Goal: Task Accomplishment & Management: Use online tool/utility

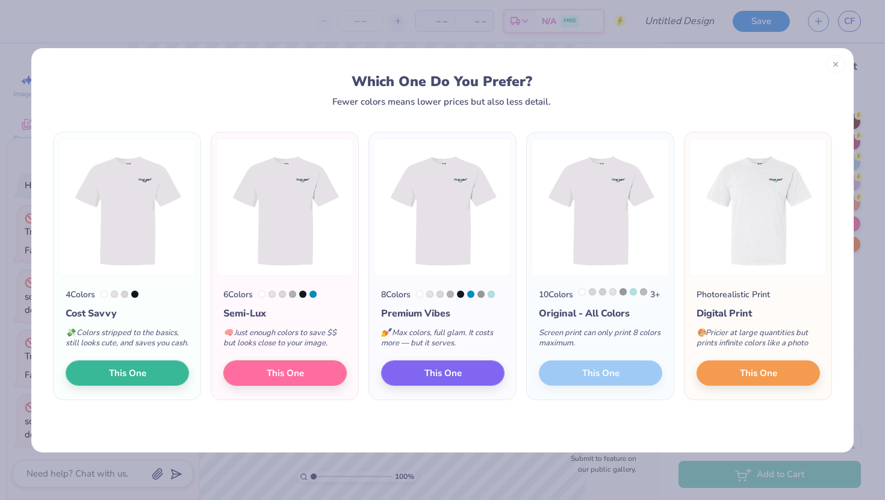
scroll to position [192, 0]
click at [835, 62] on line at bounding box center [835, 63] width 4 height 4
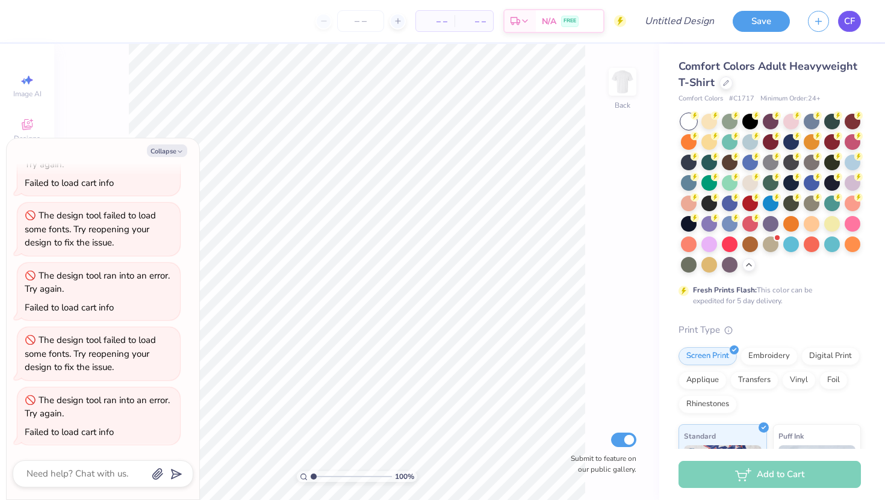
click at [847, 23] on span "CF" at bounding box center [849, 21] width 11 height 14
type textarea "x"
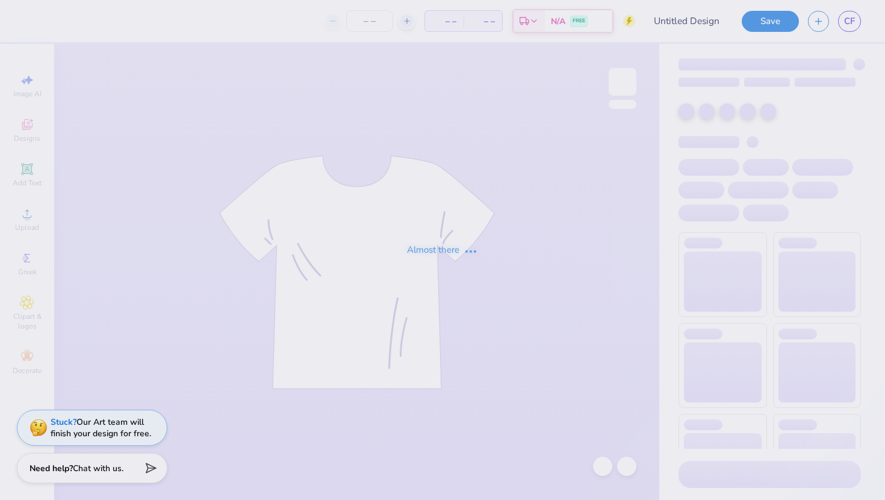
type input "FRESHMAN SHIRT IDEA"
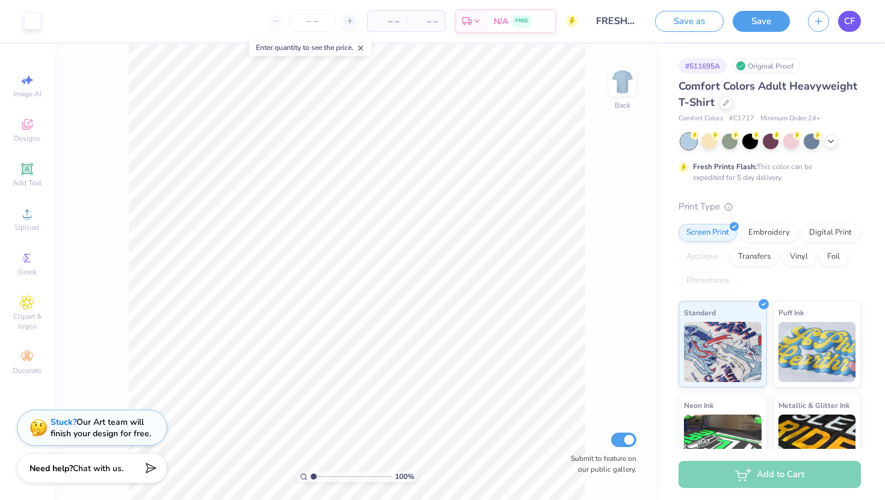
click at [848, 22] on span "CF" at bounding box center [849, 21] width 11 height 14
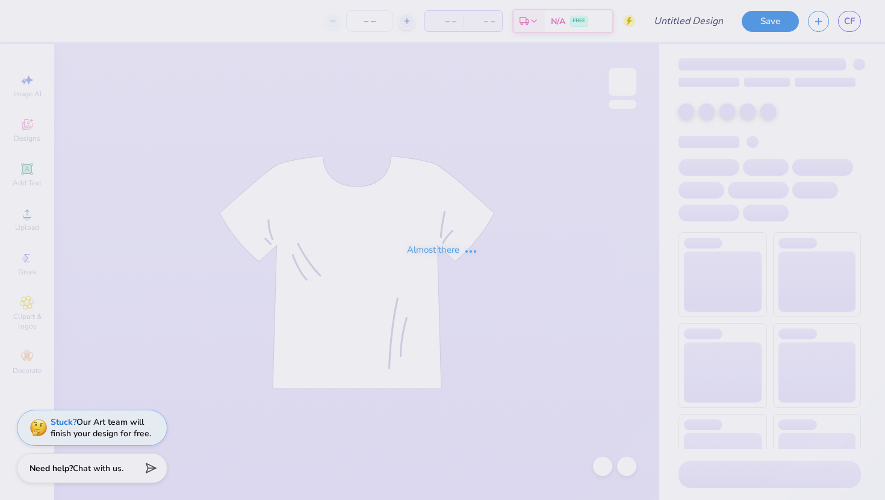
type input "freshman shirt idea"
type input "12"
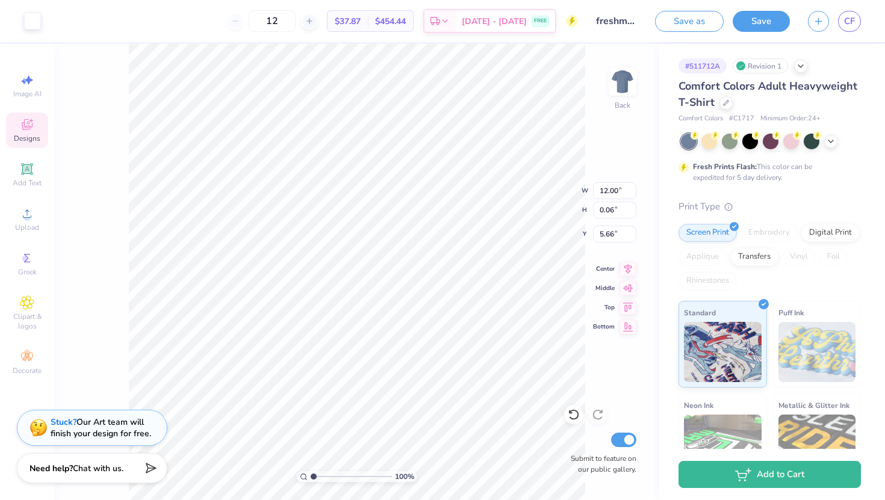
type input "5.75"
type input "10.12"
type input "0.05"
type input "5.76"
type input "8.77"
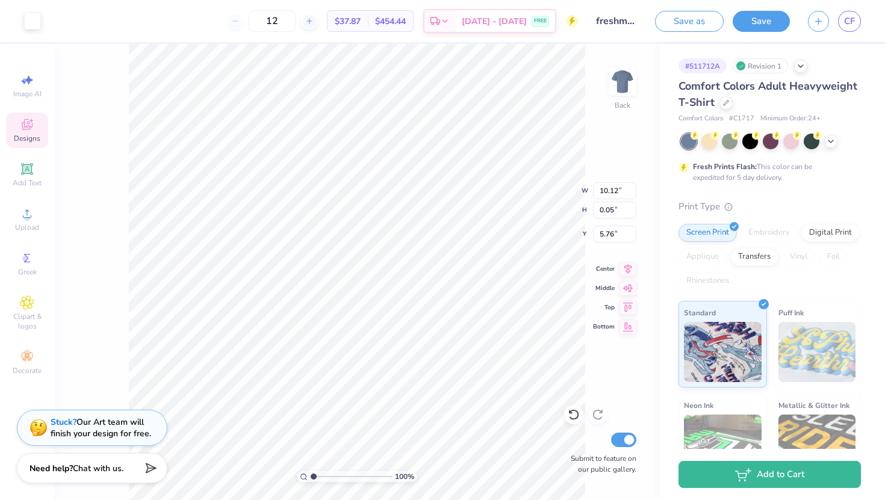
type input "0.04"
type input "6.49"
type input "0.03"
type input "5.81"
click at [827, 139] on icon at bounding box center [831, 140] width 10 height 10
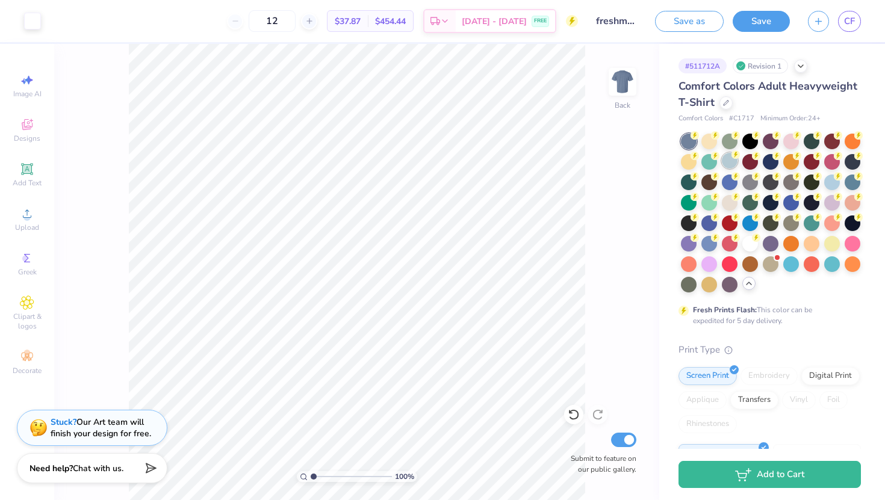
click at [727, 166] on div at bounding box center [730, 161] width 16 height 16
click at [705, 206] on div at bounding box center [710, 202] width 16 height 16
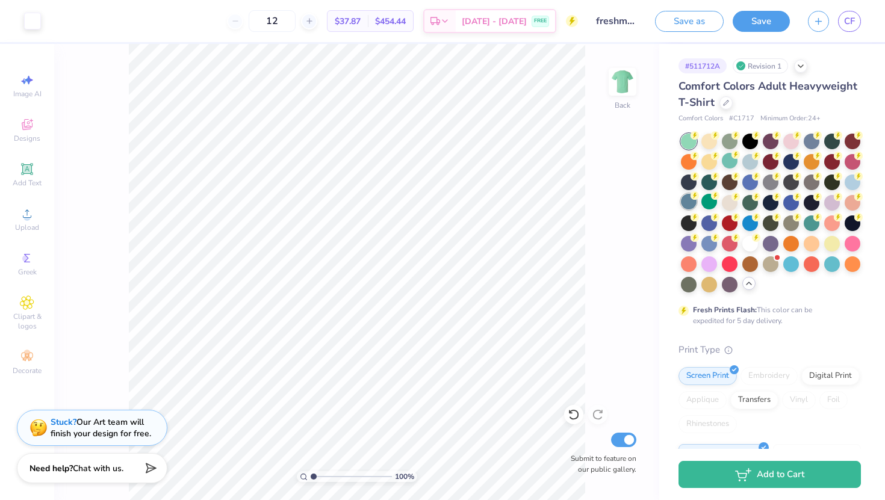
click at [688, 205] on div at bounding box center [689, 202] width 16 height 16
click at [724, 143] on div at bounding box center [730, 140] width 16 height 16
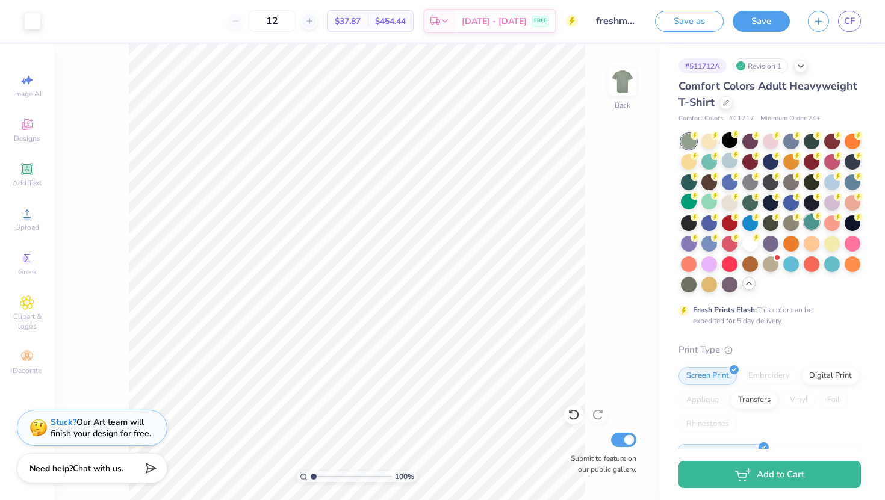
click at [810, 225] on div at bounding box center [812, 222] width 16 height 16
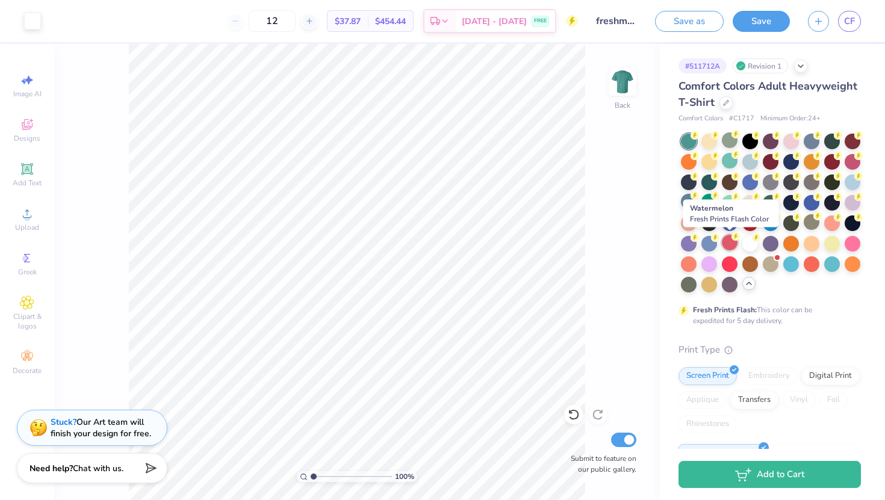
click at [726, 244] on div at bounding box center [730, 243] width 16 height 16
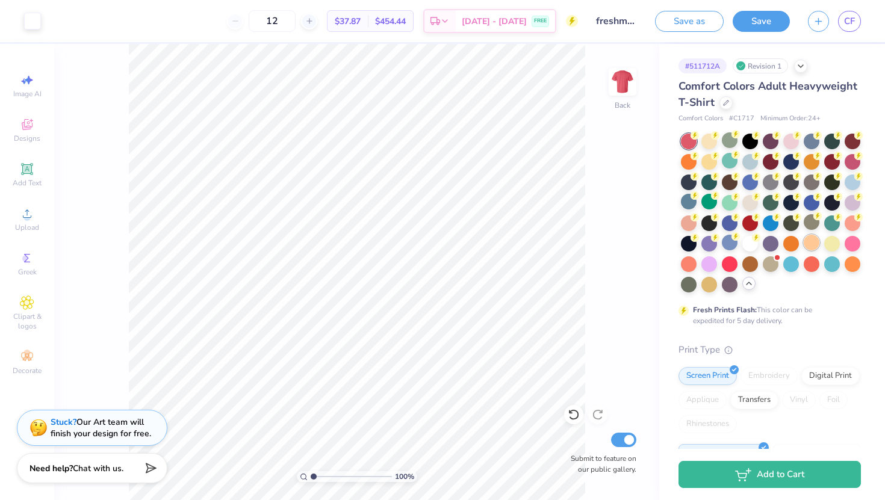
click at [814, 244] on div at bounding box center [812, 243] width 16 height 16
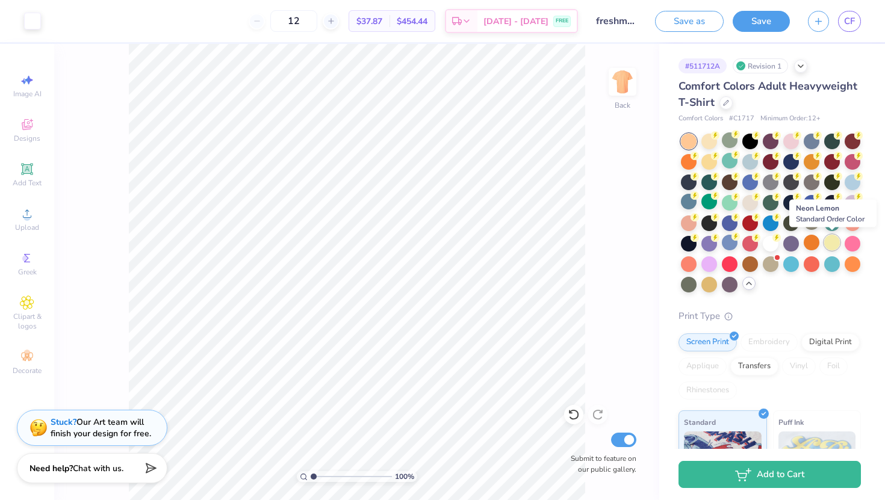
click at [832, 245] on div at bounding box center [832, 243] width 16 height 16
click at [848, 210] on div at bounding box center [771, 213] width 180 height 159
click at [830, 244] on div at bounding box center [832, 243] width 16 height 16
click at [809, 164] on div at bounding box center [812, 161] width 16 height 16
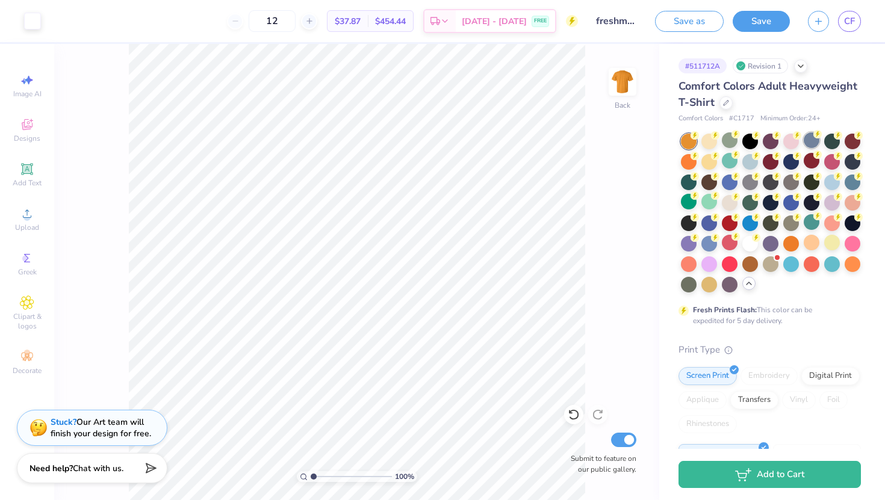
click at [811, 140] on div at bounding box center [812, 140] width 16 height 16
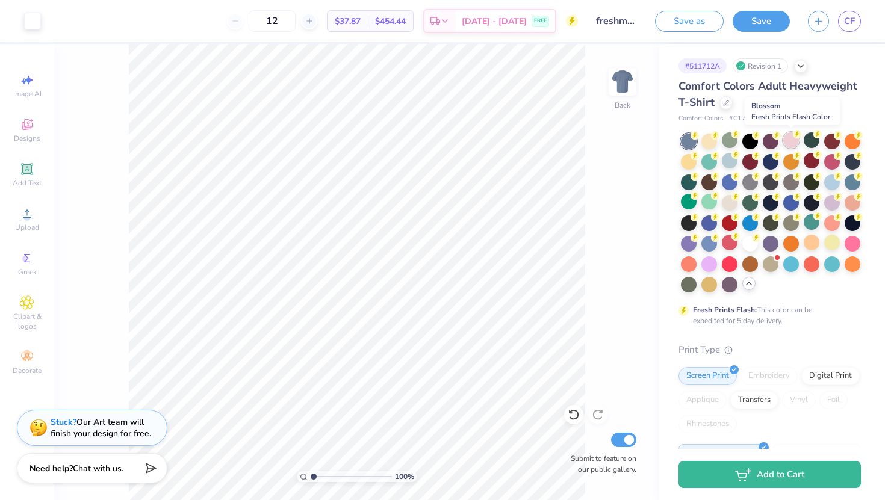
click at [794, 141] on div at bounding box center [791, 140] width 16 height 16
click at [834, 185] on div at bounding box center [832, 181] width 16 height 16
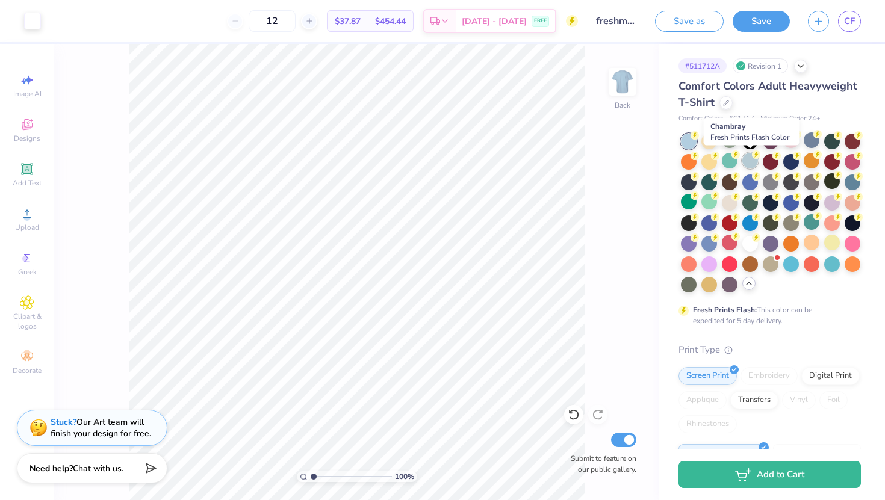
click at [751, 154] on div at bounding box center [750, 161] width 16 height 16
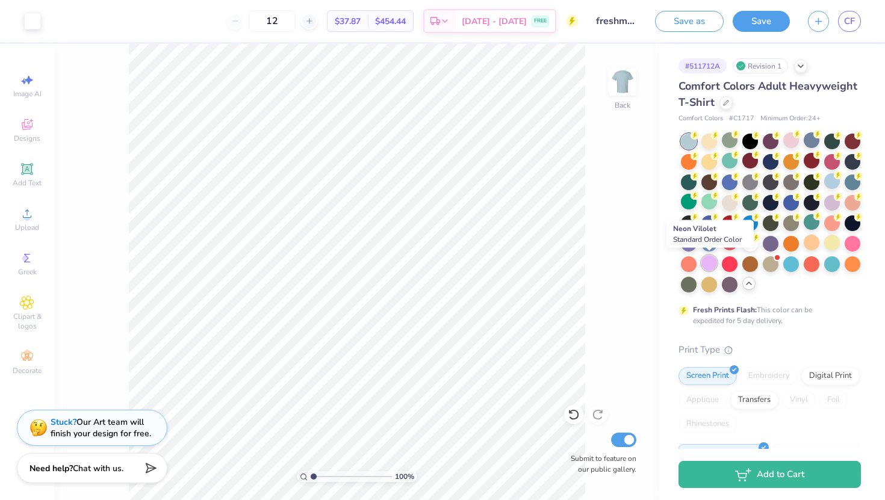
click at [712, 267] on div at bounding box center [710, 263] width 16 height 16
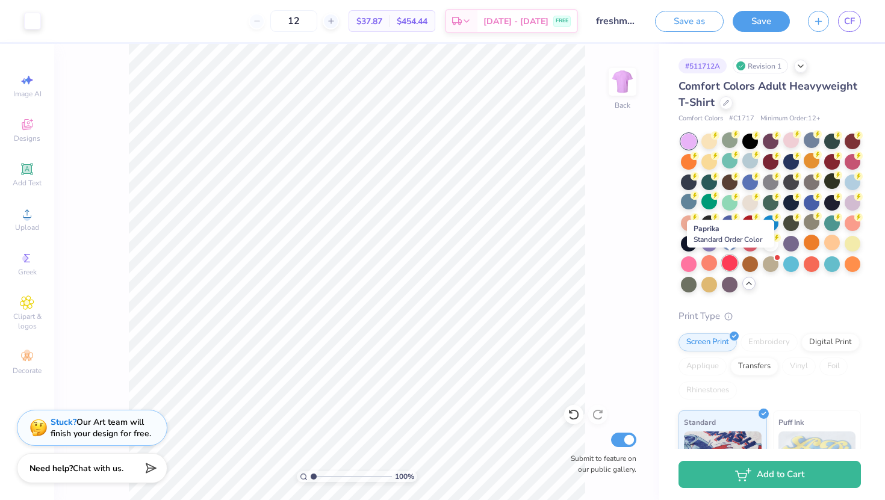
click at [735, 264] on div at bounding box center [730, 263] width 16 height 16
click at [751, 264] on div at bounding box center [750, 263] width 16 height 16
click at [830, 203] on div at bounding box center [832, 202] width 16 height 16
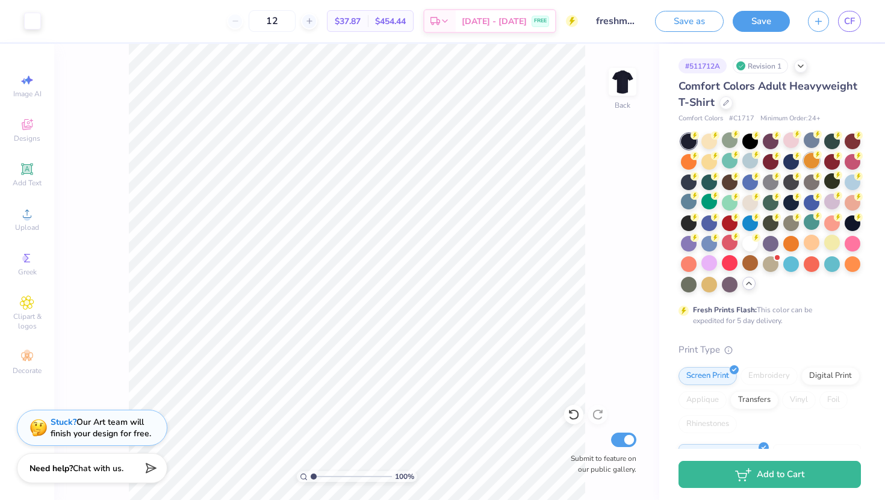
click at [810, 158] on div at bounding box center [812, 161] width 16 height 16
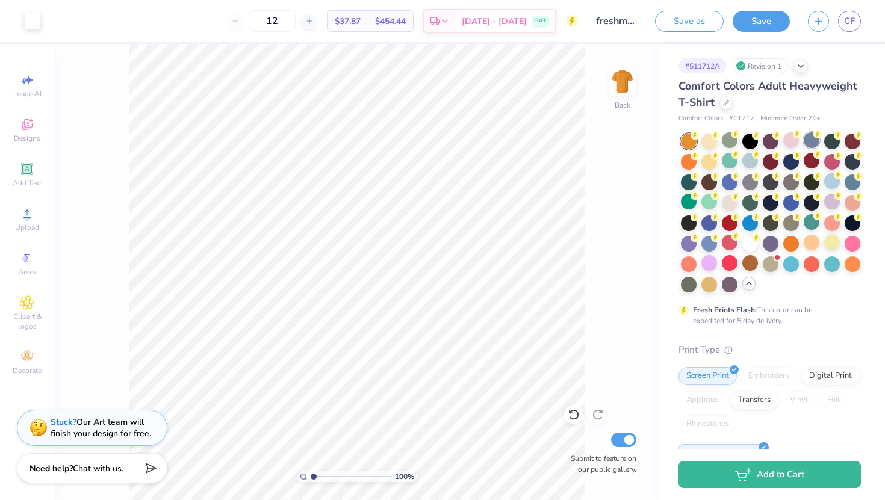
click at [810, 142] on div at bounding box center [812, 140] width 16 height 16
click at [708, 142] on div at bounding box center [710, 140] width 16 height 16
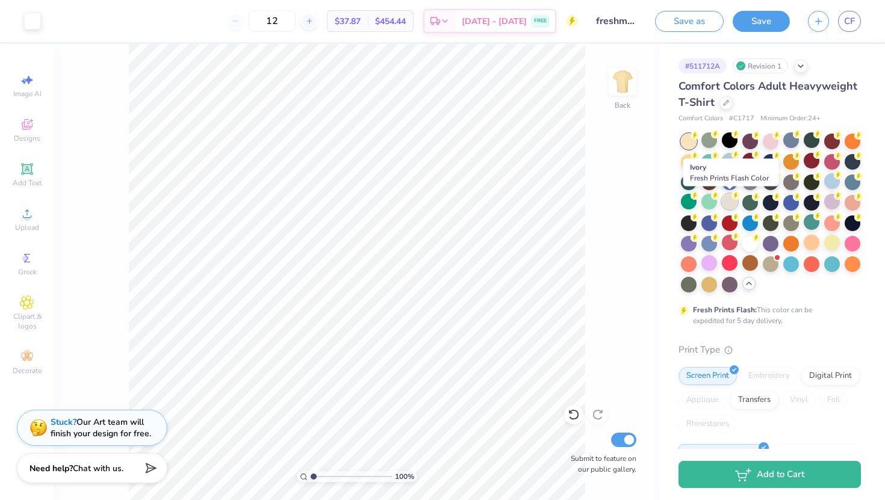
click at [730, 205] on div at bounding box center [730, 202] width 16 height 16
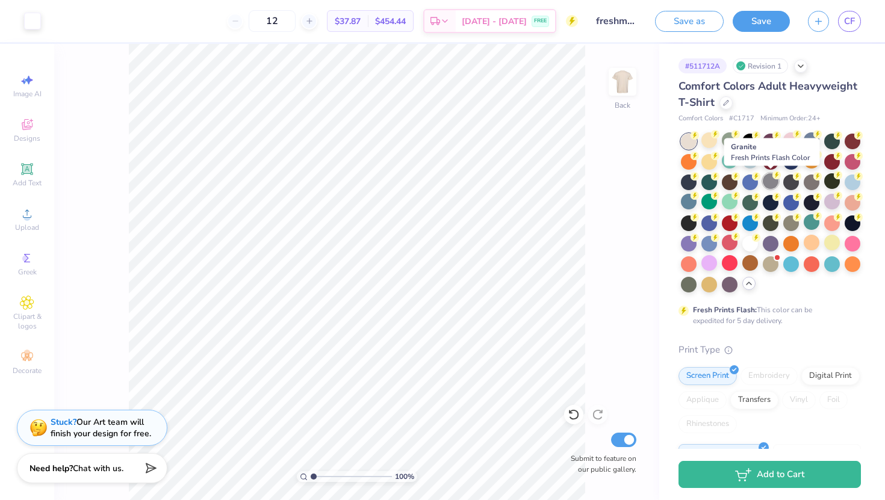
click at [771, 185] on div at bounding box center [771, 181] width 16 height 16
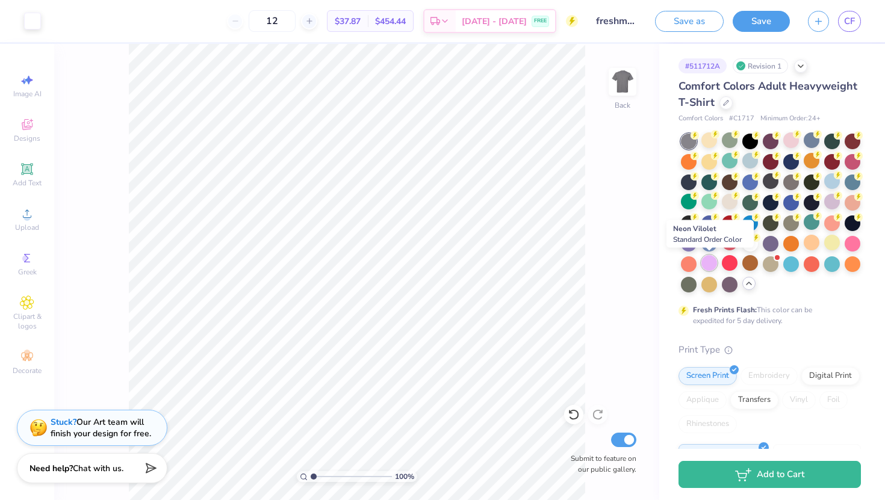
click at [715, 268] on div at bounding box center [710, 263] width 16 height 16
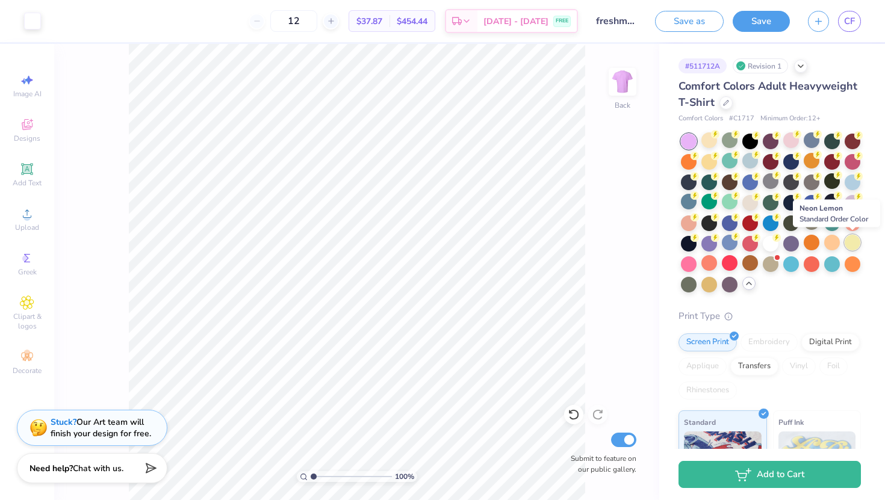
click at [847, 243] on div at bounding box center [853, 243] width 16 height 16
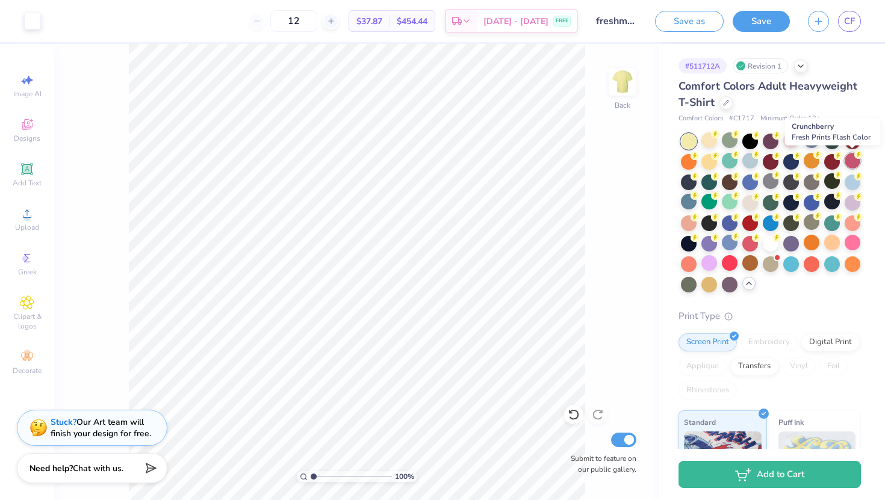
click at [851, 164] on div at bounding box center [853, 161] width 16 height 16
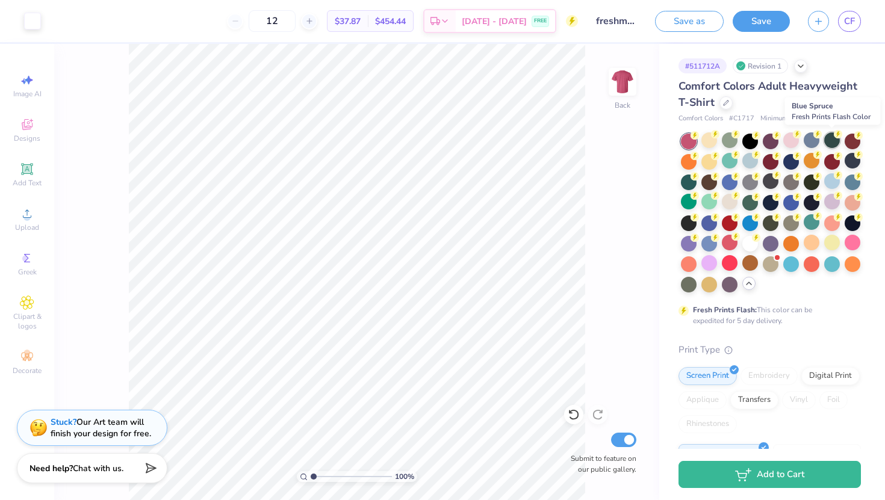
click at [830, 143] on div at bounding box center [832, 140] width 16 height 16
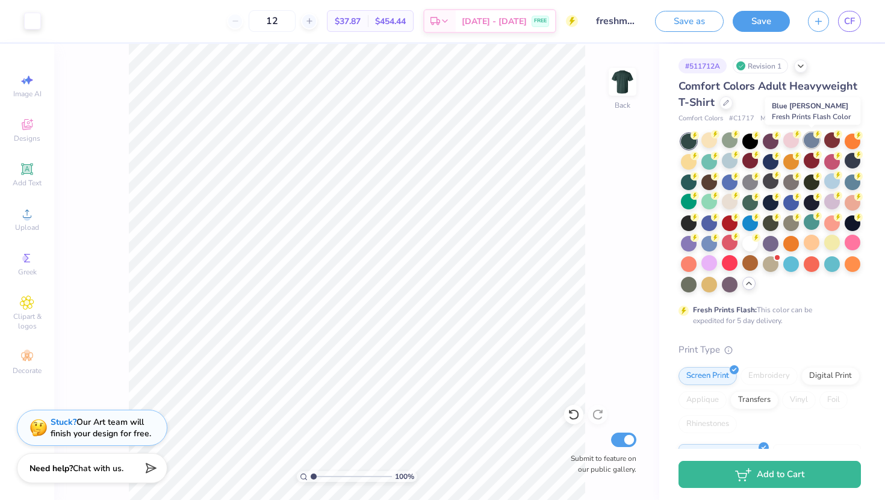
click at [810, 142] on div at bounding box center [812, 140] width 16 height 16
click at [790, 142] on div at bounding box center [791, 140] width 16 height 16
click at [743, 243] on div at bounding box center [750, 243] width 16 height 16
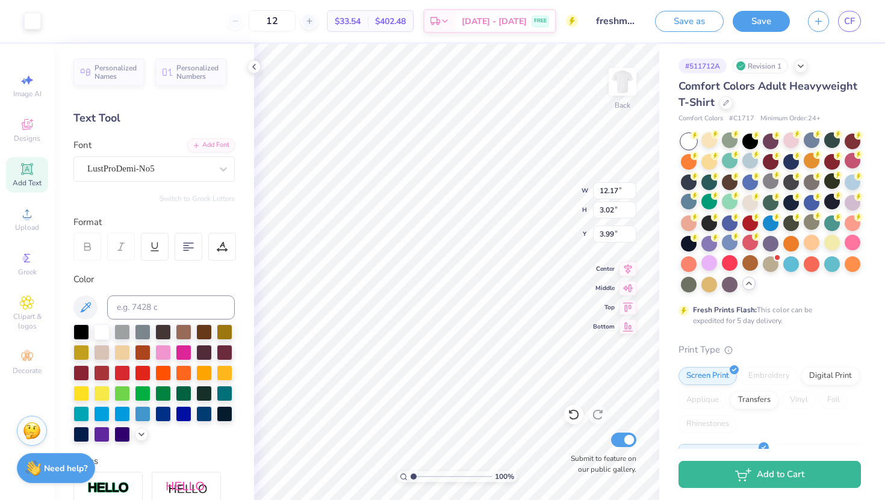
type input "3.98"
click at [139, 434] on icon at bounding box center [142, 434] width 10 height 10
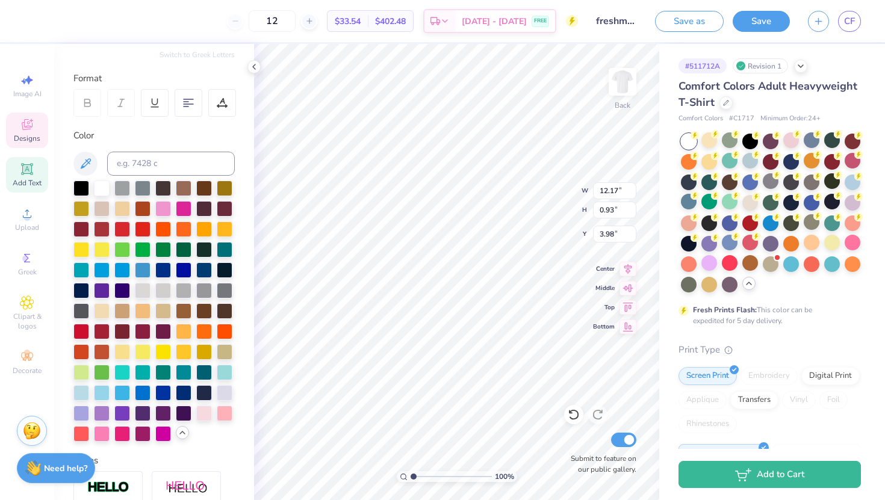
scroll to position [142, 0]
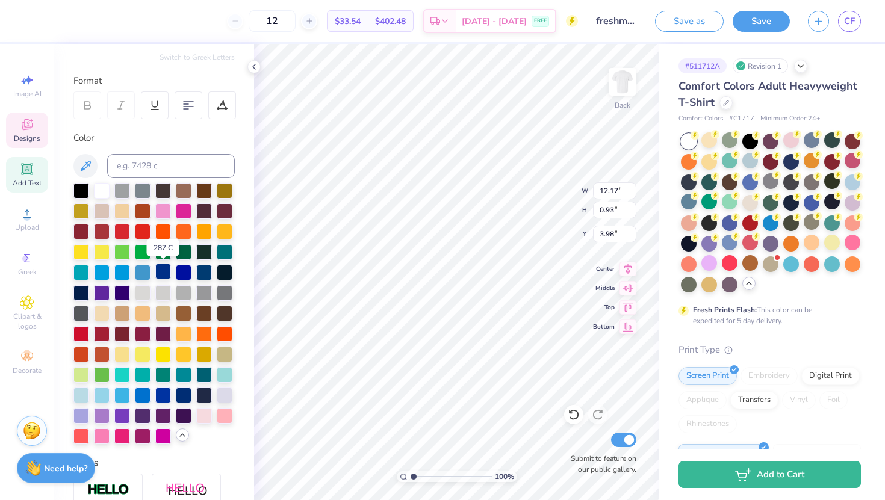
click at [164, 272] on div at bounding box center [163, 272] width 16 height 16
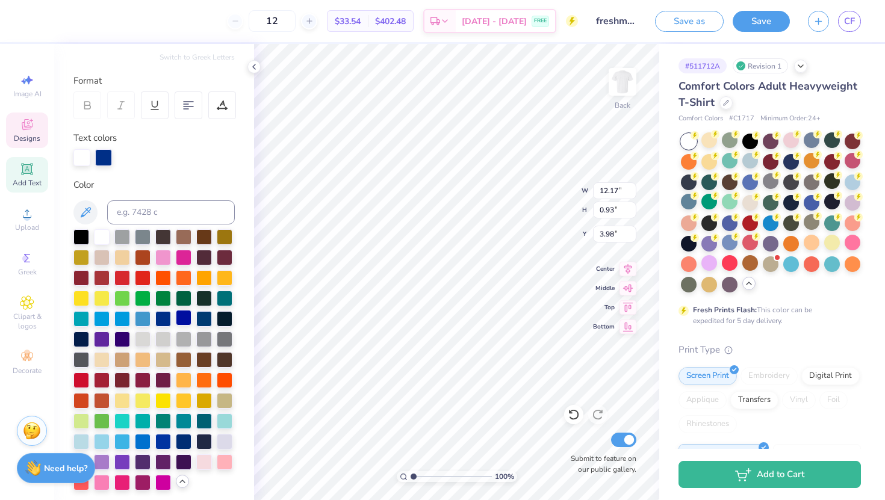
click at [185, 319] on div at bounding box center [184, 318] width 16 height 16
click at [205, 318] on div at bounding box center [204, 318] width 16 height 16
click at [99, 154] on div at bounding box center [103, 156] width 17 height 17
click at [102, 153] on div at bounding box center [103, 157] width 17 height 17
click at [102, 157] on div at bounding box center [103, 156] width 17 height 17
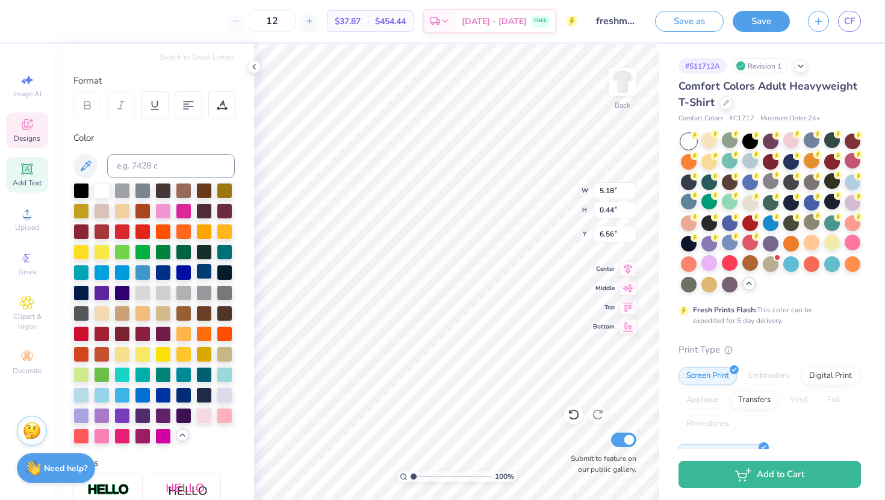
click at [199, 270] on div at bounding box center [204, 272] width 16 height 16
type input "5.54"
click at [201, 272] on div at bounding box center [204, 272] width 16 height 16
click at [204, 274] on div at bounding box center [204, 272] width 16 height 16
click at [252, 69] on icon at bounding box center [254, 67] width 10 height 10
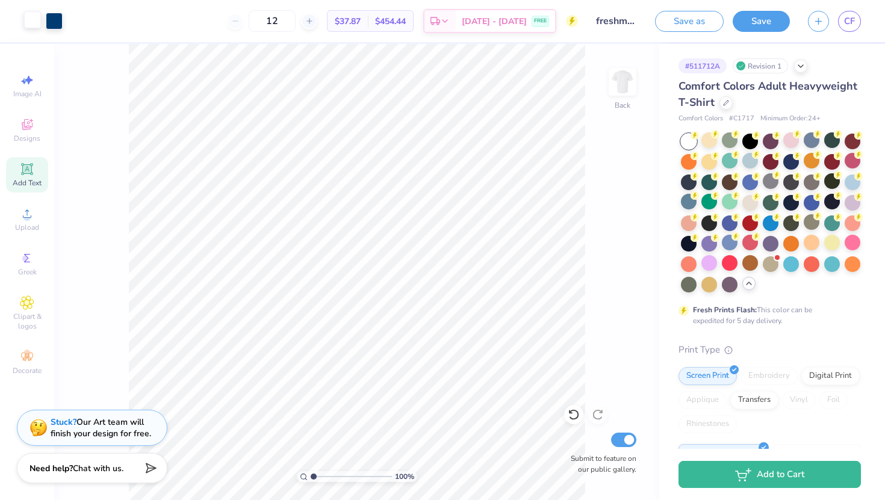
click at [35, 17] on div at bounding box center [32, 19] width 17 height 17
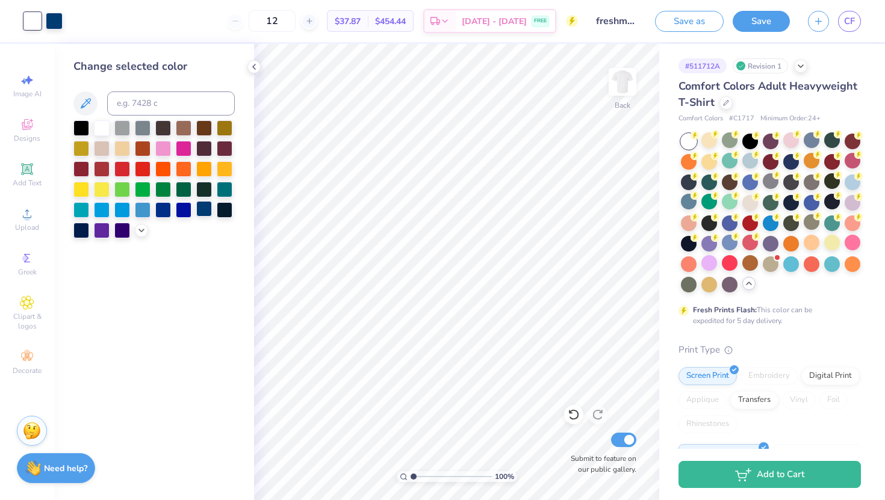
click at [206, 202] on div at bounding box center [204, 209] width 16 height 16
click at [256, 66] on icon at bounding box center [254, 67] width 10 height 10
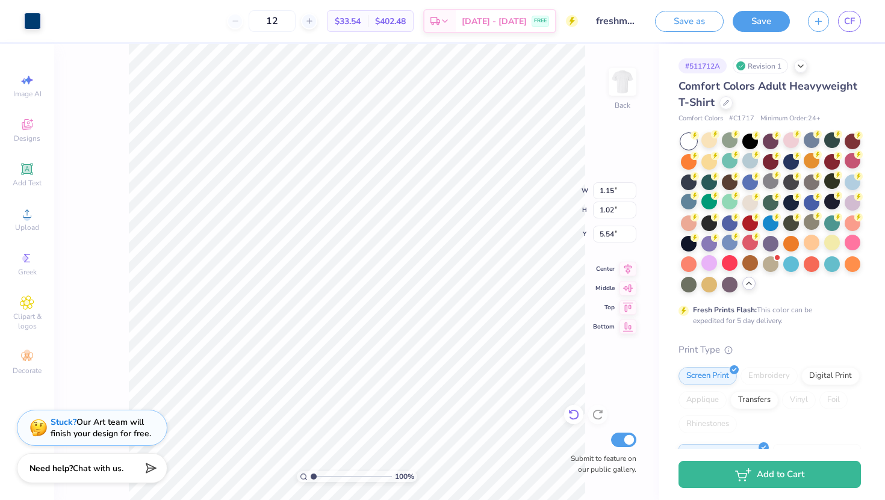
click at [574, 417] on icon at bounding box center [574, 415] width 12 height 12
click at [593, 414] on icon at bounding box center [598, 415] width 12 height 12
click at [576, 416] on icon at bounding box center [574, 415] width 12 height 12
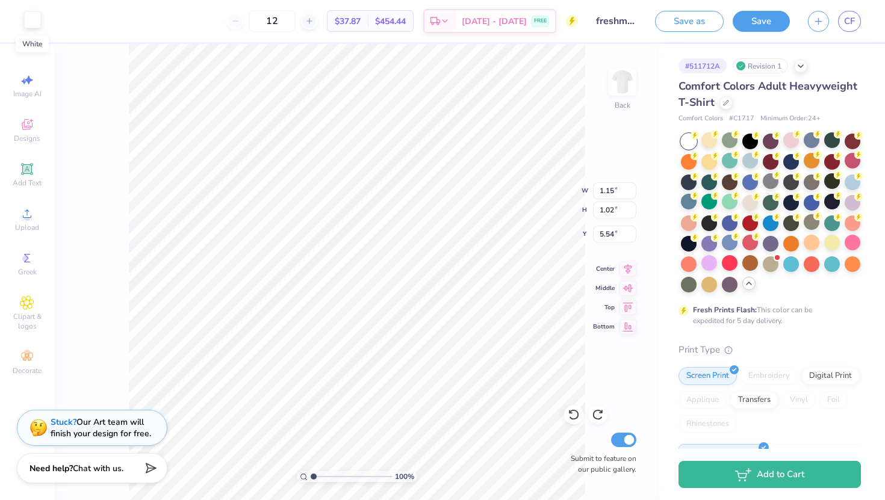
click at [33, 20] on div at bounding box center [32, 19] width 17 height 17
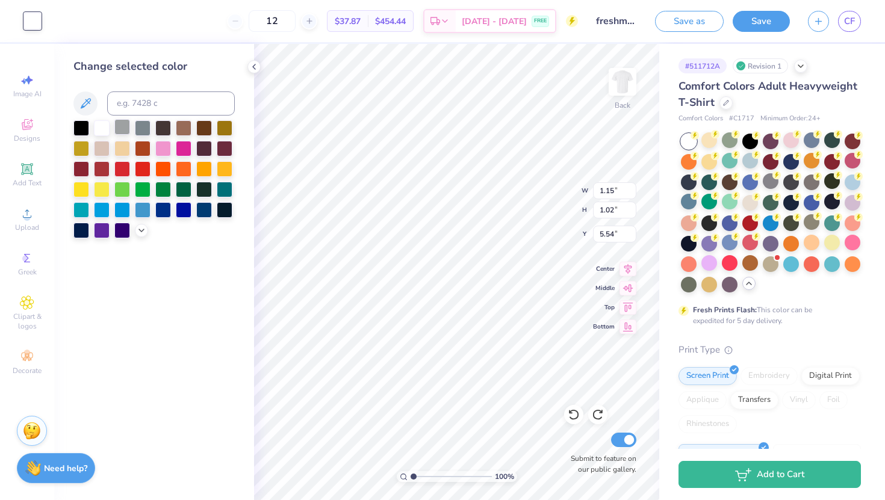
click at [121, 126] on div at bounding box center [122, 127] width 16 height 16
click at [142, 130] on div at bounding box center [143, 127] width 16 height 16
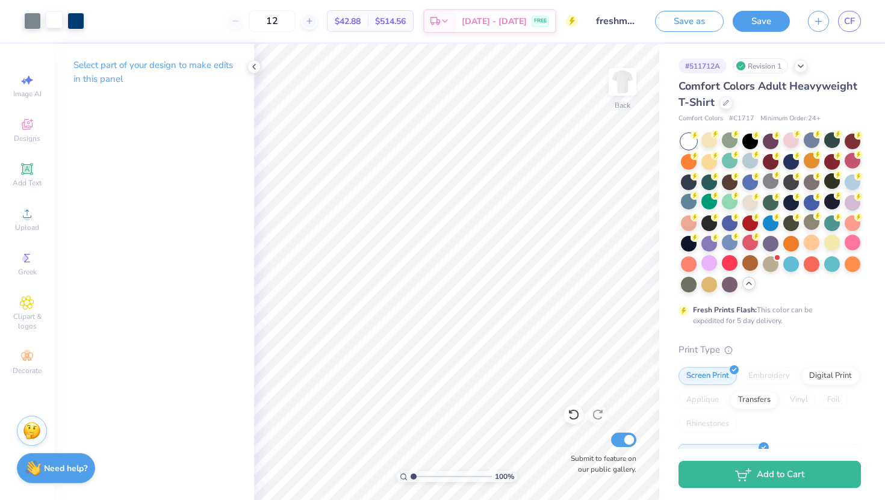
click at [52, 23] on div at bounding box center [54, 19] width 17 height 17
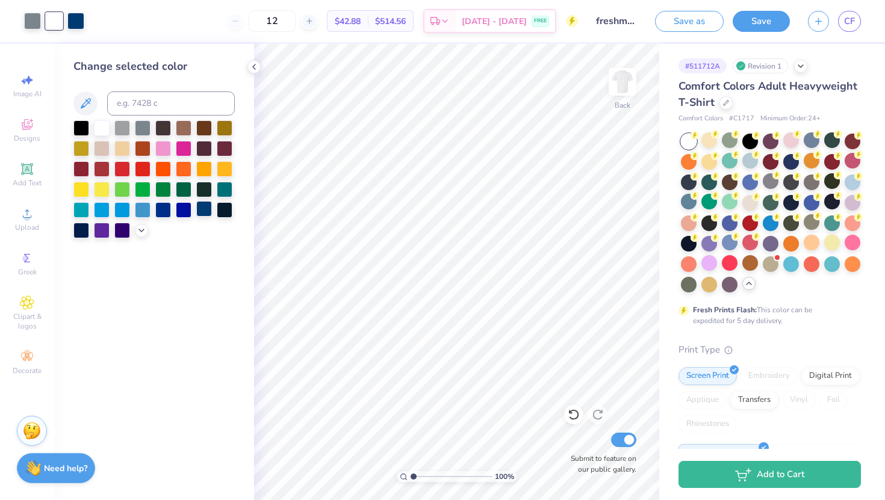
click at [198, 208] on div at bounding box center [204, 209] width 16 height 16
click at [205, 210] on div at bounding box center [204, 209] width 16 height 16
click at [122, 125] on div at bounding box center [122, 127] width 16 height 16
click at [208, 213] on div at bounding box center [204, 209] width 16 height 16
click at [577, 415] on icon at bounding box center [574, 415] width 12 height 12
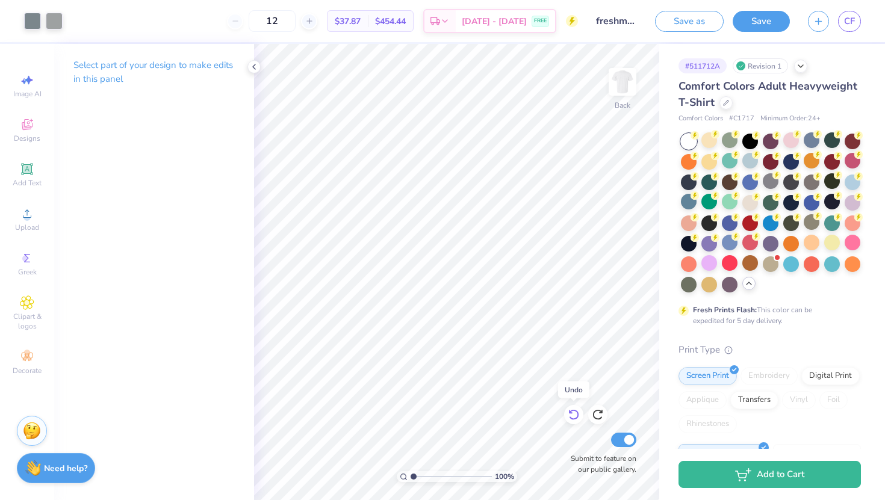
click at [577, 414] on icon at bounding box center [574, 415] width 12 height 12
click at [577, 415] on icon at bounding box center [574, 415] width 12 height 12
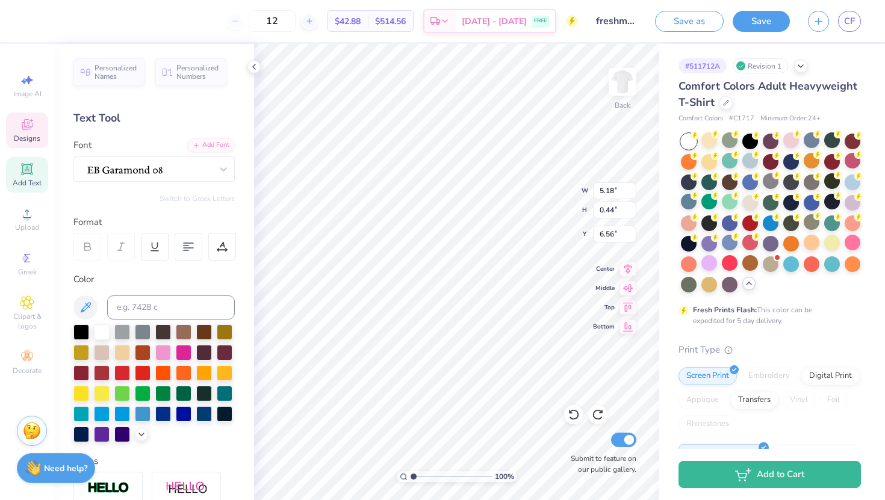
type input "5.88"
type input "0.50"
type input "6.98"
type input "6.83"
type input "6.91"
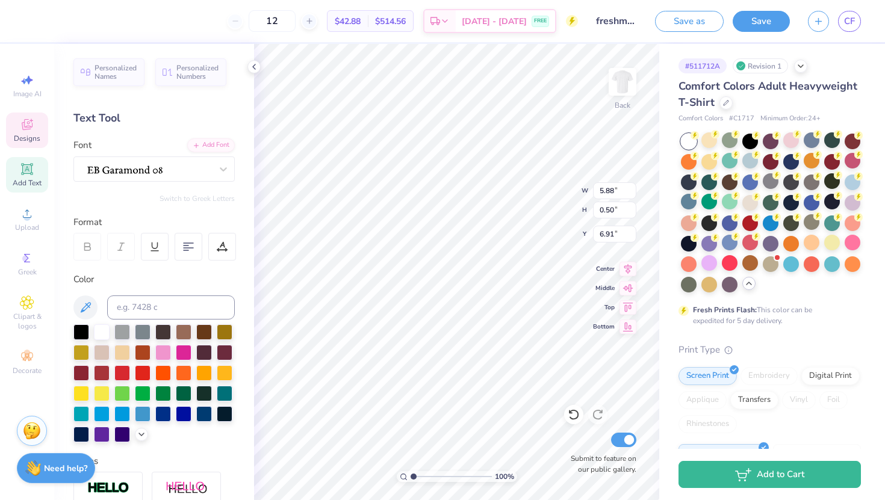
scroll to position [0, 1]
type textarea "COLLEGE STATION, TX"
click at [49, 17] on div at bounding box center [54, 19] width 17 height 17
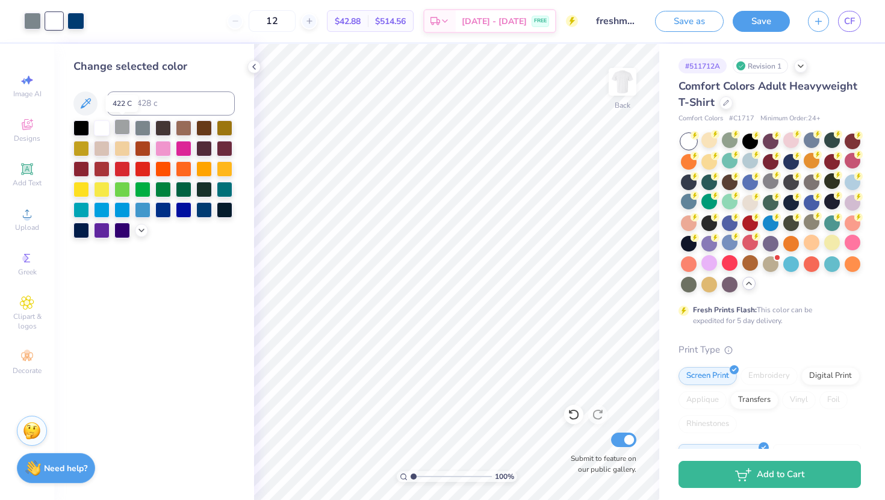
click at [114, 126] on div at bounding box center [122, 127] width 16 height 16
click at [133, 48] on div "Change selected color" at bounding box center [154, 272] width 200 height 456
click at [85, 126] on div at bounding box center [81, 127] width 16 height 16
click at [166, 128] on div at bounding box center [163, 127] width 16 height 16
click at [163, 149] on div at bounding box center [163, 148] width 16 height 16
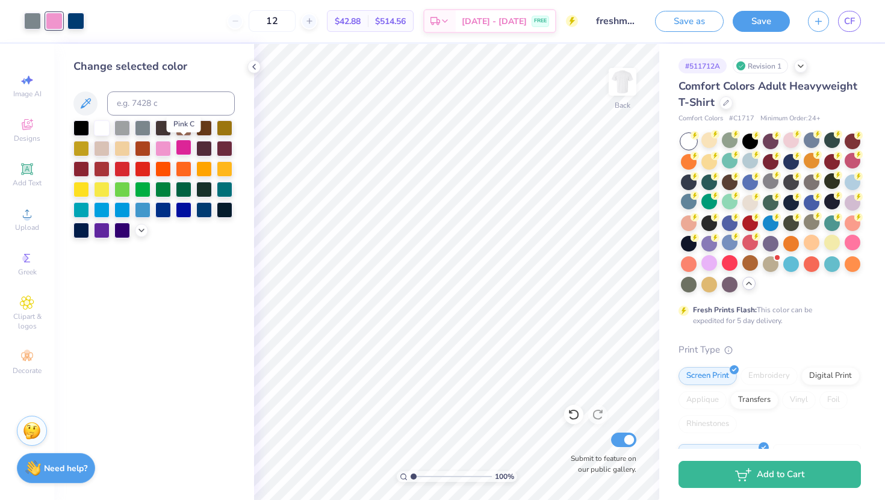
click at [182, 150] on div at bounding box center [184, 148] width 16 height 16
click at [163, 147] on div at bounding box center [163, 148] width 16 height 16
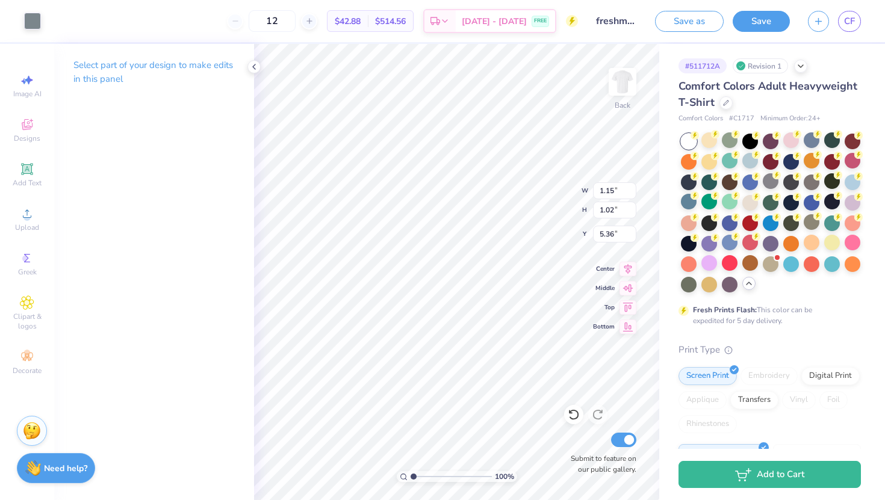
type input "5.36"
click at [747, 164] on div at bounding box center [750, 161] width 16 height 16
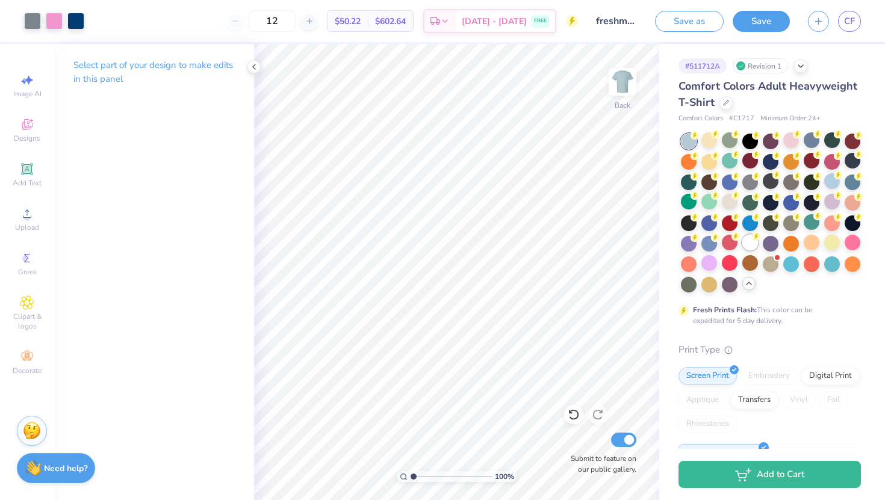
click at [751, 244] on div at bounding box center [750, 243] width 16 height 16
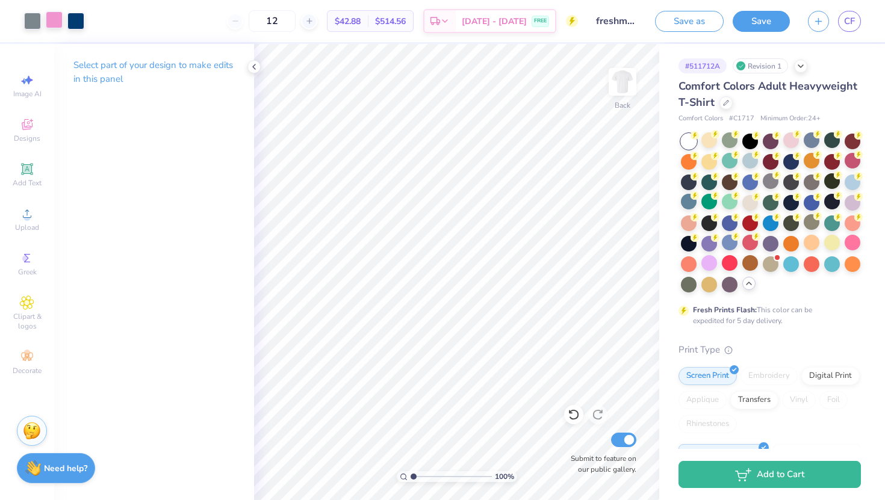
click at [48, 23] on div at bounding box center [54, 19] width 17 height 17
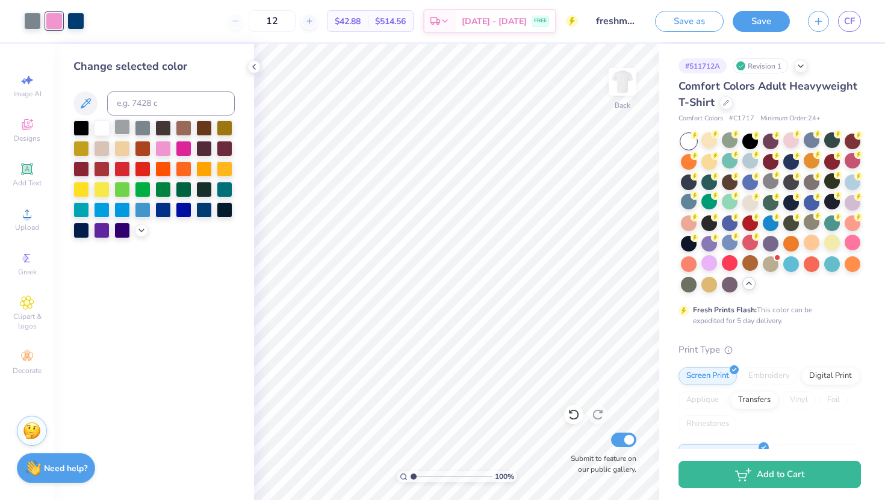
click at [120, 125] on div at bounding box center [122, 127] width 16 height 16
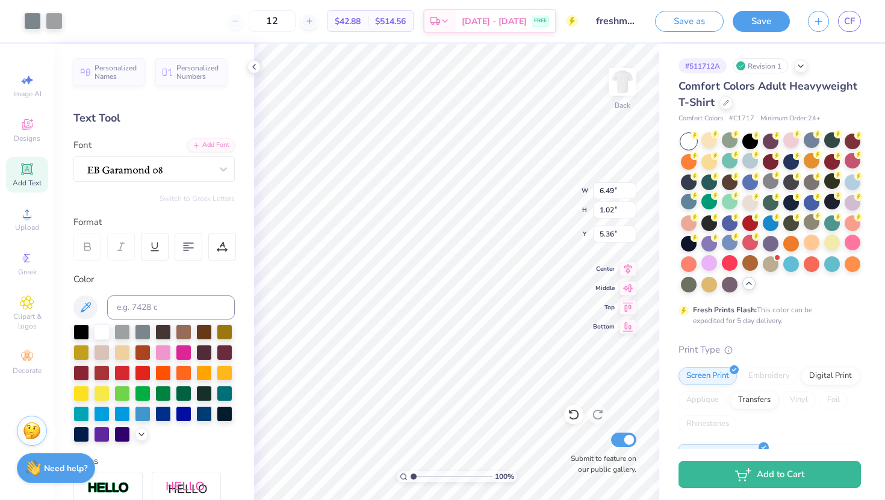
type input "7.84"
type input "1.23"
type input "5.40"
click at [750, 158] on div at bounding box center [750, 161] width 16 height 16
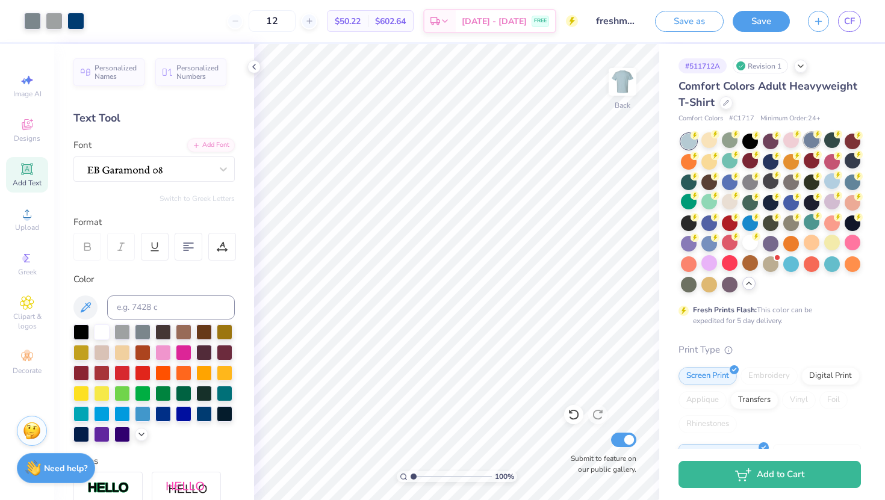
click at [810, 146] on div at bounding box center [812, 140] width 16 height 16
click at [835, 182] on div at bounding box center [832, 181] width 16 height 16
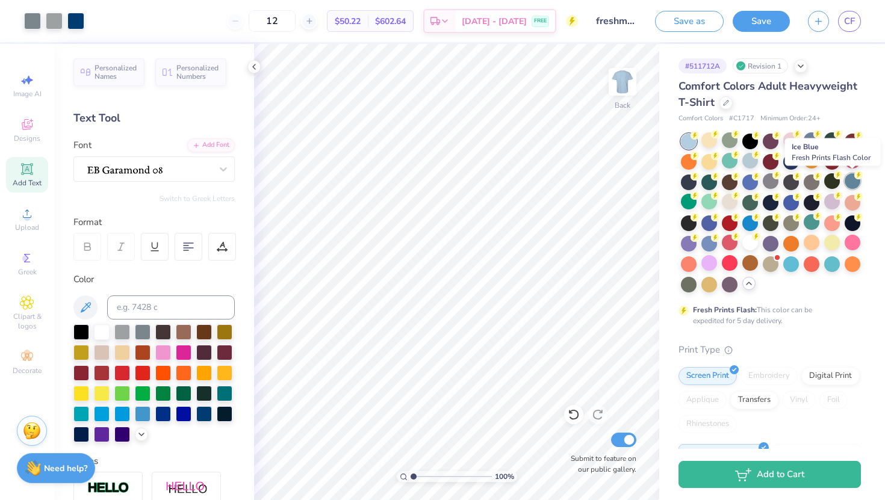
click at [851, 182] on div at bounding box center [853, 181] width 16 height 16
click at [707, 244] on div at bounding box center [710, 243] width 16 height 16
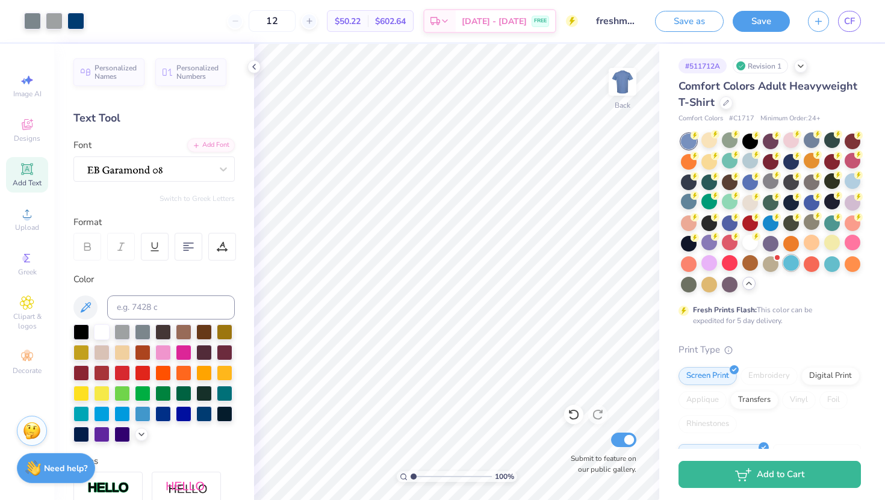
click at [795, 268] on div at bounding box center [791, 263] width 16 height 16
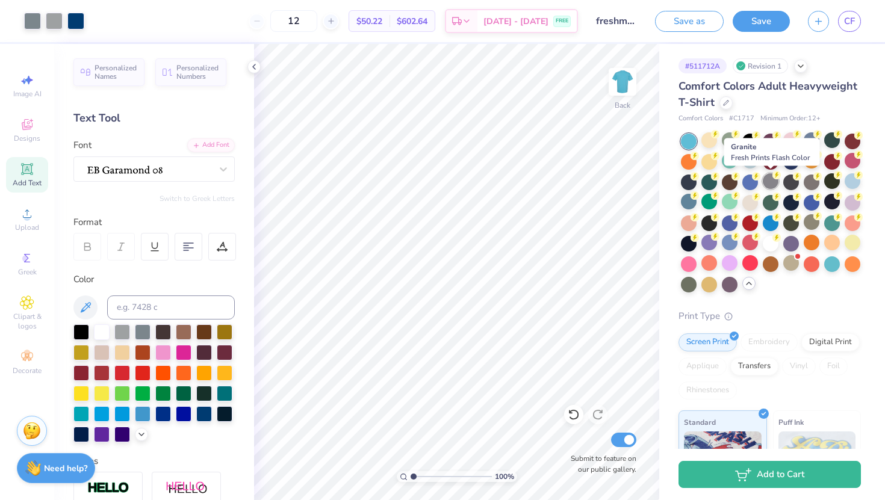
click at [769, 186] on div at bounding box center [771, 181] width 16 height 16
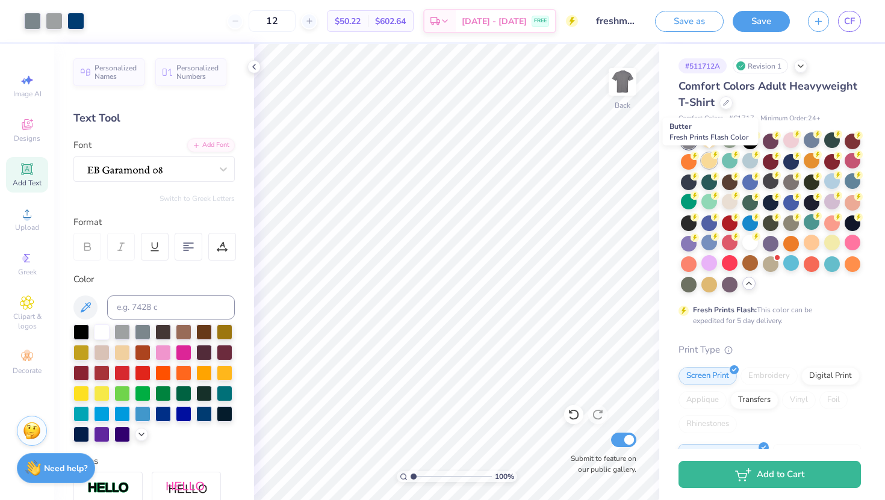
click at [711, 161] on div at bounding box center [710, 161] width 16 height 16
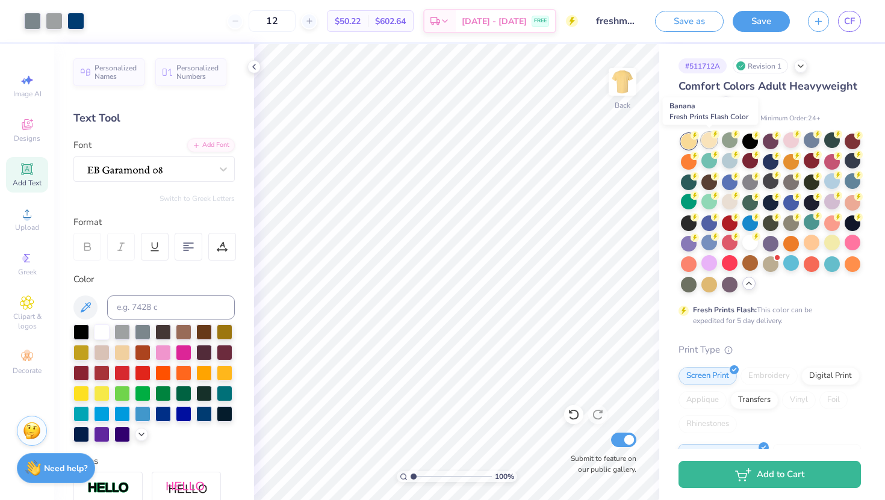
click at [709, 142] on div at bounding box center [710, 140] width 16 height 16
click at [773, 142] on div at bounding box center [771, 140] width 16 height 16
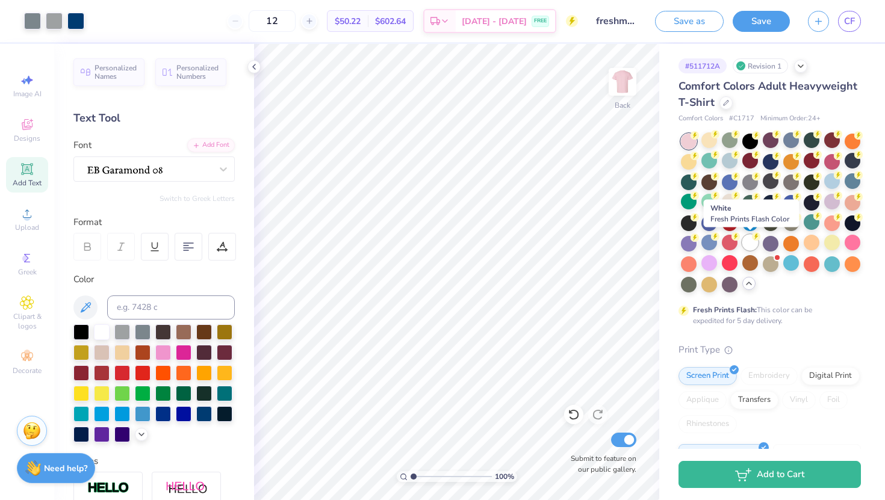
click at [748, 242] on div at bounding box center [750, 243] width 16 height 16
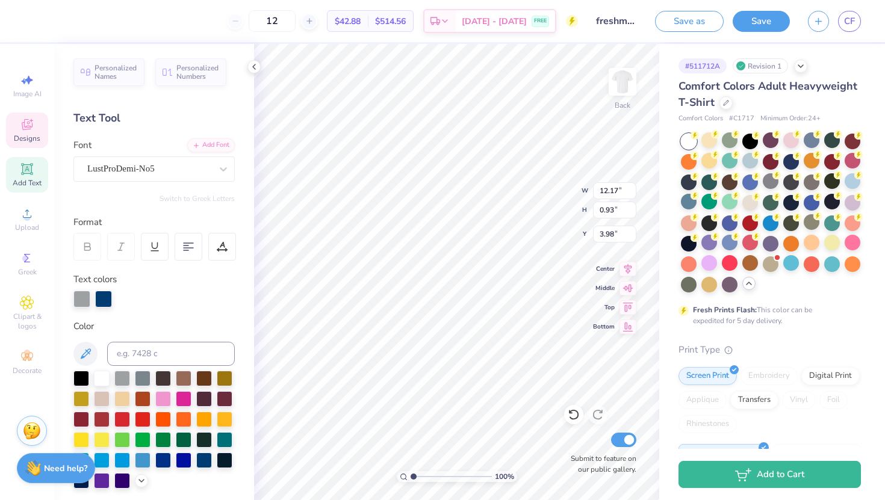
scroll to position [0, 3]
type textarea "TAMU FLIP '29"
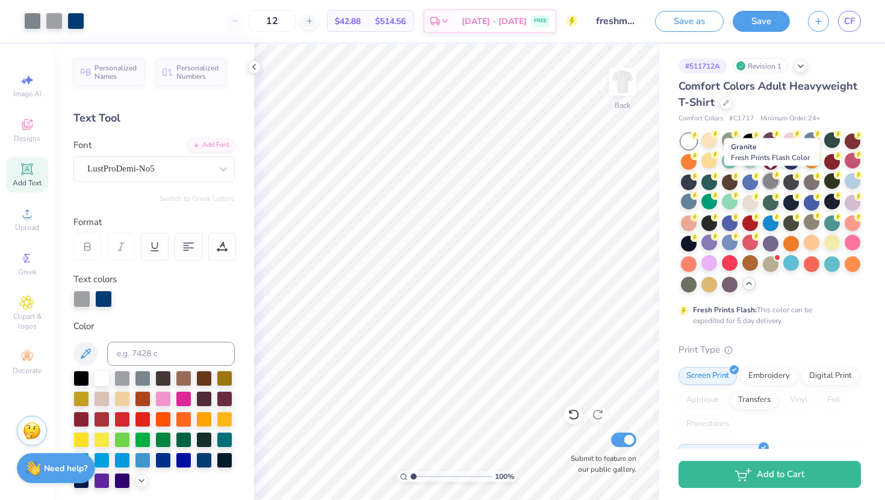
click at [767, 182] on div at bounding box center [771, 181] width 16 height 16
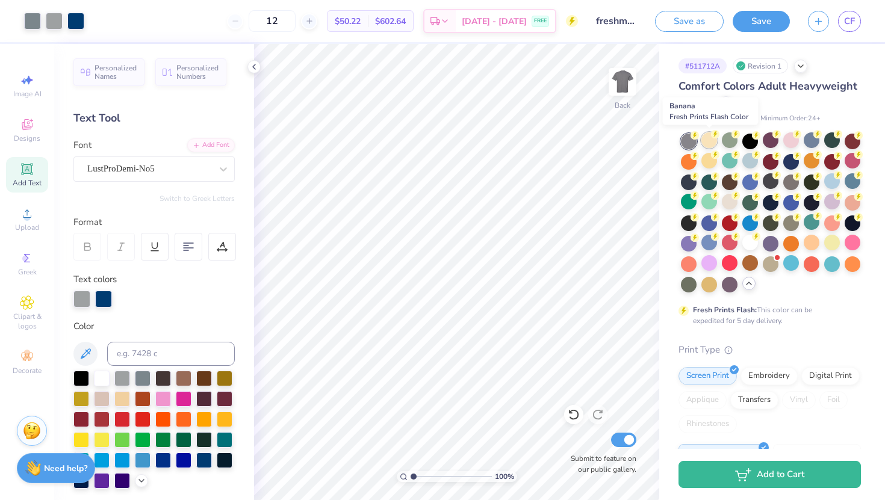
click at [709, 142] on div at bounding box center [710, 140] width 16 height 16
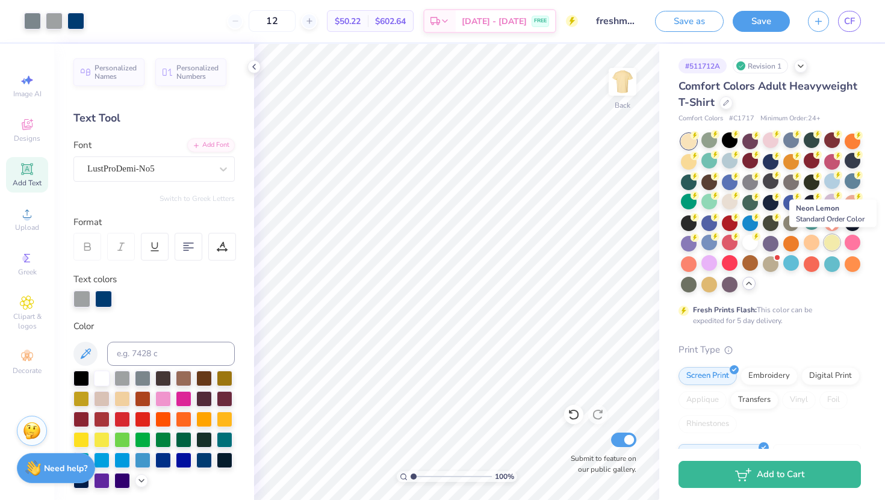
click at [829, 247] on div at bounding box center [832, 243] width 16 height 16
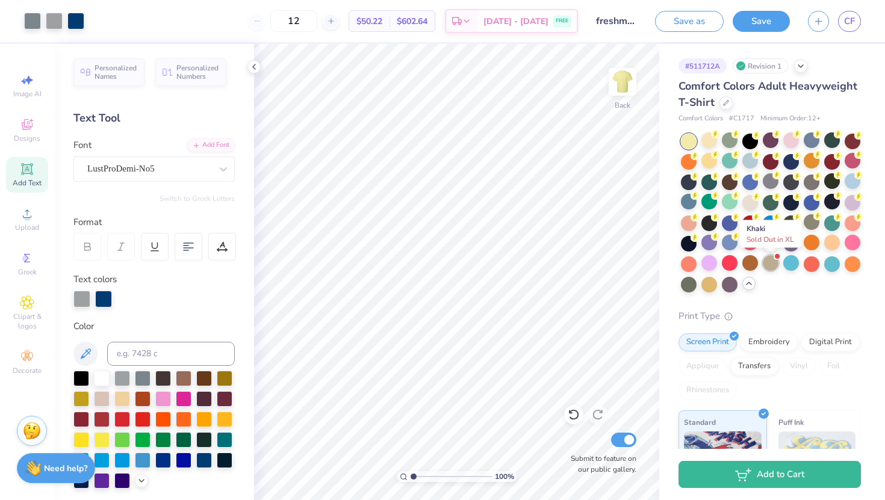
click at [770, 262] on div at bounding box center [771, 263] width 16 height 16
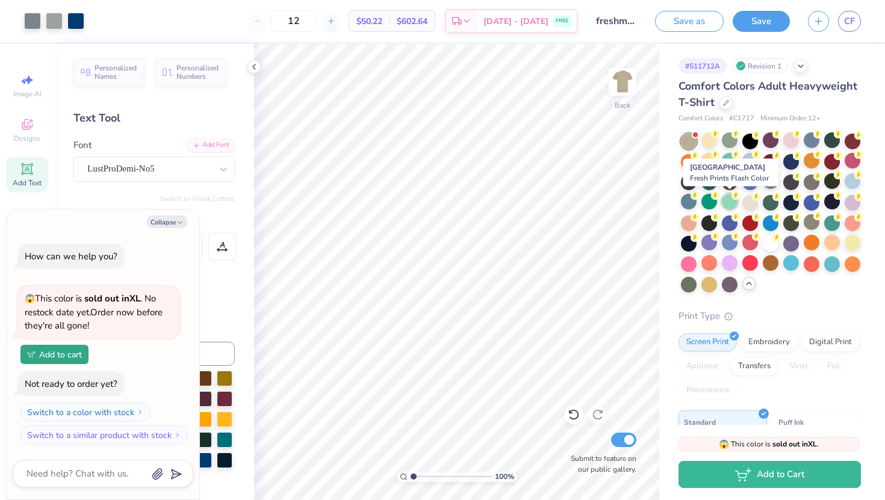
click at [726, 204] on div at bounding box center [730, 202] width 16 height 16
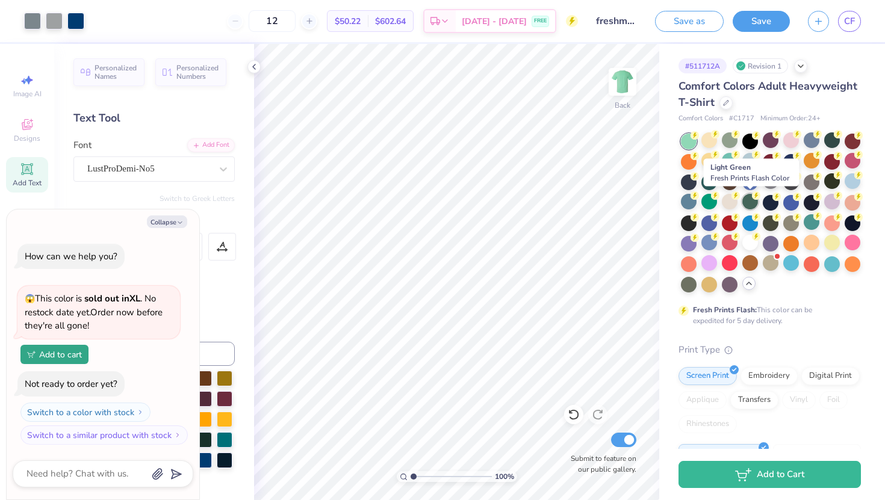
click at [748, 199] on div at bounding box center [750, 202] width 16 height 16
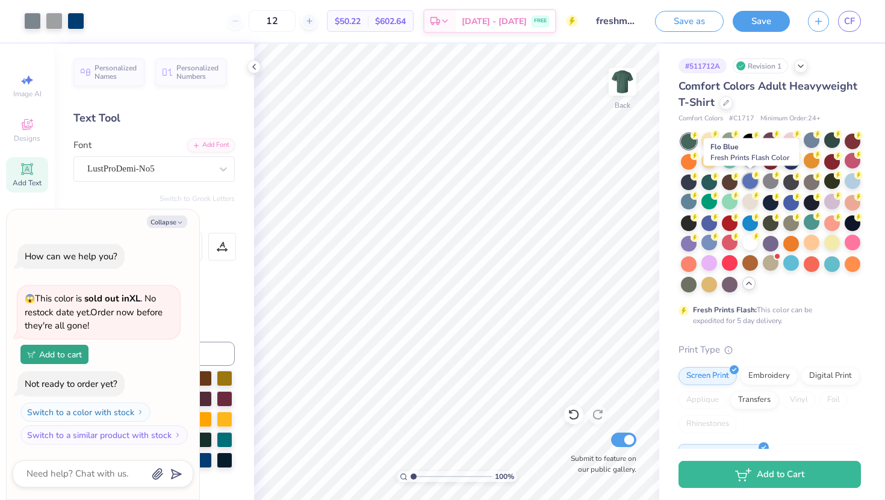
click at [747, 184] on div at bounding box center [750, 181] width 16 height 16
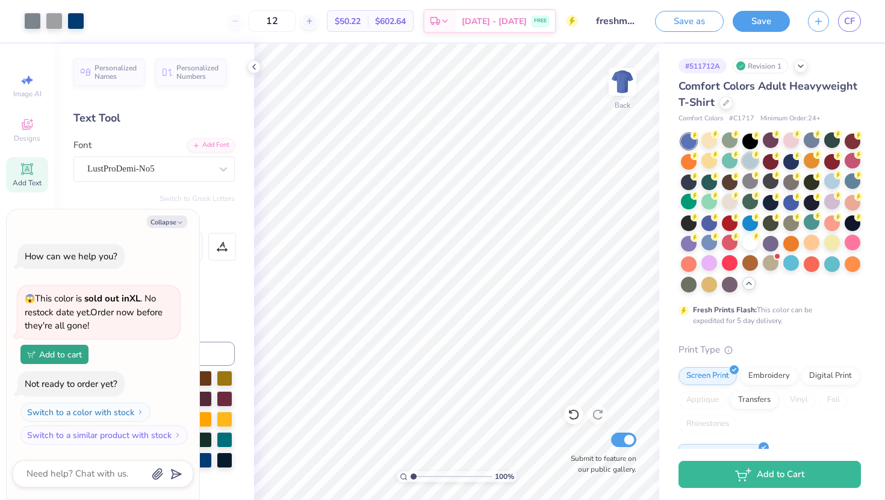
click at [744, 164] on div at bounding box center [750, 161] width 16 height 16
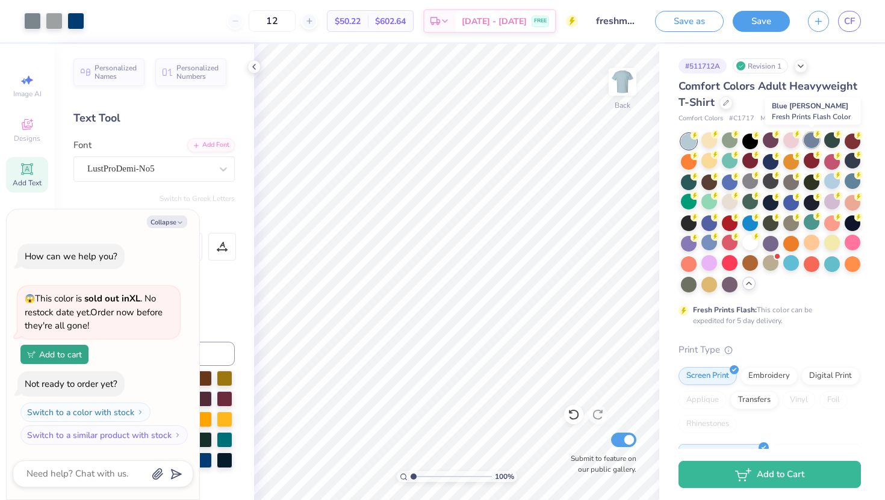
click at [812, 138] on div at bounding box center [812, 140] width 16 height 16
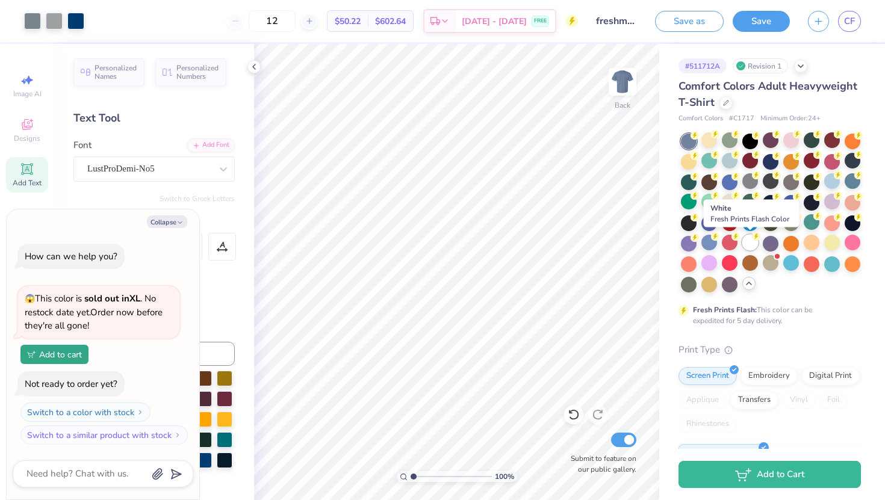
click at [748, 242] on div at bounding box center [750, 243] width 16 height 16
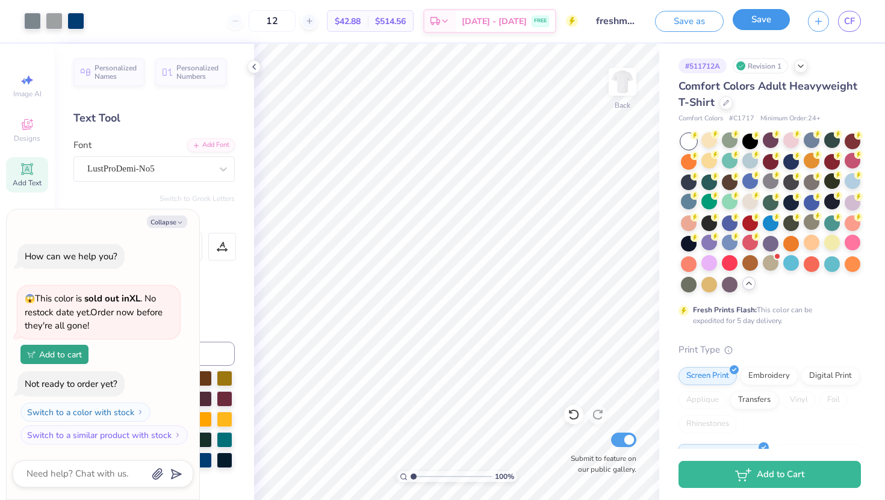
click at [755, 23] on button "Save" at bounding box center [761, 19] width 57 height 21
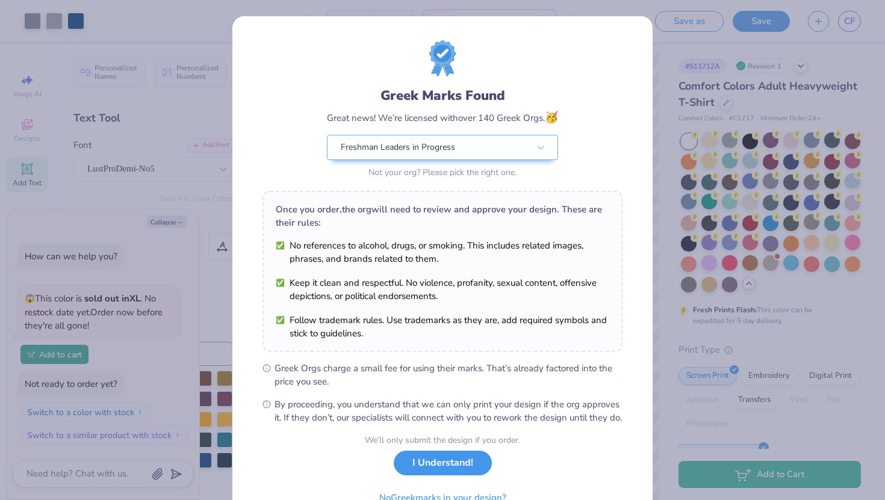
click at [450, 476] on button "I Understand!" at bounding box center [443, 463] width 98 height 25
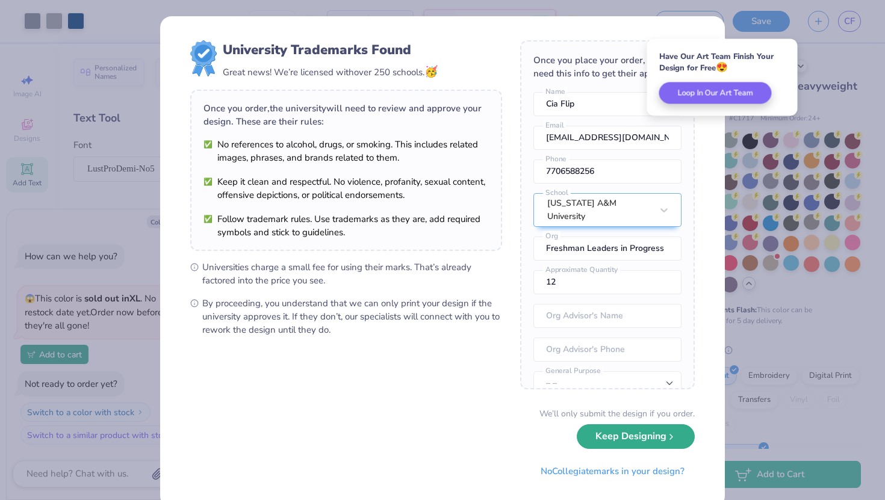
click at [617, 437] on button "Keep Designing" at bounding box center [636, 437] width 118 height 25
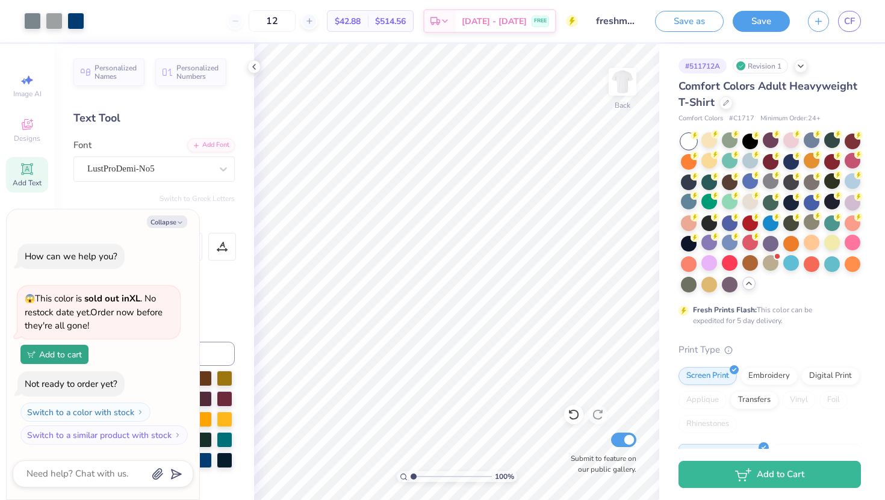
type textarea "x"
click at [853, 22] on span "CF" at bounding box center [849, 21] width 11 height 14
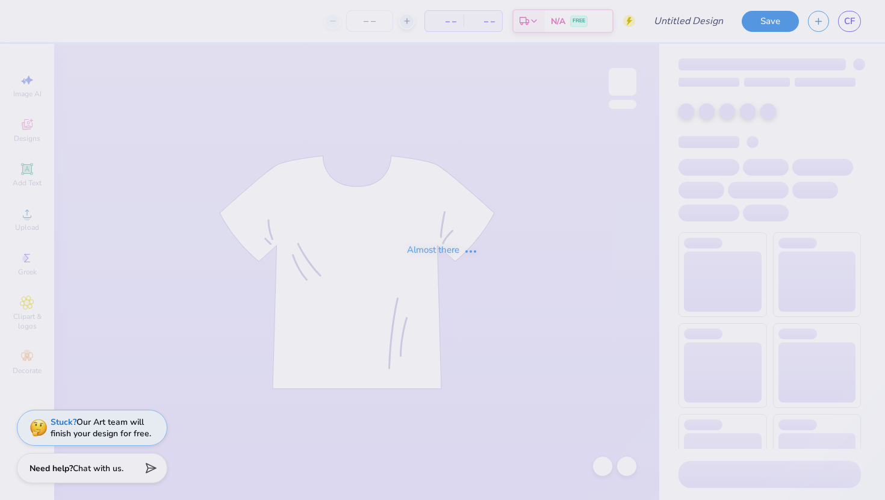
type input "FRESHMAN SHIRT IDEA"
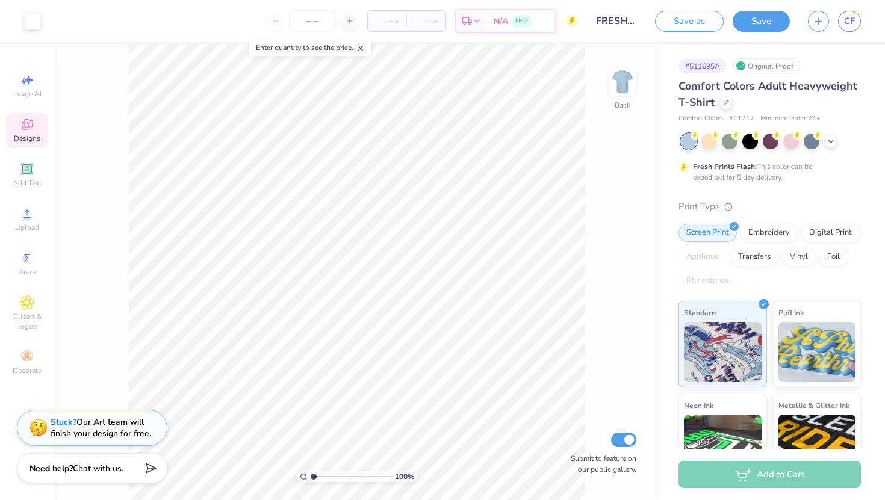
click at [39, 123] on div "Designs" at bounding box center [27, 131] width 42 height 36
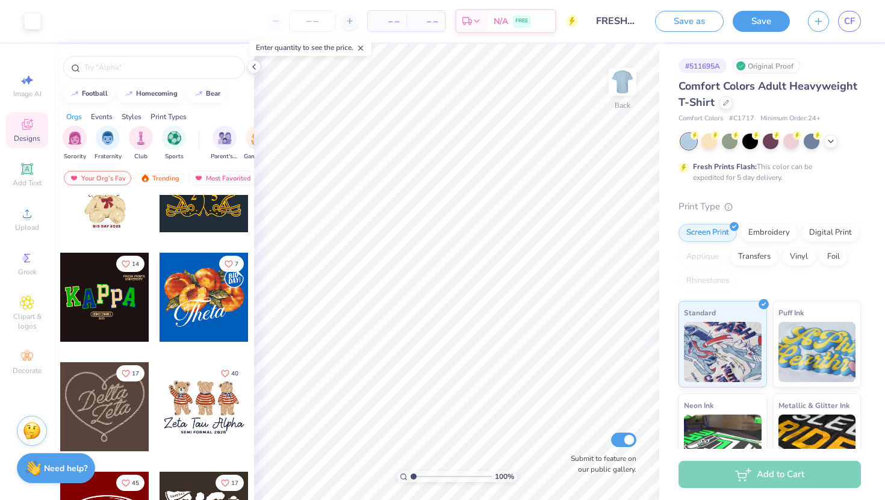
scroll to position [272, 0]
click at [111, 135] on img "filter for Fraternity" at bounding box center [107, 137] width 13 height 14
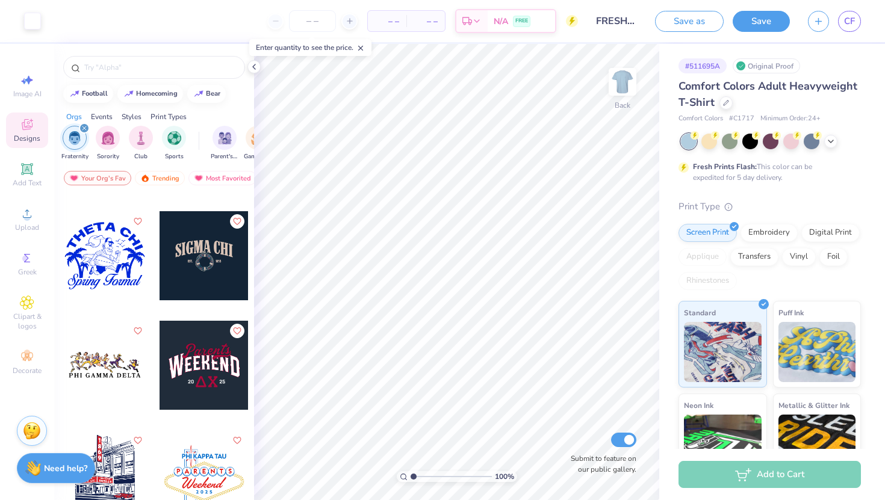
scroll to position [974, 0]
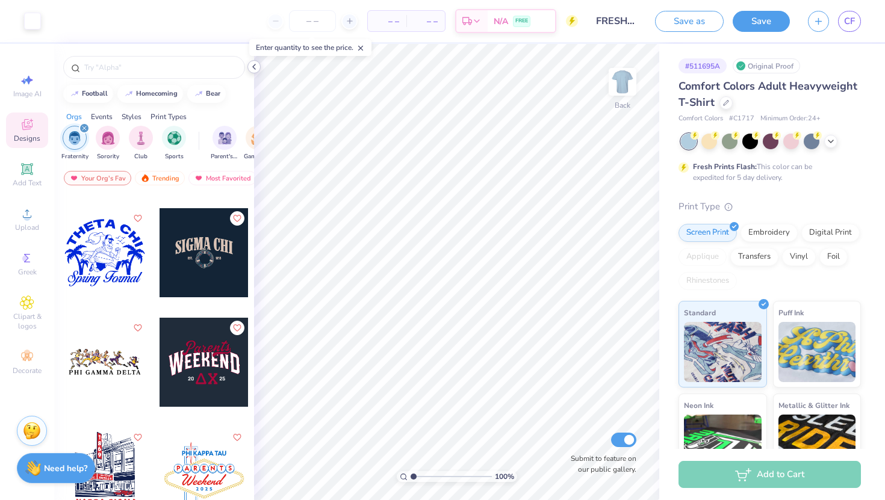
click at [255, 69] on polyline at bounding box center [254, 66] width 2 height 5
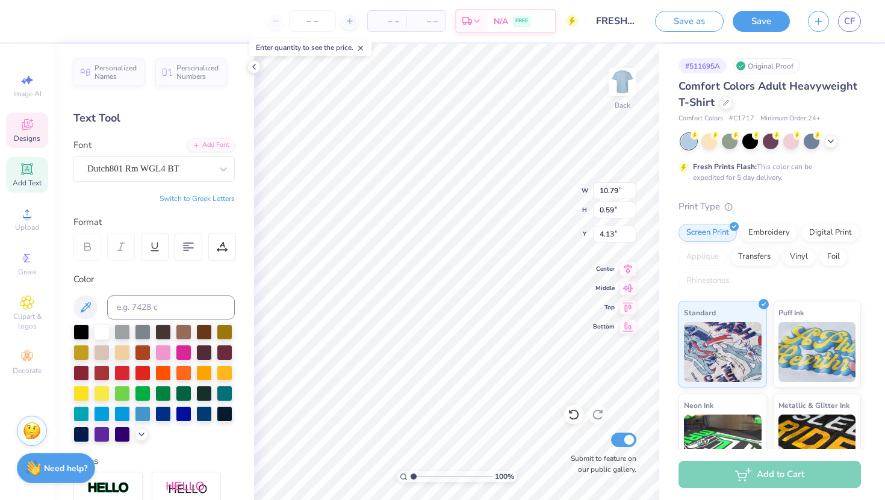
scroll to position [0, 1]
type input "4.07"
type input "0.82"
type input "4.99"
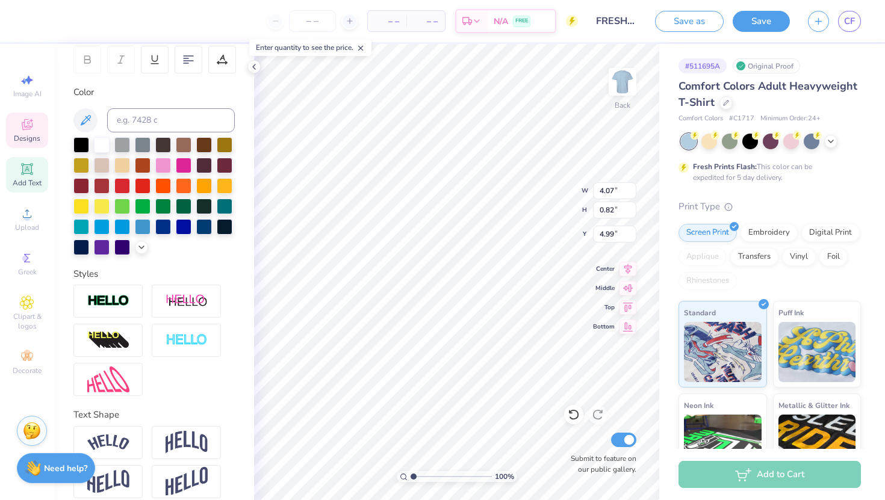
scroll to position [199, 0]
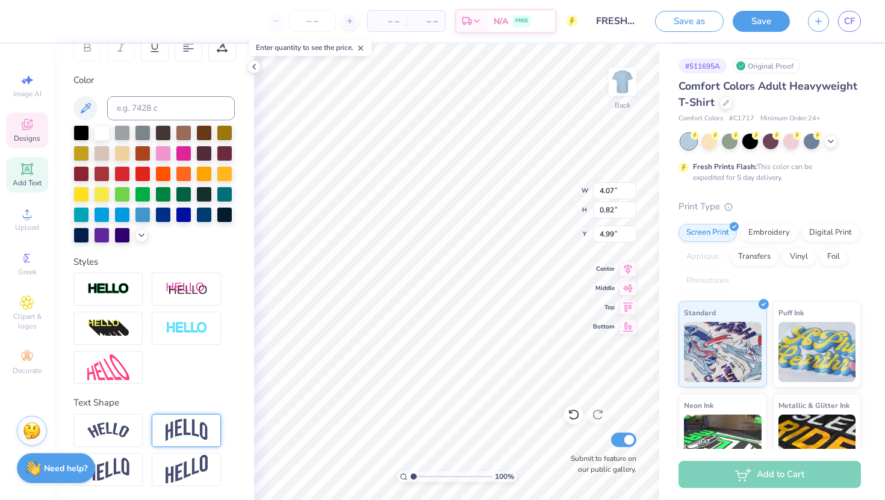
click at [182, 425] on img at bounding box center [187, 430] width 42 height 23
type input "5.06"
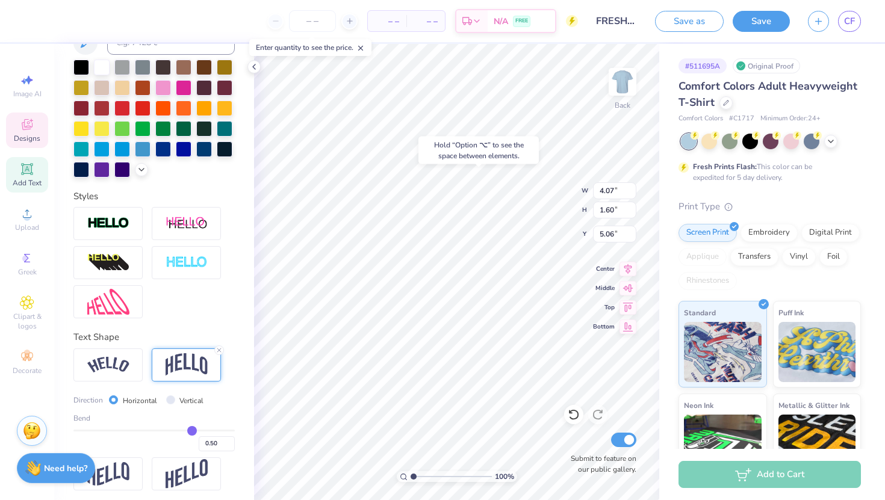
scroll to position [270, 0]
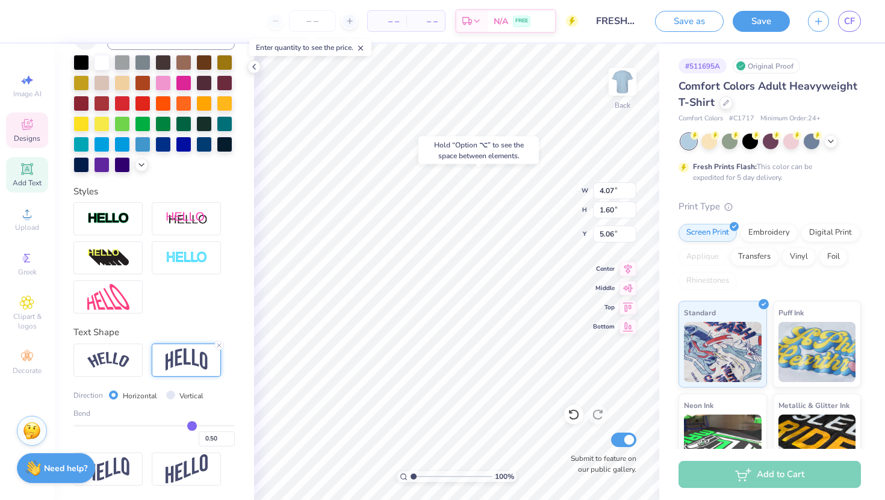
type input "0.46"
type input "0.44"
type input "0.41"
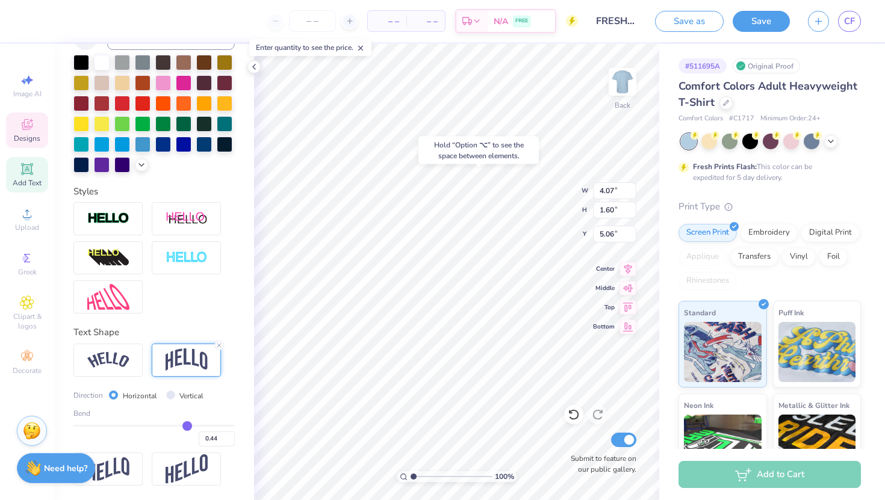
type input "0.41"
type input "0.39"
type input "0.36"
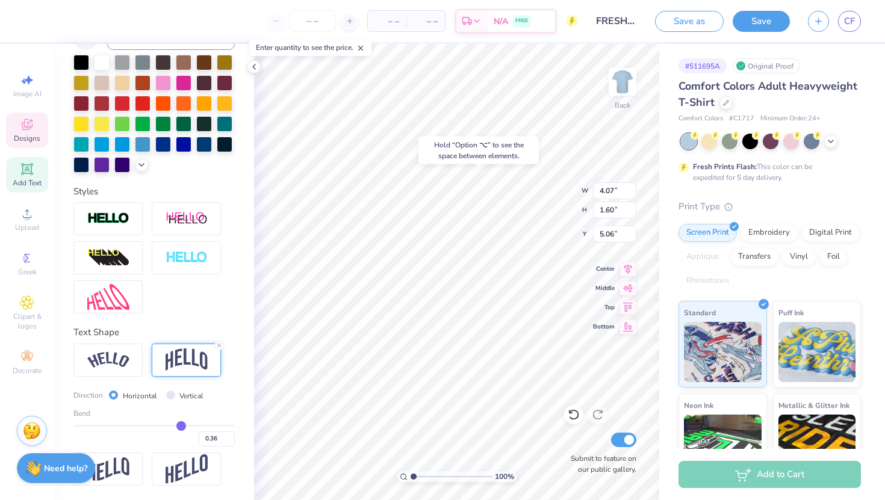
type input "0.34"
type input "0.33"
type input "0.32"
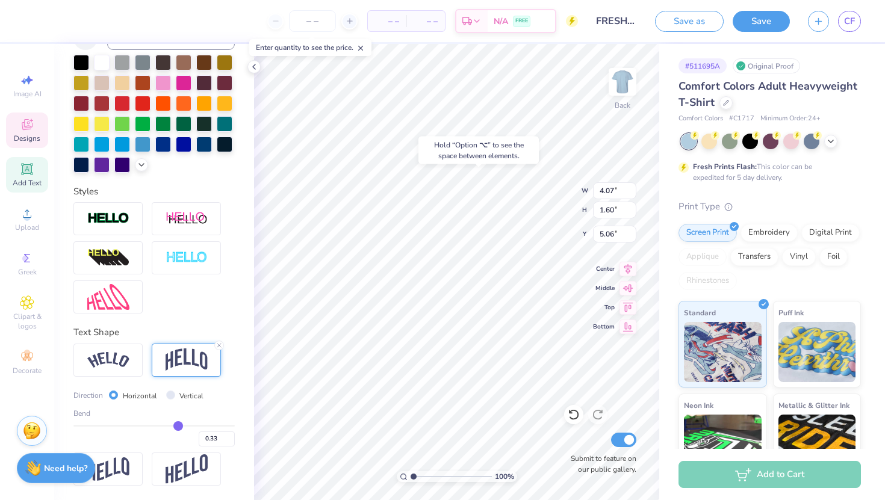
type input "0.32"
type input "0.31"
type input "0.3"
type input "0.30"
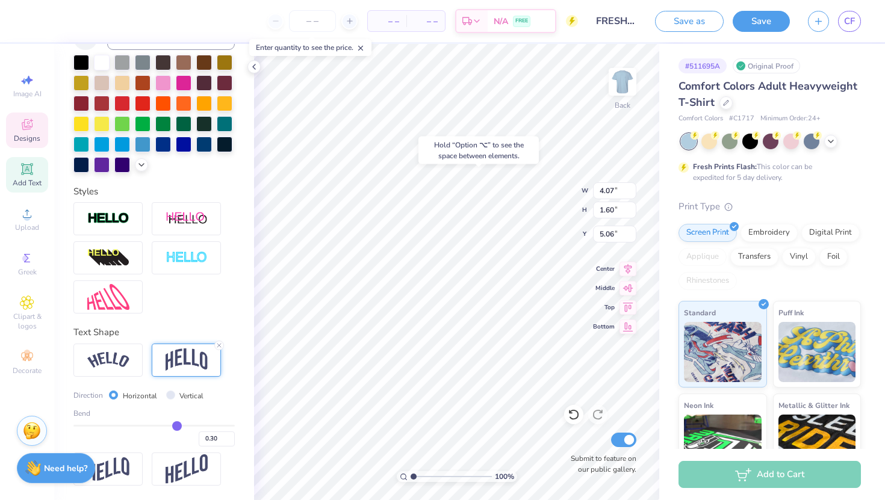
type input "0.29"
type input "0.28"
type input "0.26"
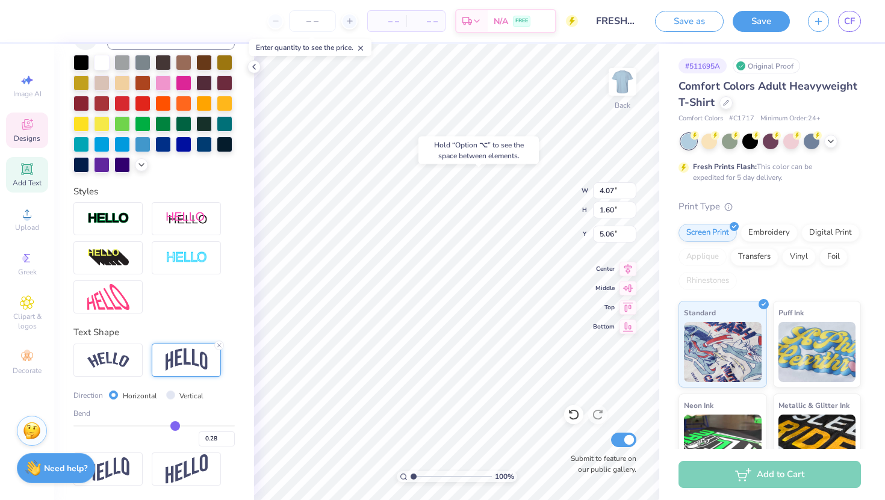
type input "0.26"
type input "0.24"
type input "0.23"
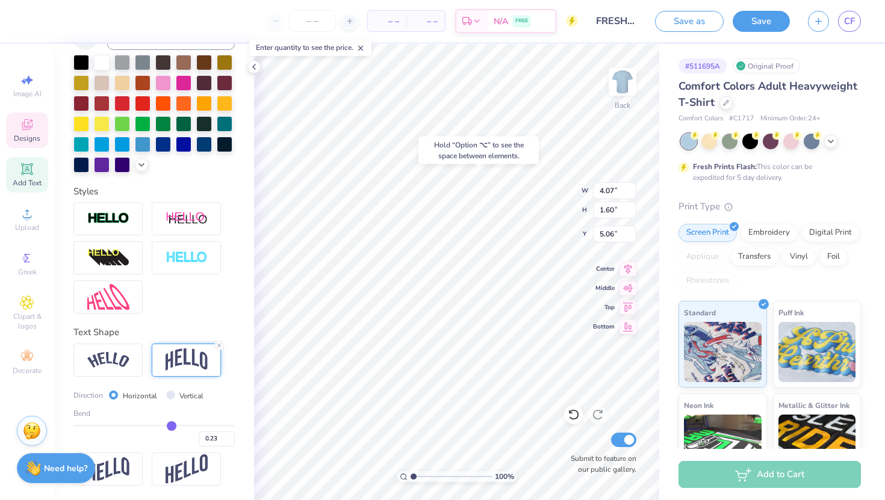
type input "0.22"
type input "0.21"
type input "0.2"
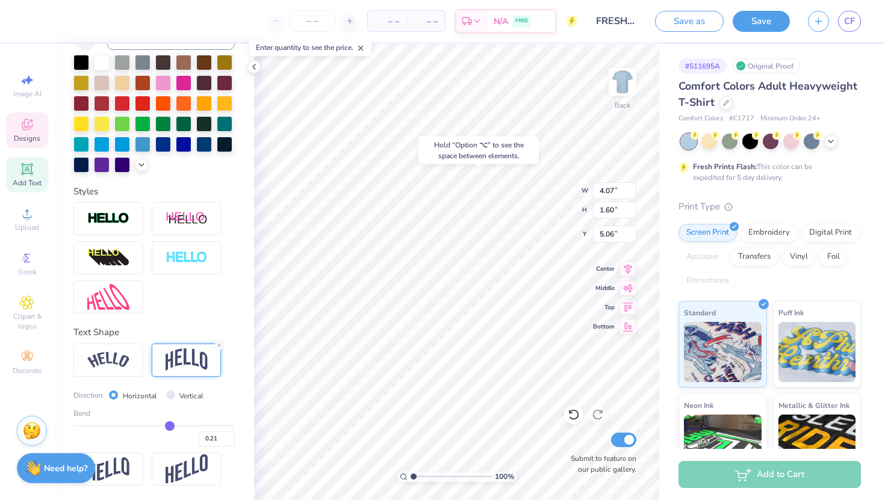
type input "0.20"
type input "0.19"
type input "0.18"
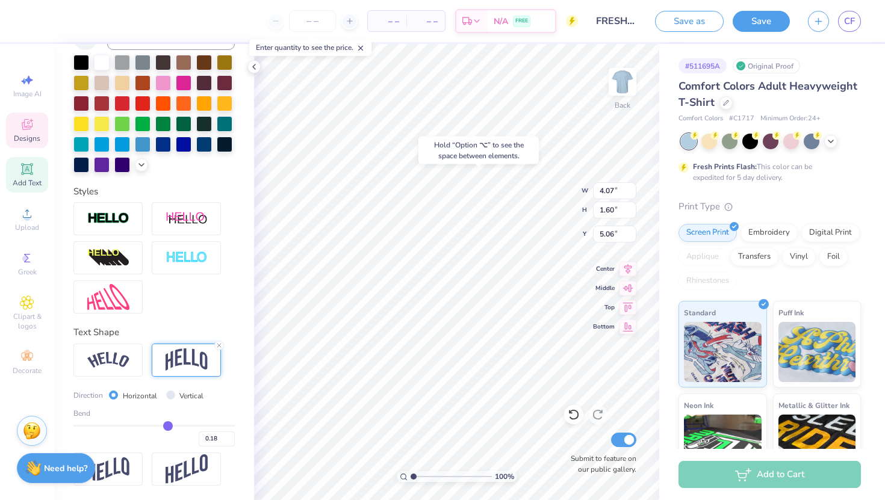
type input "0.15"
type input "0.12"
type input "0.09"
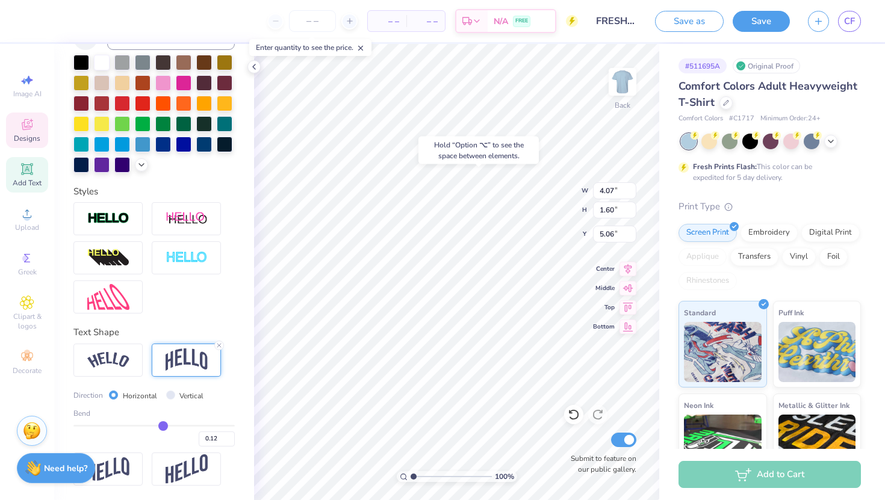
type input "0.09"
type input "0.07"
type input "0.05"
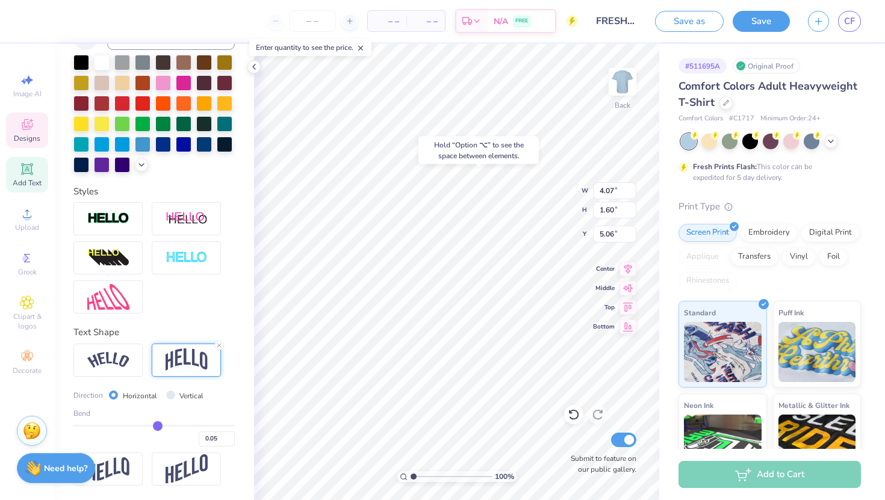
type input "0.03"
type input "0.02"
type input "0.01"
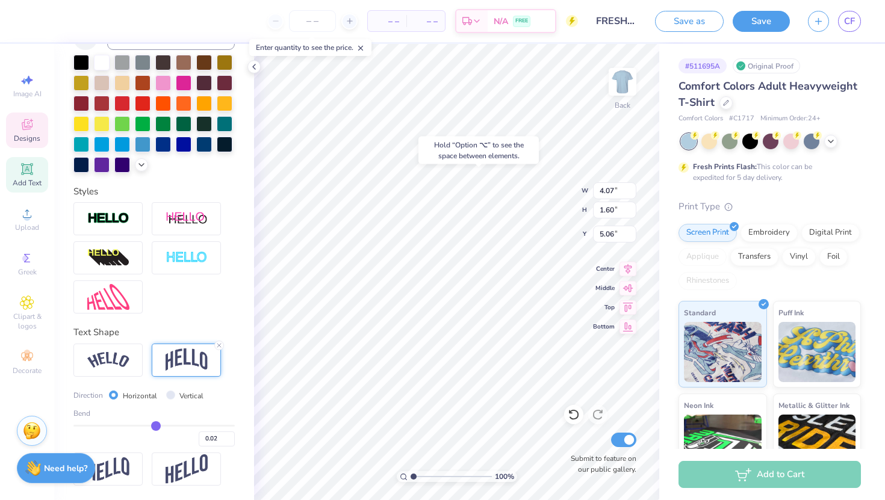
type input "0.01"
type input "0"
type input "0.00"
drag, startPoint x: 189, startPoint y: 424, endPoint x: 154, endPoint y: 421, distance: 35.7
type input "0"
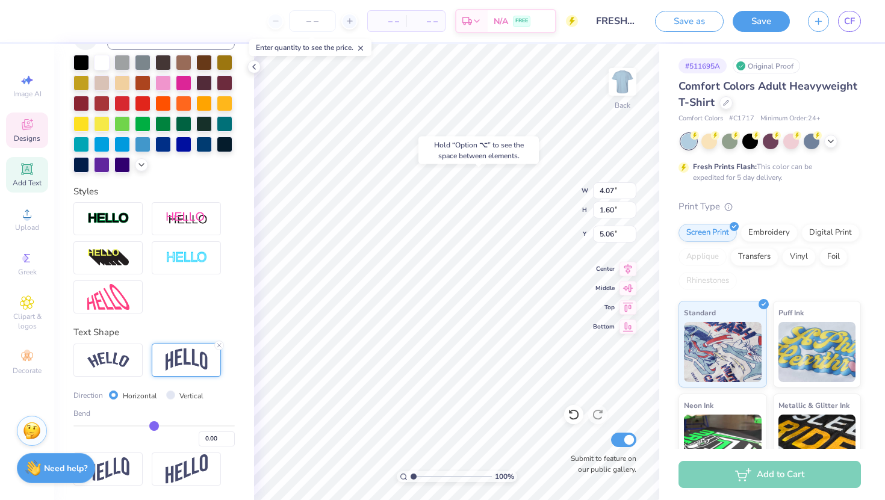
click at [154, 425] on input "range" at bounding box center [153, 426] width 161 height 2
type input "0.82"
type input "5.62"
type input "0.01"
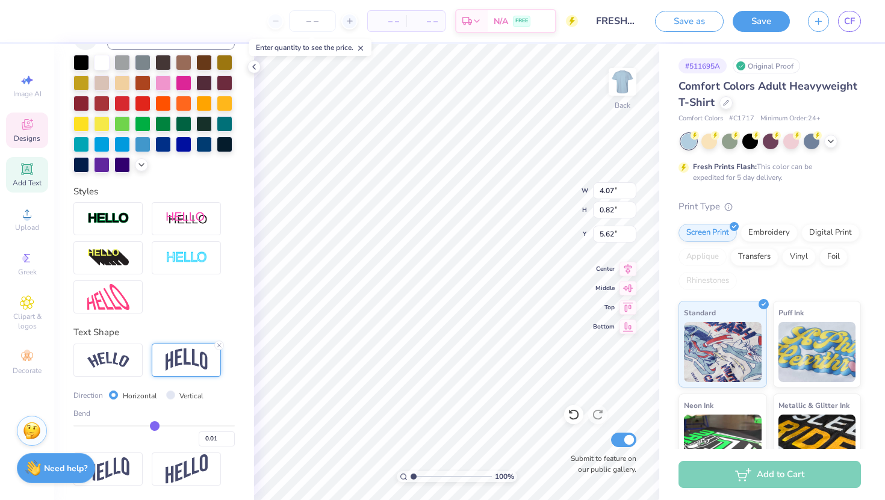
type input "0.05"
type input "0.1"
type input "0.10"
type input "0.12"
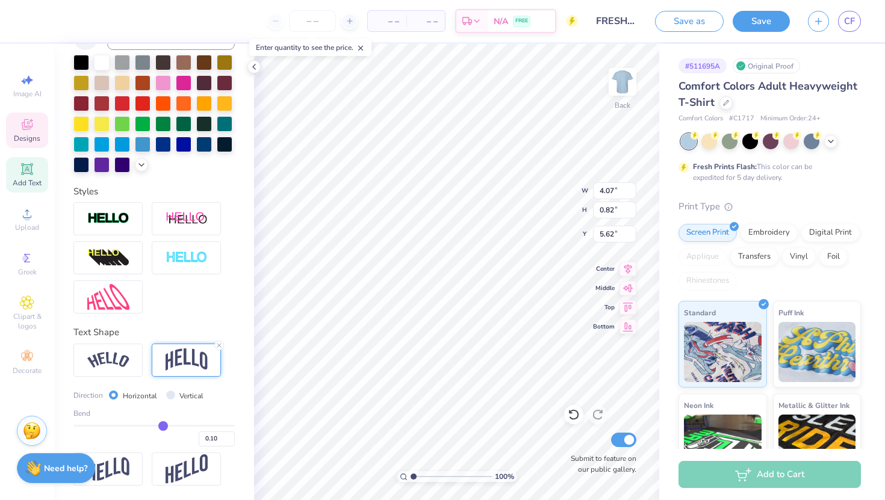
type input "0.12"
type input "0.14"
type input "0.15"
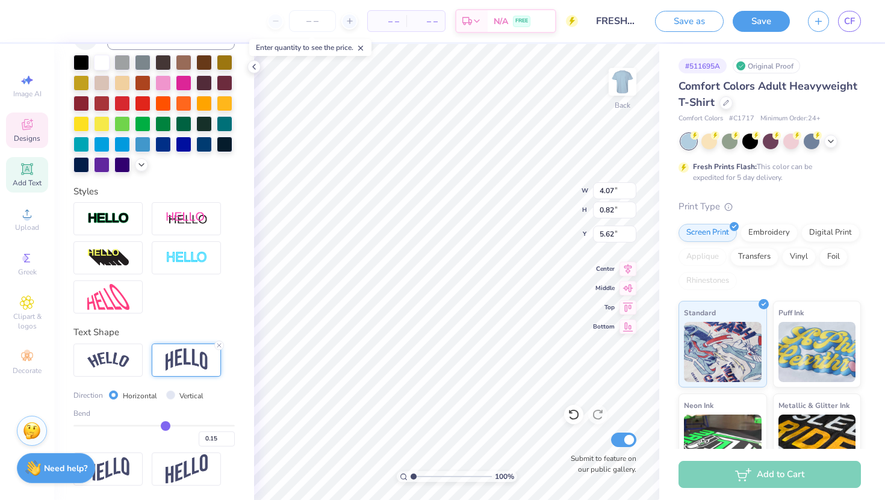
drag, startPoint x: 154, startPoint y: 424, endPoint x: 165, endPoint y: 424, distance: 11.4
type input "0.15"
click at [165, 425] on input "range" at bounding box center [153, 426] width 161 height 2
type input "1.02"
type input "5.41"
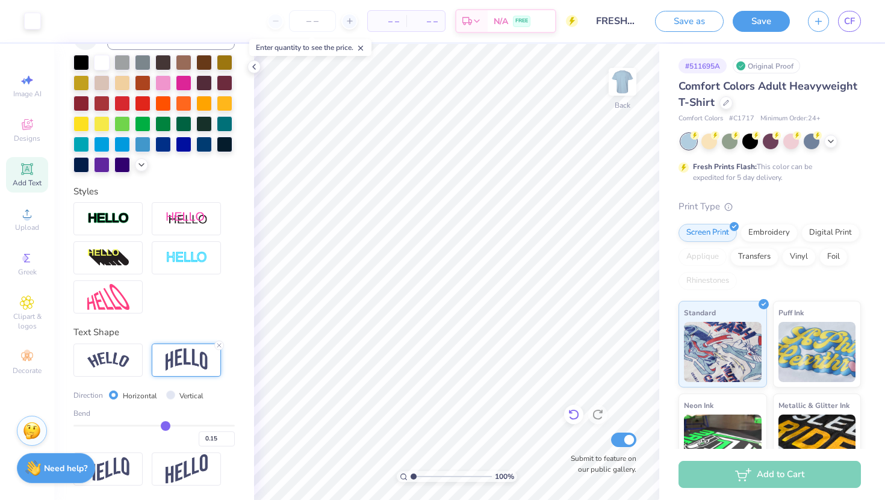
click at [573, 415] on icon at bounding box center [574, 415] width 12 height 12
type input "0.5"
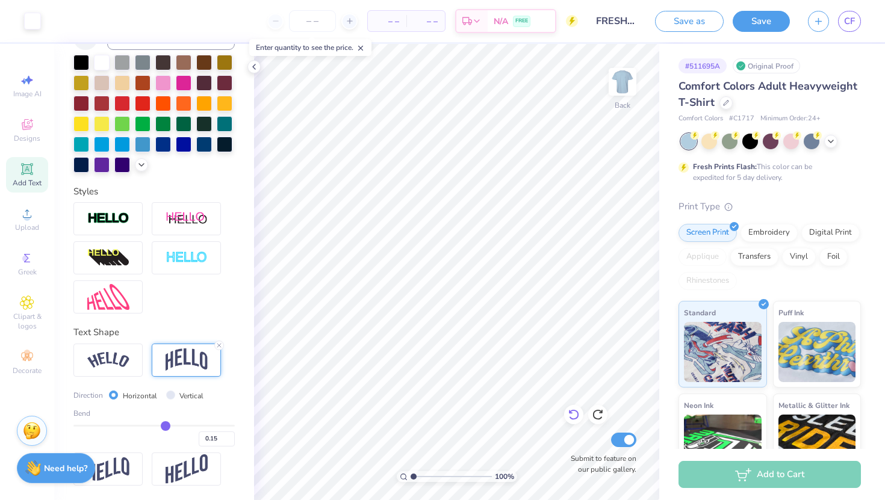
type input "0.50"
type input "5.03"
type textarea "FLIP '29"
click at [712, 139] on div at bounding box center [710, 140] width 16 height 16
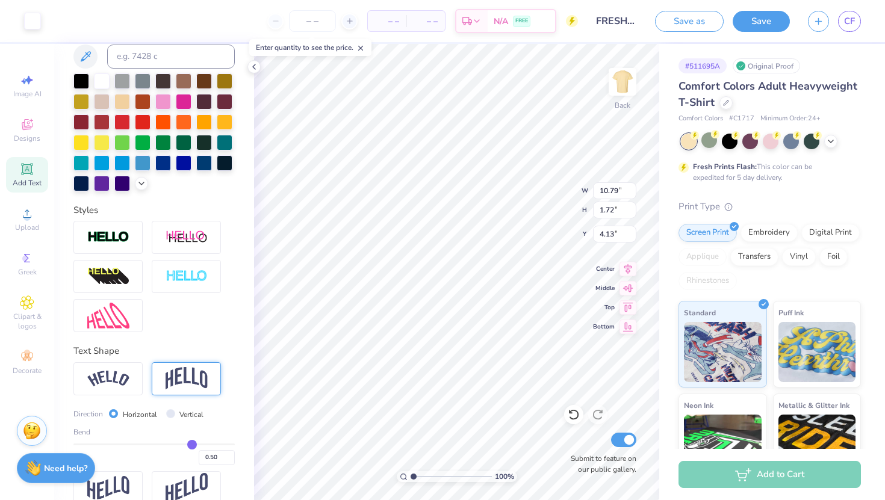
scroll to position [249, 0]
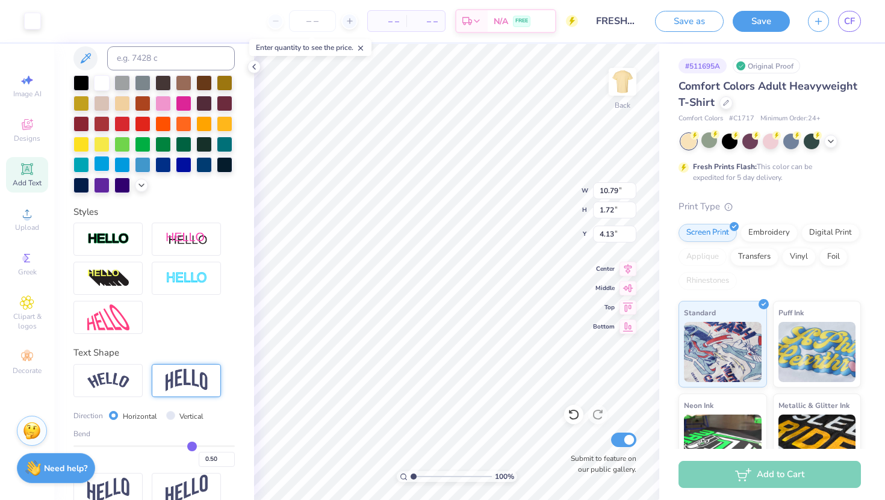
click at [110, 162] on div at bounding box center [102, 164] width 16 height 16
click at [115, 159] on div at bounding box center [122, 164] width 16 height 16
click at [122, 162] on div at bounding box center [122, 164] width 16 height 16
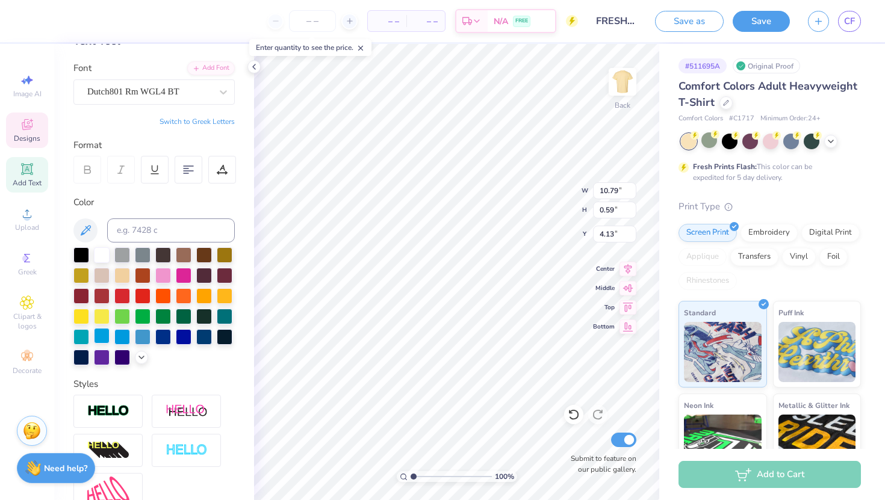
scroll to position [86, 0]
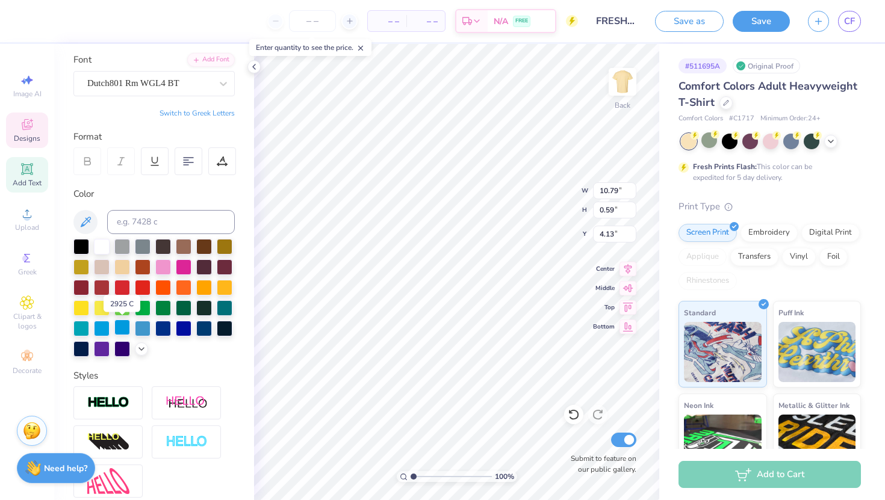
click at [120, 329] on div at bounding box center [122, 328] width 16 height 16
click at [57, 20] on div at bounding box center [54, 19] width 17 height 17
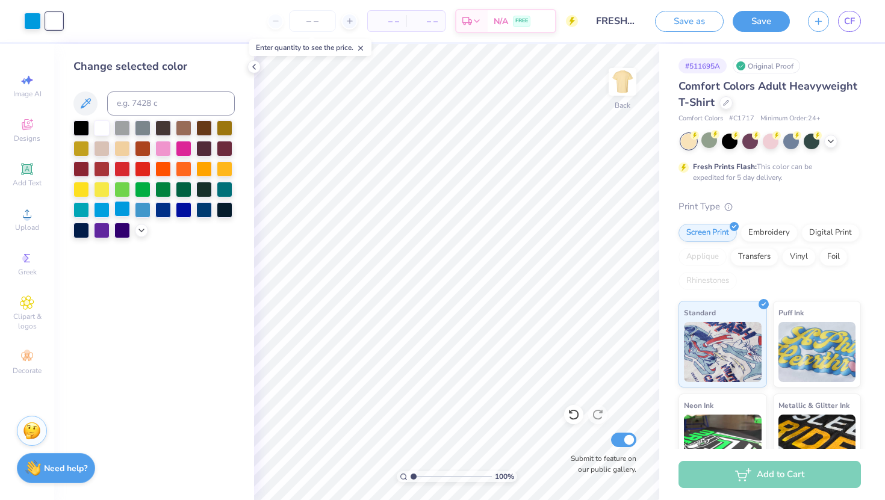
click at [125, 212] on div at bounding box center [122, 209] width 16 height 16
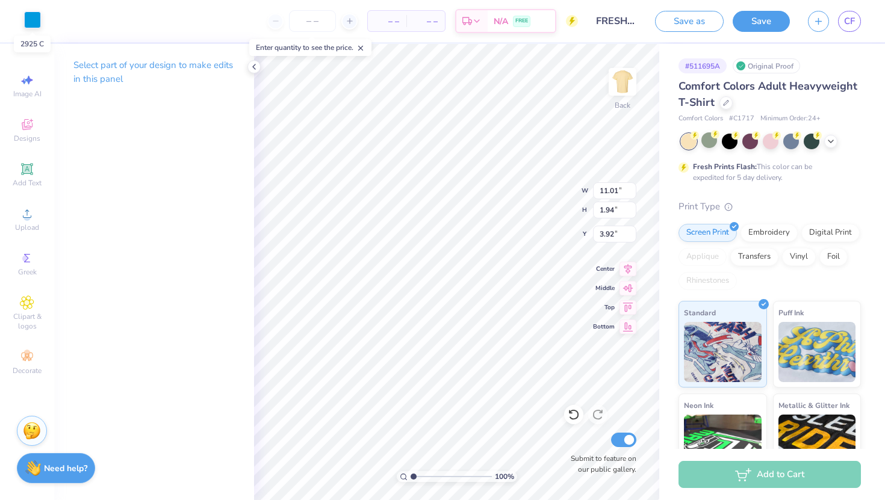
click at [30, 20] on div at bounding box center [32, 19] width 17 height 17
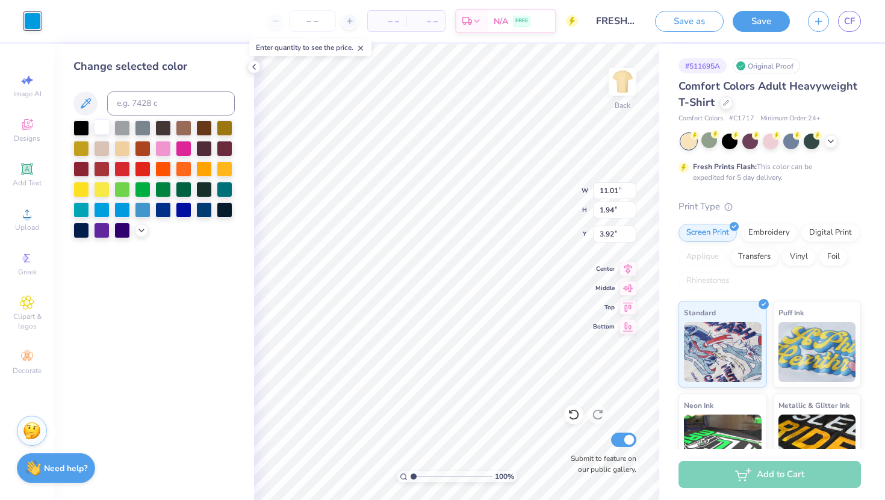
click at [103, 124] on div at bounding box center [102, 127] width 16 height 16
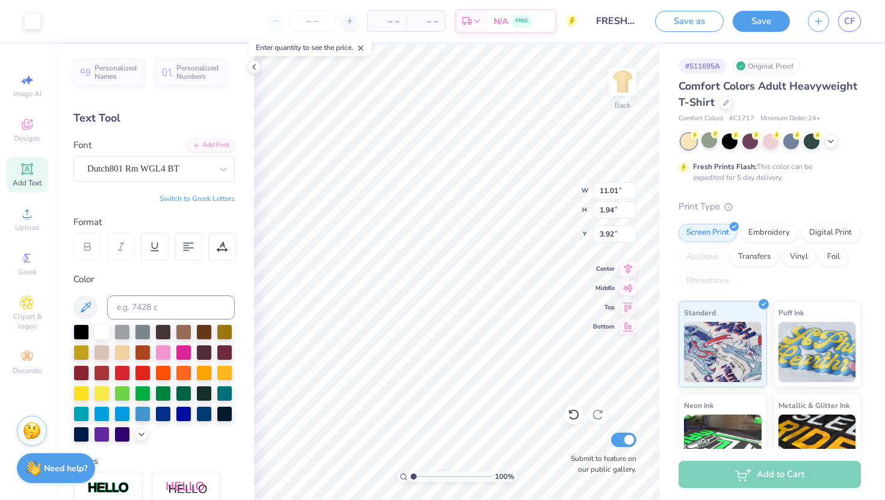
type input "11.62"
type input "2.04"
type input "3.87"
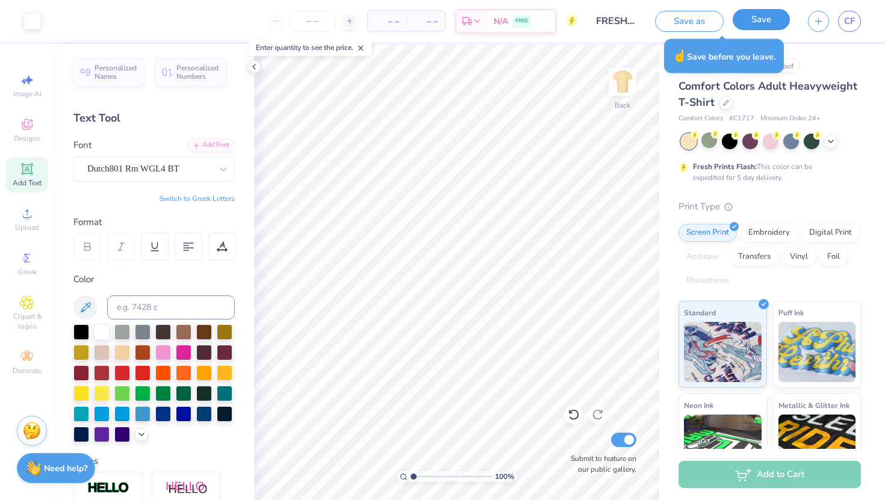
click at [774, 24] on button "Save" at bounding box center [761, 19] width 57 height 21
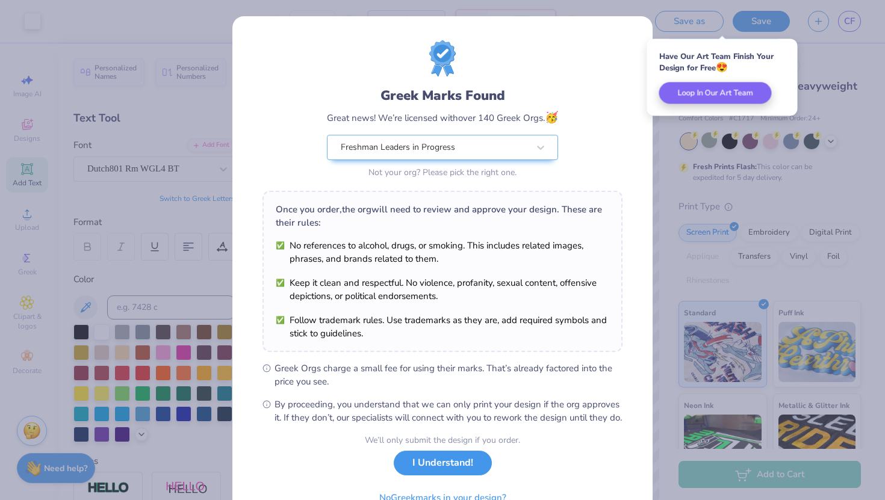
click at [440, 474] on button "I Understand!" at bounding box center [443, 463] width 98 height 25
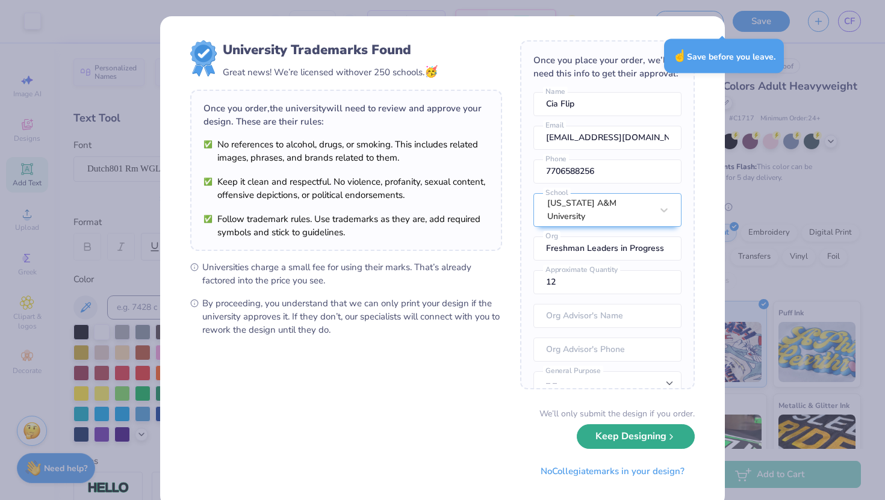
click at [603, 437] on button "Keep Designing" at bounding box center [636, 437] width 118 height 25
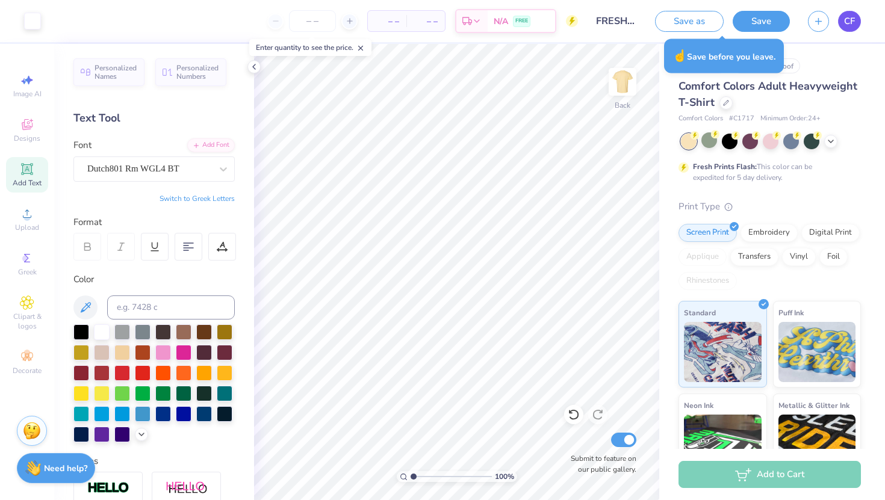
click at [852, 27] on span "CF" at bounding box center [849, 21] width 11 height 14
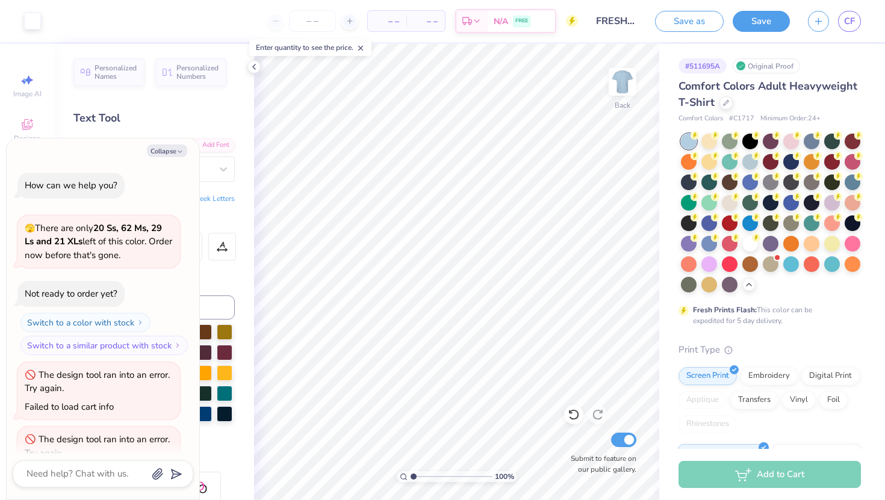
scroll to position [1902, 0]
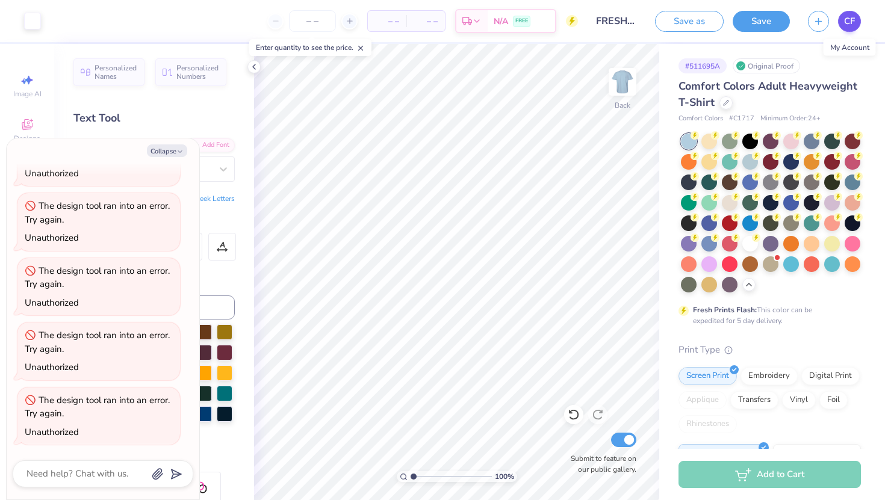
click at [851, 19] on span "CF" at bounding box center [849, 21] width 11 height 14
click at [179, 150] on icon "button" at bounding box center [179, 151] width 7 height 7
type textarea "x"
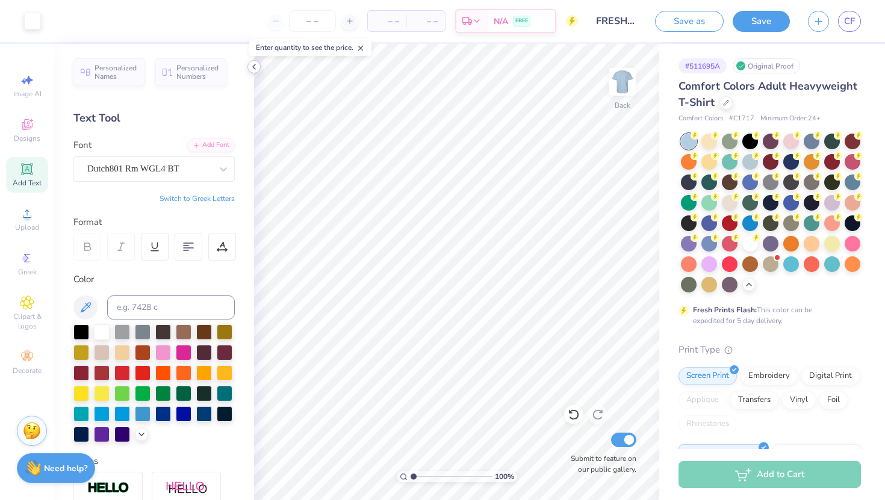
click at [253, 67] on polyline at bounding box center [254, 66] width 2 height 5
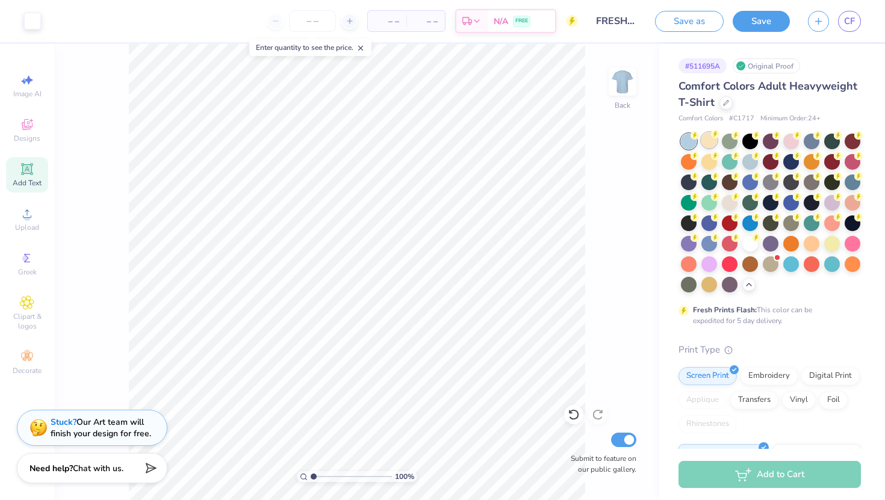
click at [707, 146] on div at bounding box center [710, 140] width 16 height 16
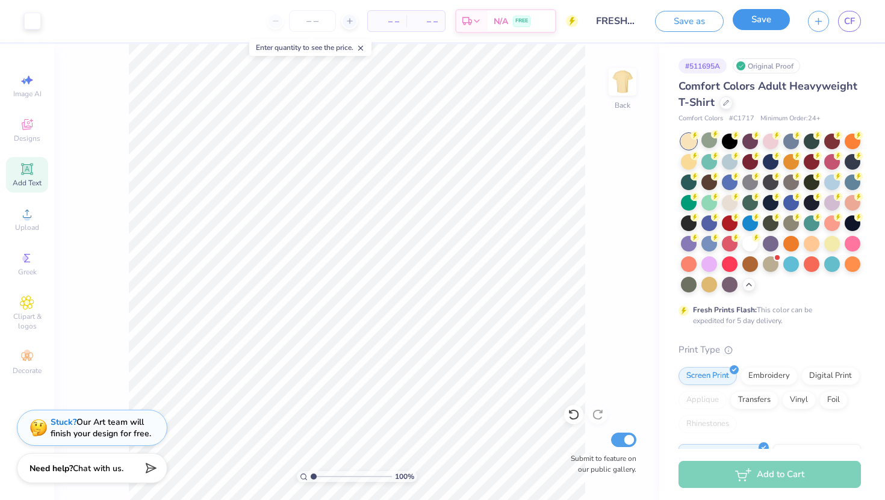
click at [768, 16] on button "Save" at bounding box center [761, 19] width 57 height 21
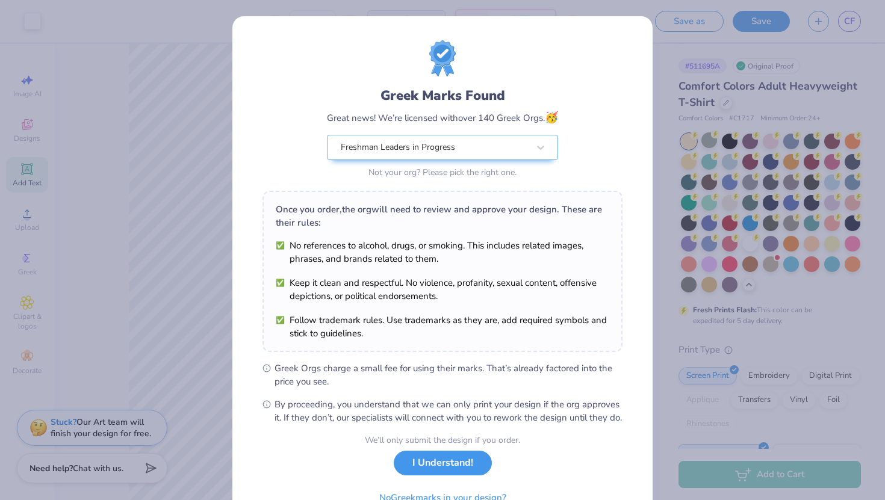
click at [426, 469] on button "I Understand!" at bounding box center [443, 463] width 98 height 25
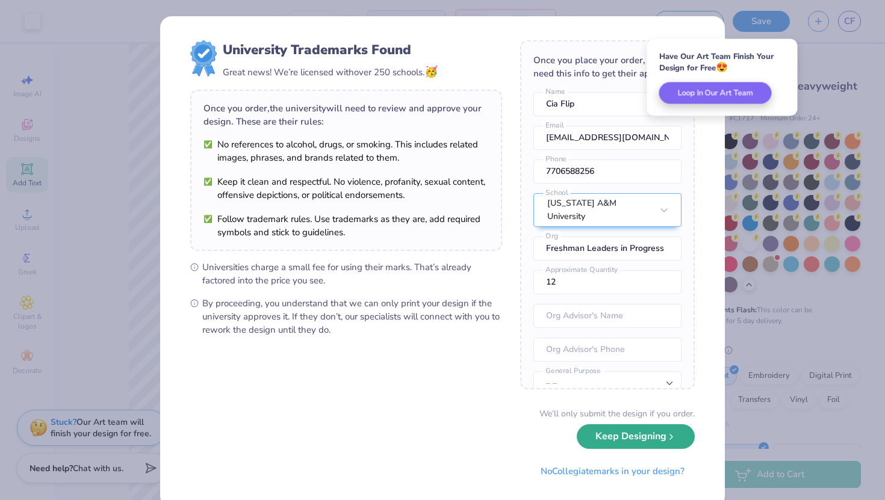
click at [608, 430] on button "Keep Designing" at bounding box center [636, 437] width 118 height 25
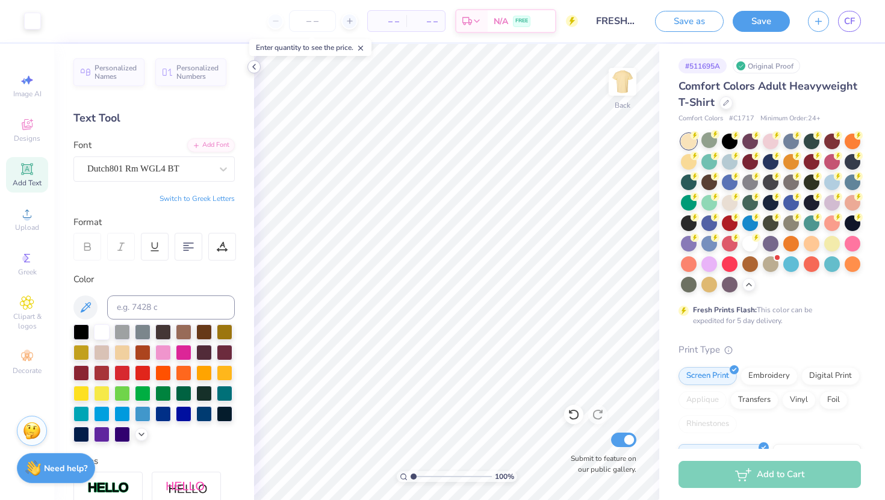
click at [253, 66] on polyline at bounding box center [254, 66] width 2 height 5
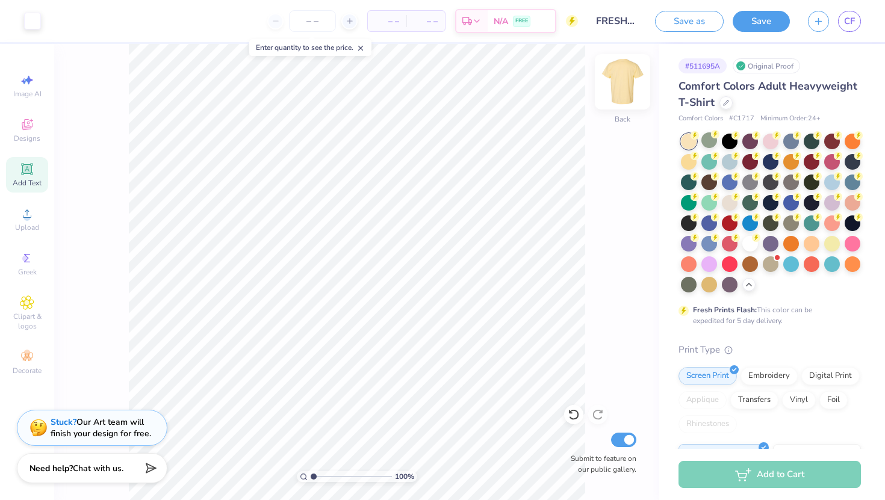
click at [620, 80] on img at bounding box center [623, 82] width 48 height 48
click at [620, 80] on img at bounding box center [623, 82] width 24 height 24
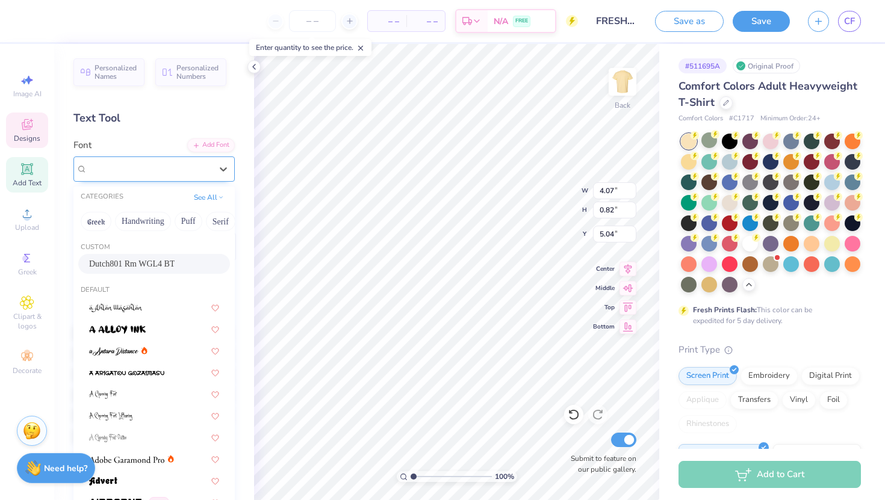
click at [150, 163] on div "Dutch801 Rm WGL4 BT" at bounding box center [149, 169] width 126 height 19
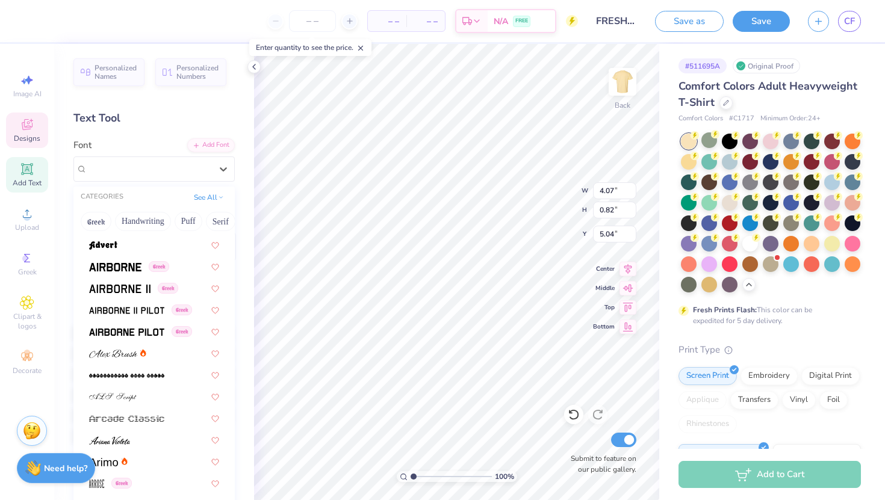
scroll to position [248, 0]
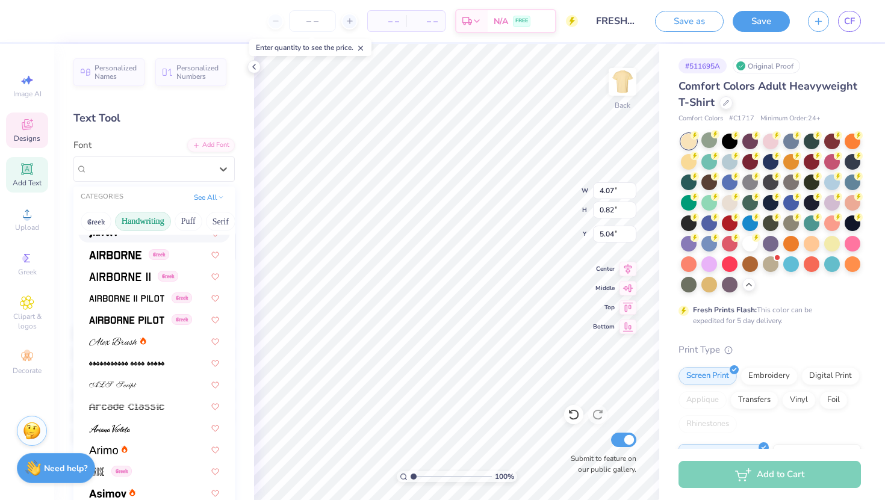
click at [151, 222] on button "Handwriting" at bounding box center [143, 221] width 56 height 19
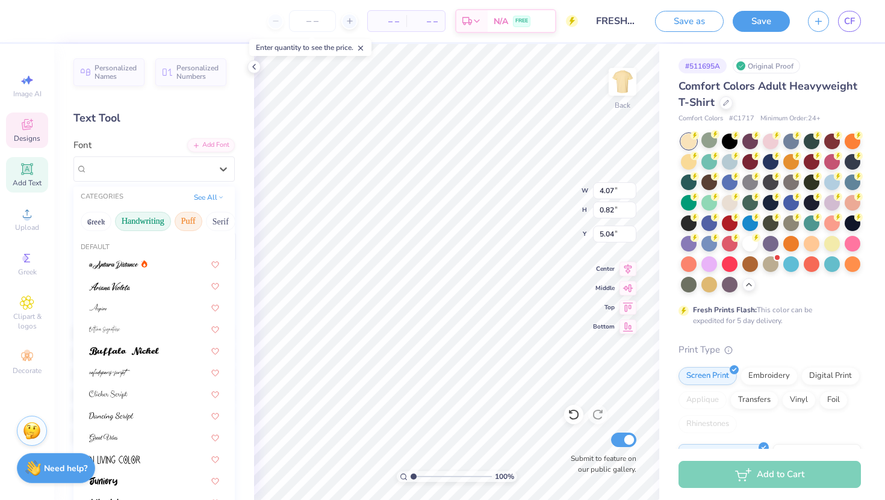
click at [196, 219] on button "Puff" at bounding box center [189, 221] width 28 height 19
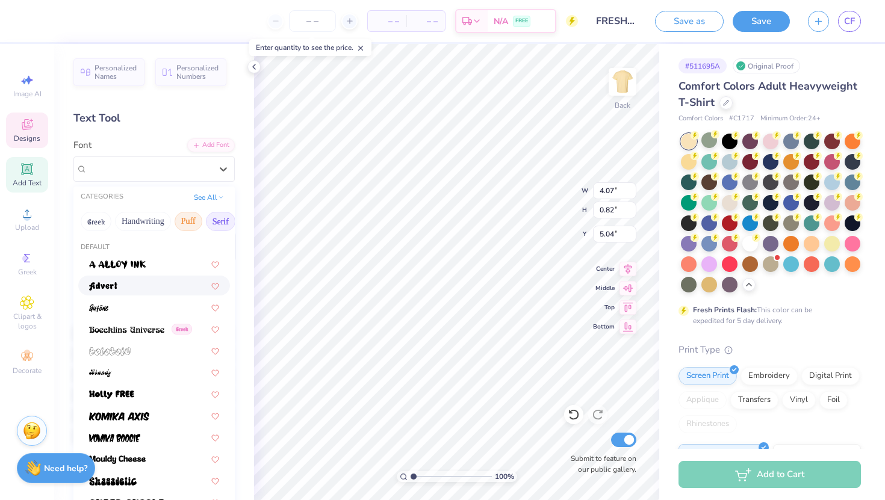
click at [213, 220] on button "Serif" at bounding box center [221, 221] width 30 height 19
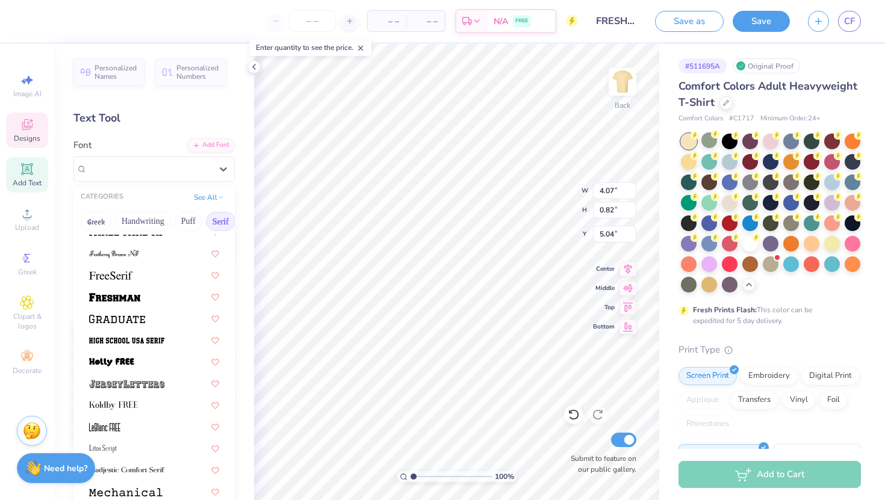
scroll to position [1011, 0]
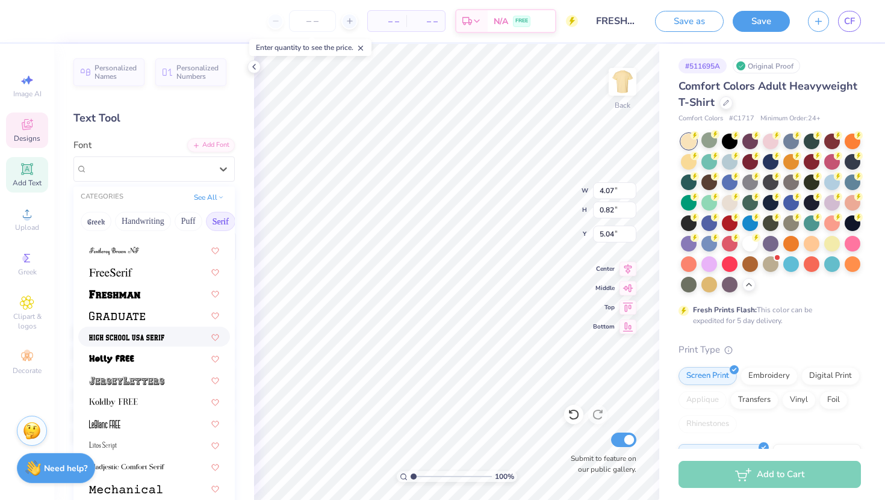
click at [155, 335] on img at bounding box center [126, 338] width 75 height 8
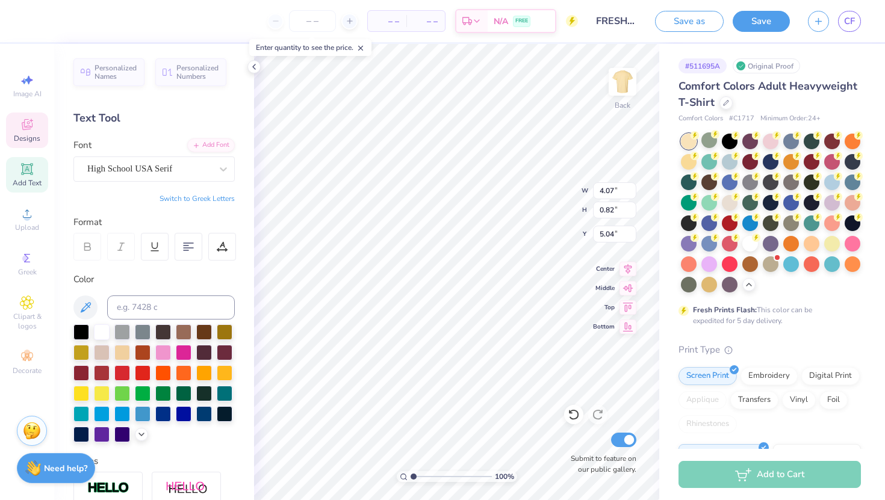
type input "4.12"
type input "0.89"
type input "4.96"
click at [571, 411] on icon at bounding box center [573, 415] width 10 height 11
type input "4.07"
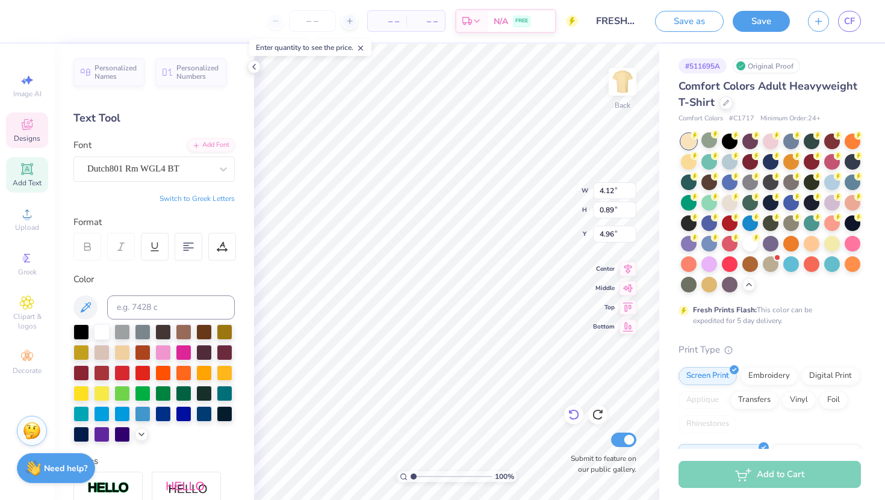
type input "0.82"
type input "5.04"
click at [213, 169] on div at bounding box center [224, 169] width 22 height 22
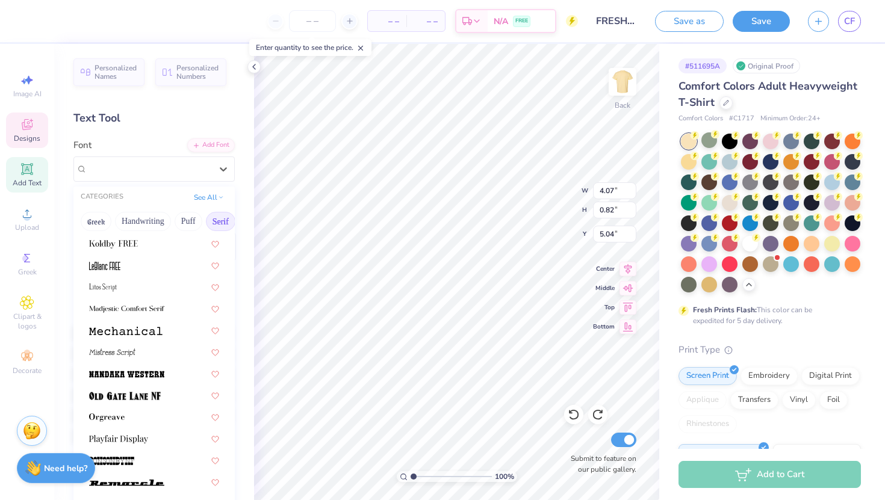
scroll to position [1171, 0]
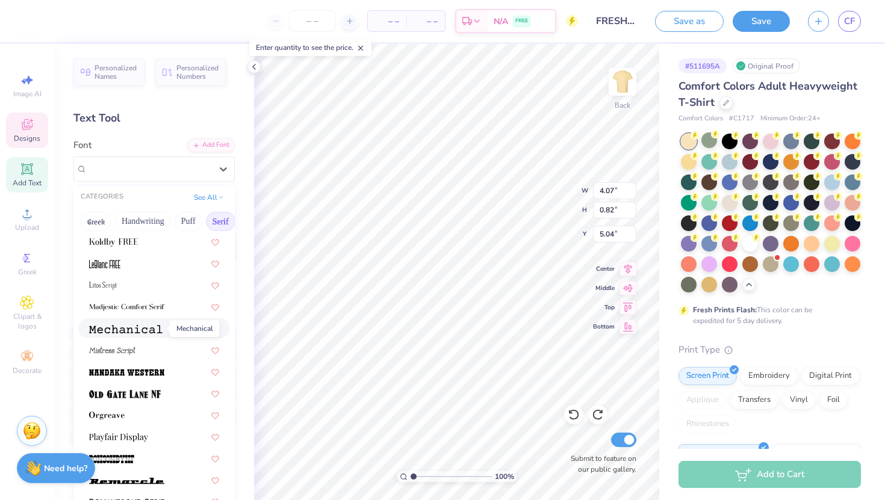
click at [140, 327] on img at bounding box center [125, 329] width 73 height 8
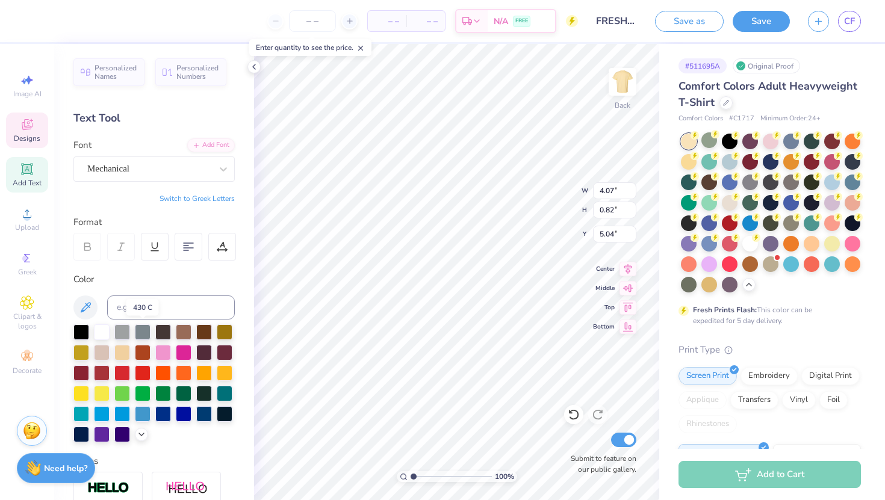
type input "5.26"
type input "0.68"
type input "5.19"
click at [134, 173] on div "Mechanical" at bounding box center [149, 169] width 126 height 19
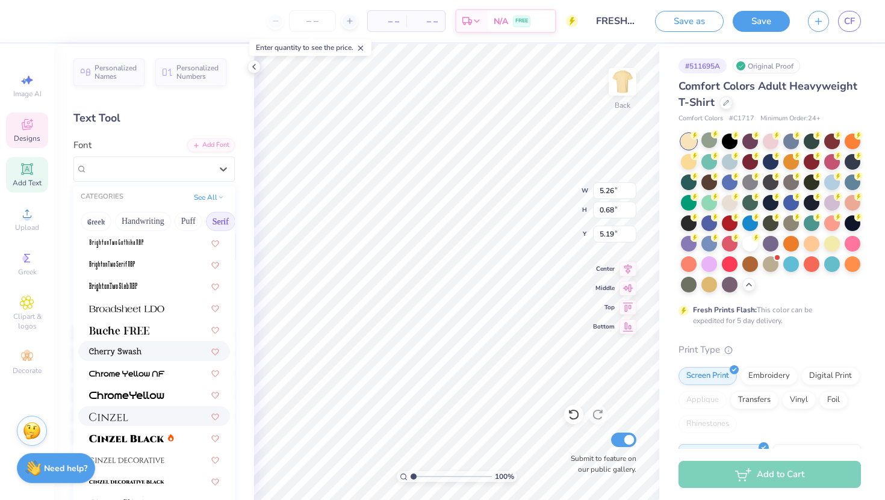
scroll to position [62, 0]
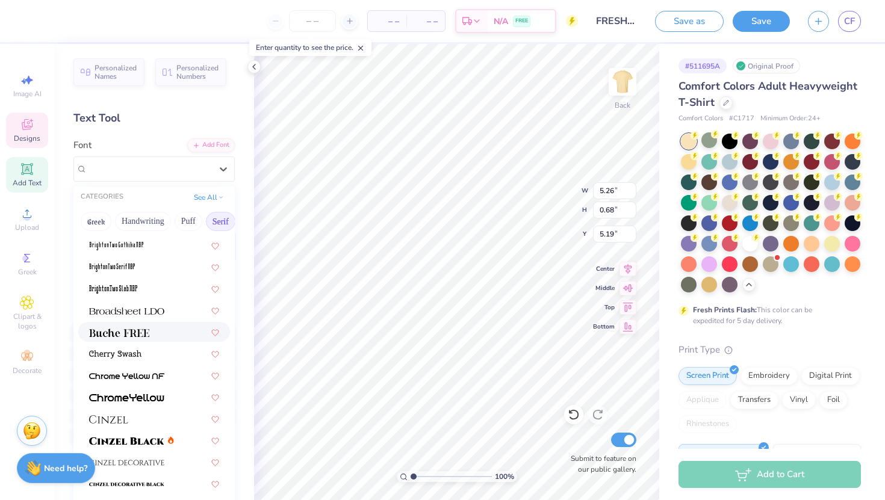
click at [152, 338] on div at bounding box center [154, 332] width 152 height 20
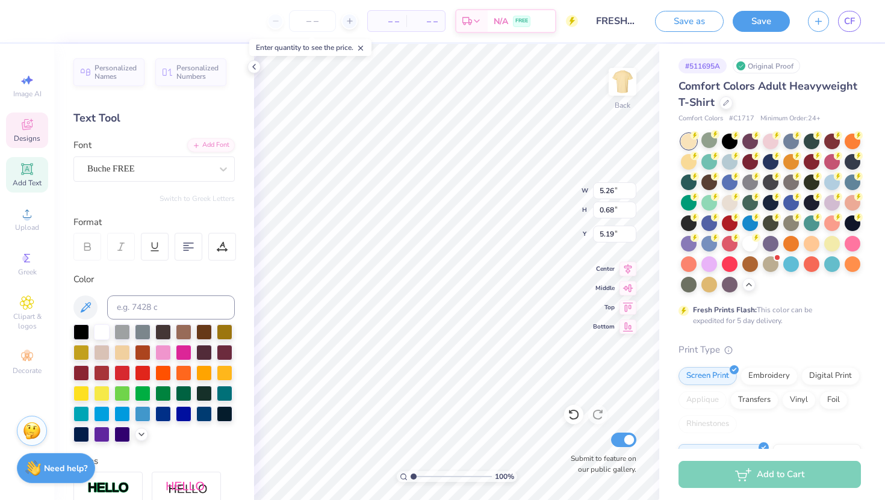
type input "3.72"
type input "0.76"
type input "5.10"
click at [570, 410] on icon at bounding box center [574, 415] width 12 height 12
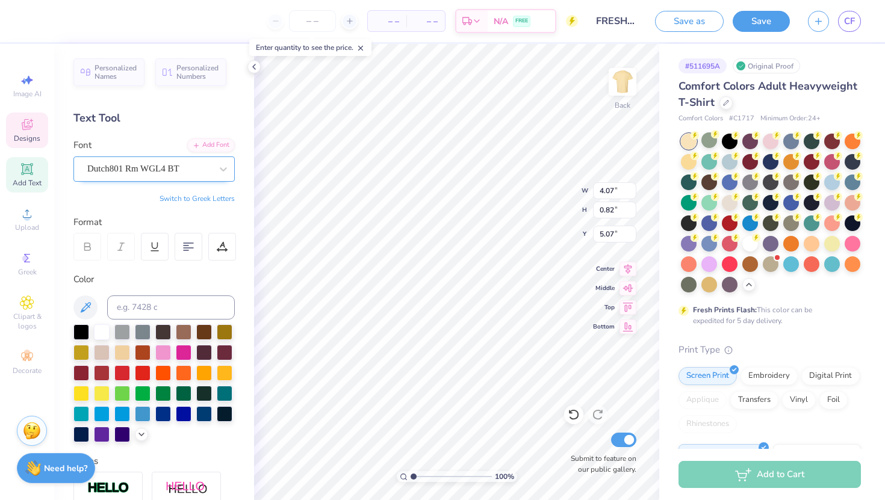
click at [161, 172] on div "Dutch801 Rm WGL4 BT" at bounding box center [149, 169] width 126 height 19
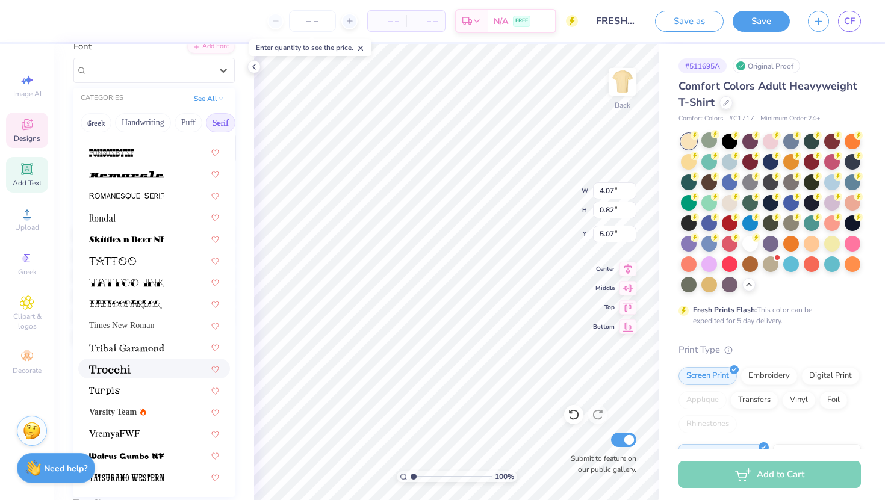
scroll to position [99, 0]
click at [148, 366] on div at bounding box center [154, 368] width 130 height 13
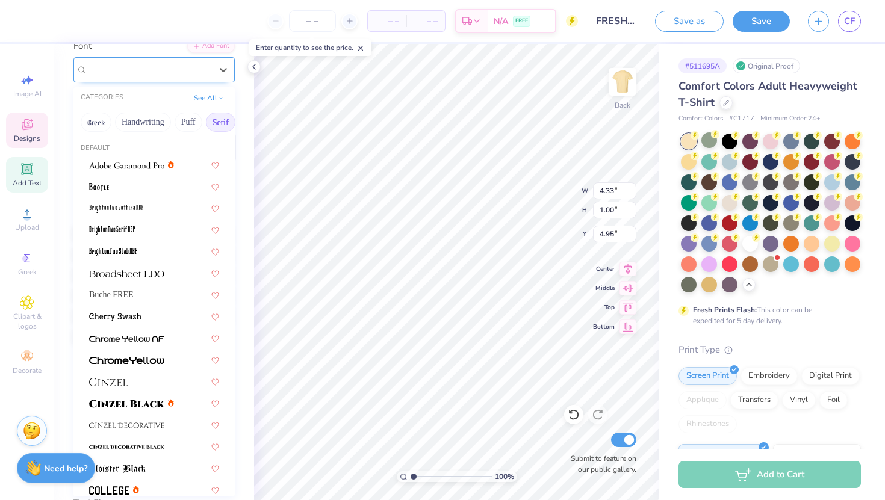
click at [186, 73] on div "Trocchi" at bounding box center [149, 69] width 126 height 19
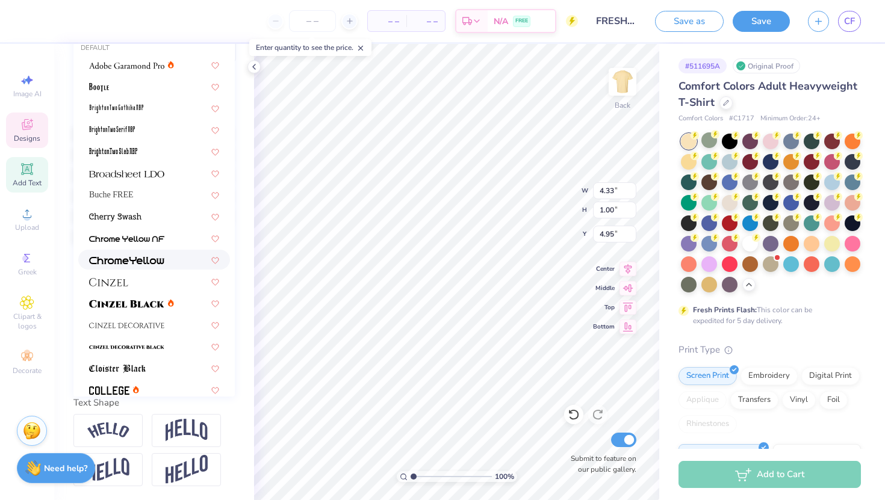
scroll to position [0, 0]
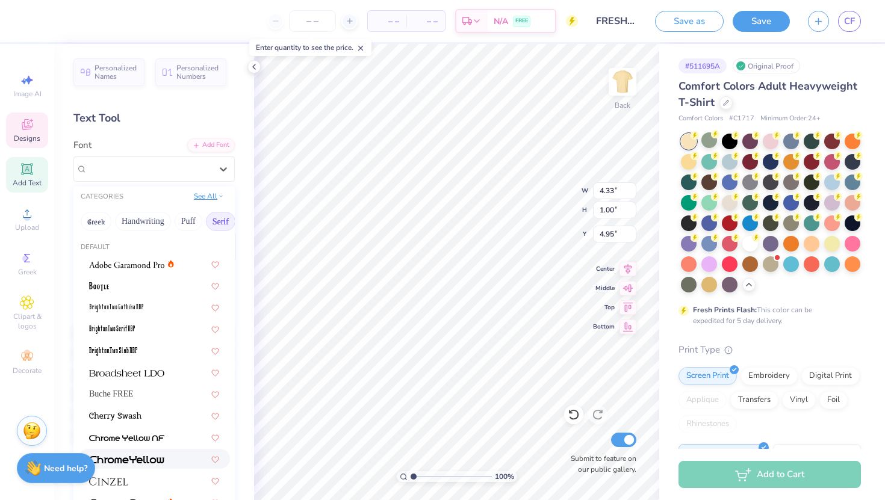
click at [206, 194] on button "See All" at bounding box center [208, 196] width 37 height 12
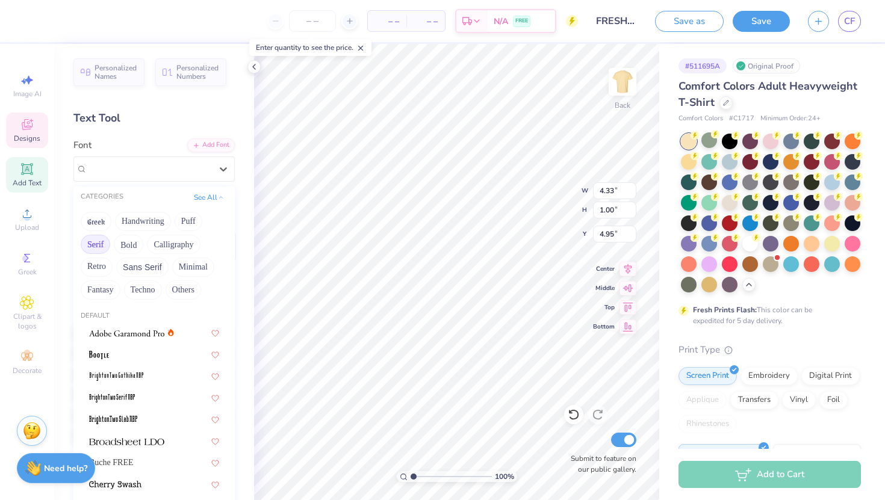
click at [91, 238] on button "Serif" at bounding box center [96, 244] width 30 height 19
click at [93, 287] on button "Fantasy" at bounding box center [101, 290] width 40 height 19
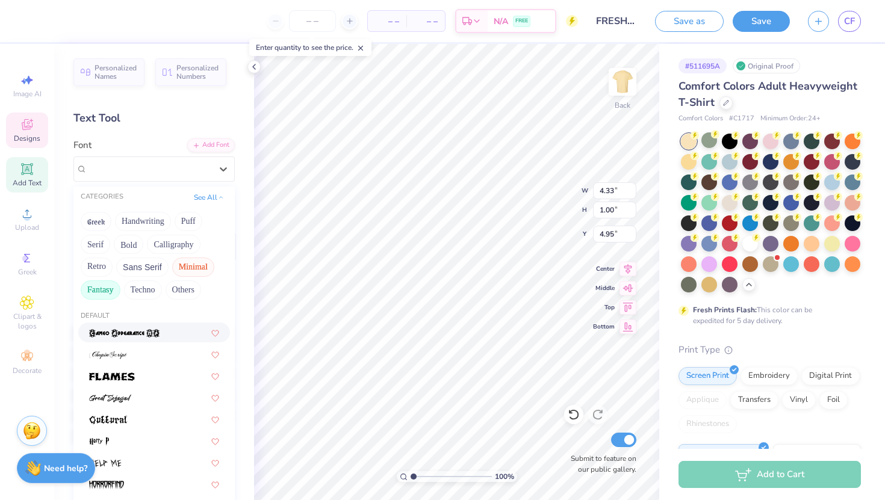
click at [189, 263] on button "Minimal" at bounding box center [193, 267] width 42 height 19
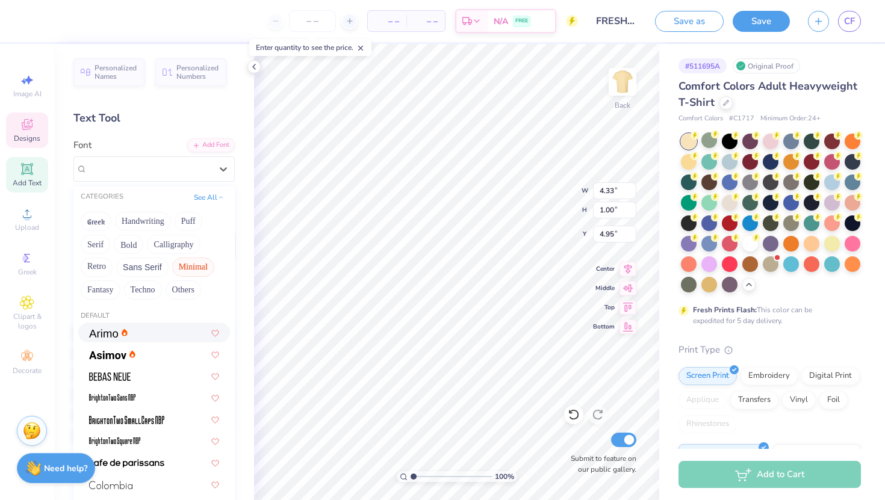
type input "10.79"
type input "0.59"
type input "4.13"
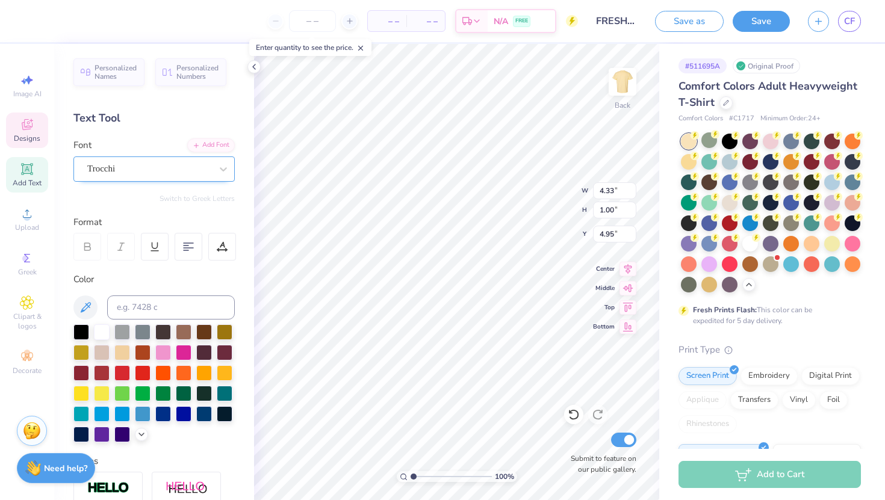
click at [174, 167] on div "Trocchi" at bounding box center [149, 169] width 126 height 19
type input "D"
type input "d"
click at [213, 222] on button "Serif" at bounding box center [221, 221] width 30 height 19
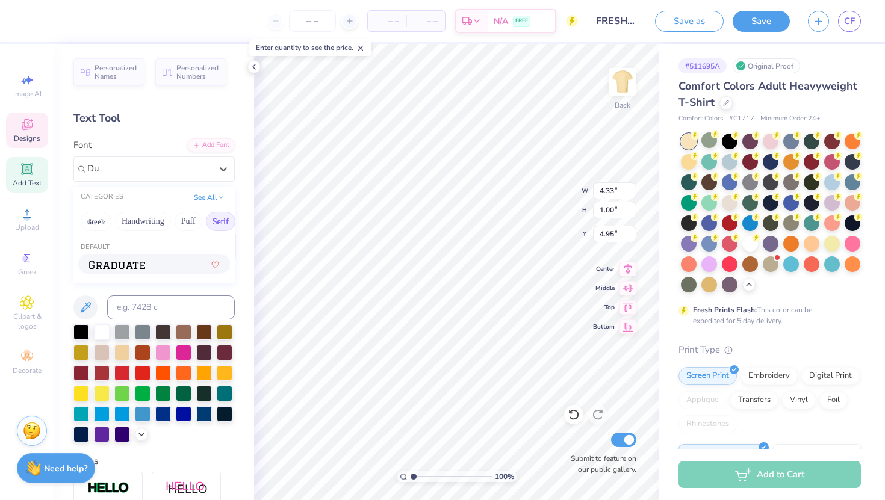
type input "D"
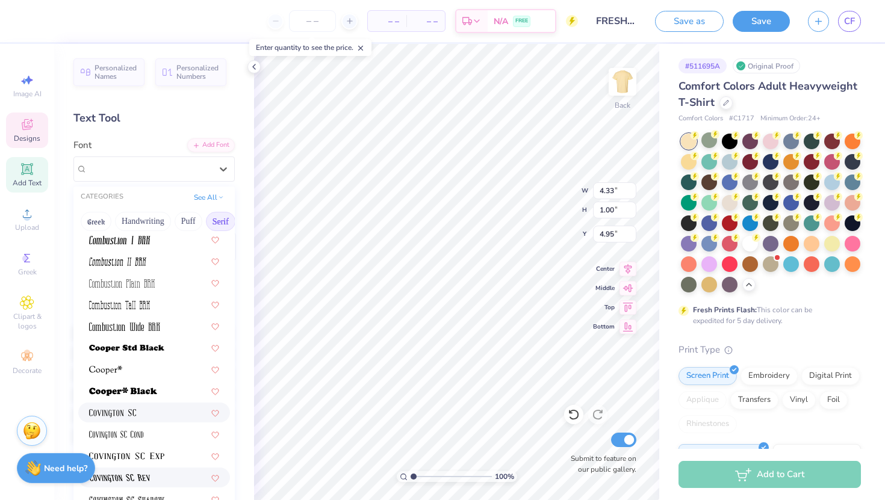
scroll to position [431, 0]
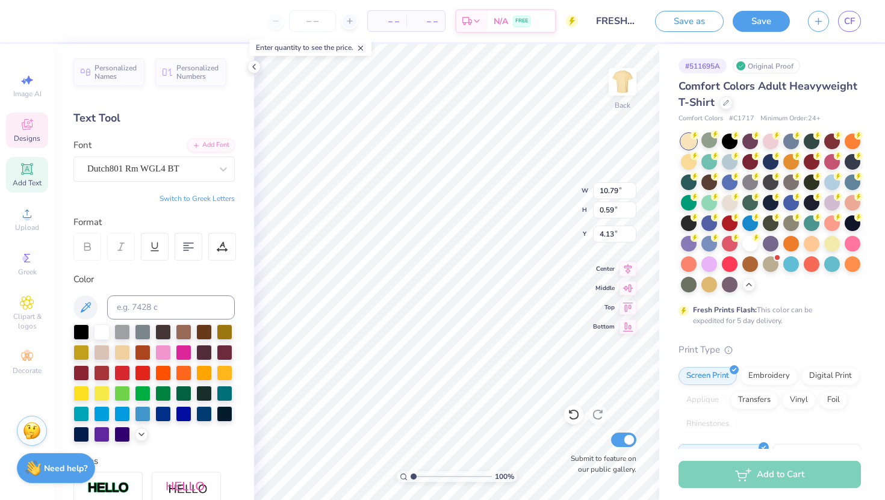
type input "10.79"
type input "0.59"
type input "4.13"
click at [576, 417] on icon at bounding box center [574, 415] width 12 height 12
type input "3.39"
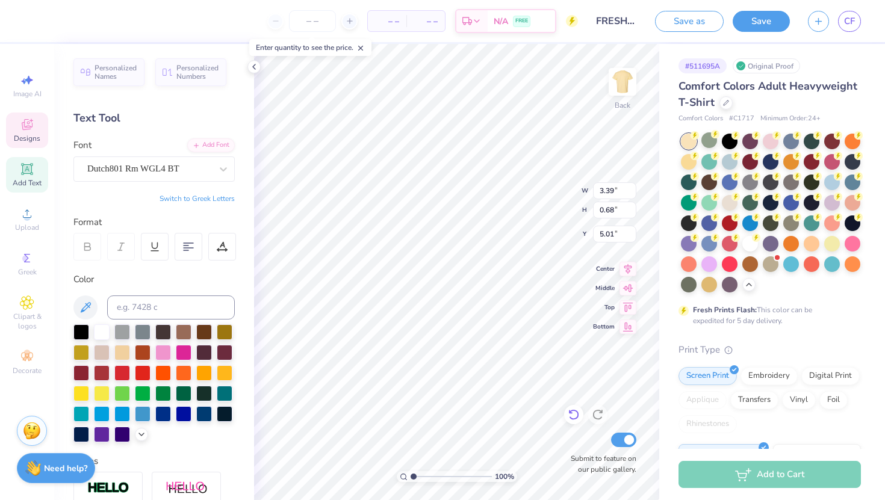
type input "0.68"
type input "5.01"
type input "12.33"
type input "1.99"
type input "4.04"
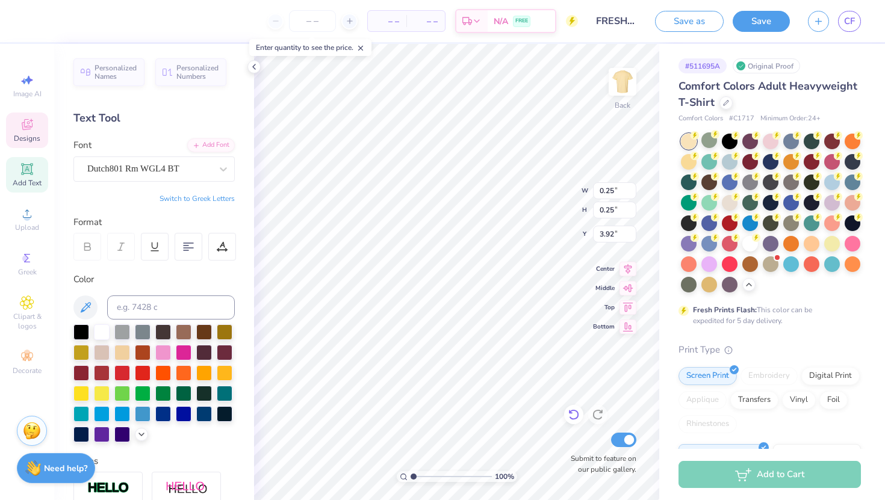
type input "3.92"
type input "5.16"
click at [756, 16] on button "Save" at bounding box center [761, 19] width 57 height 21
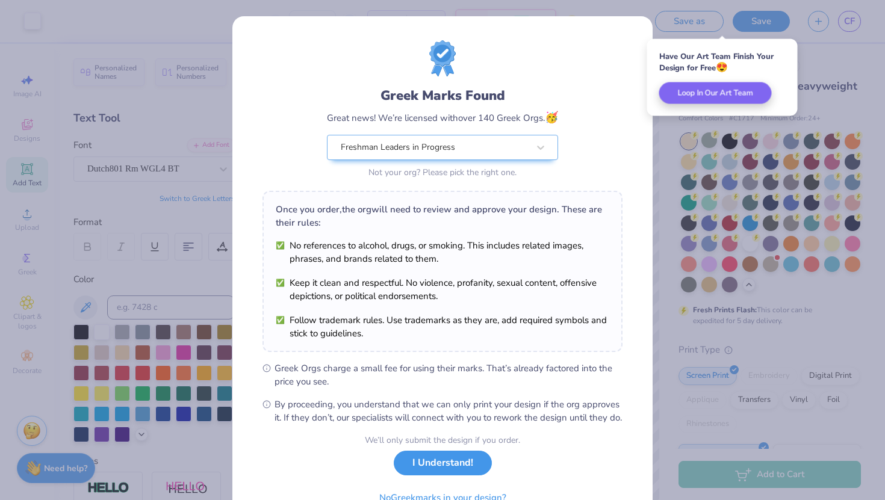
click at [444, 476] on button "I Understand!" at bounding box center [443, 463] width 98 height 25
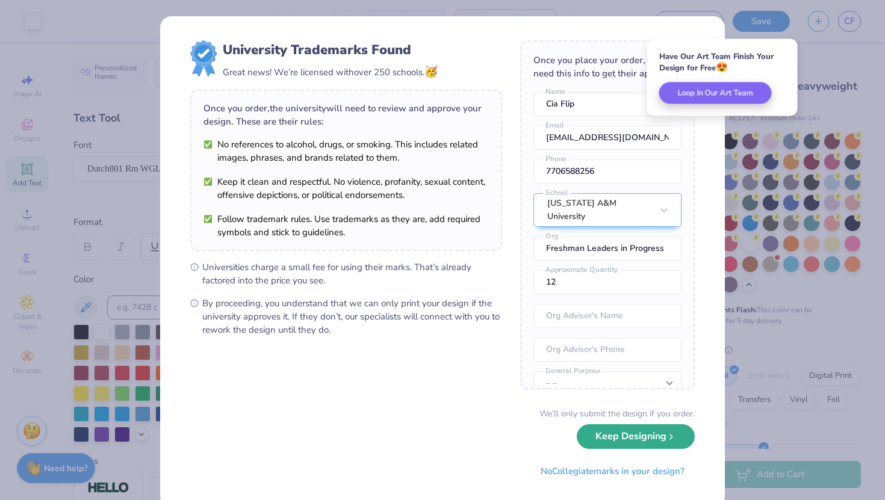
click at [614, 432] on button "Keep Designing" at bounding box center [636, 437] width 118 height 25
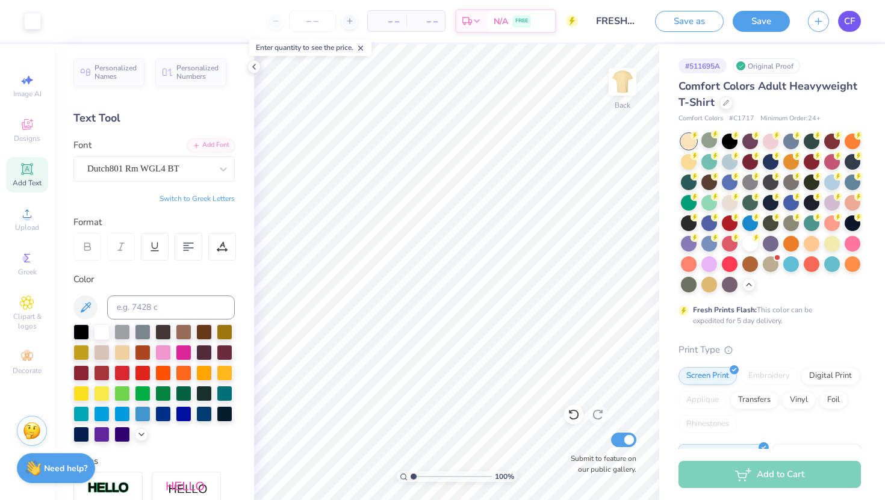
click at [851, 25] on span "CF" at bounding box center [849, 21] width 11 height 14
click at [847, 17] on span "CF" at bounding box center [849, 21] width 11 height 14
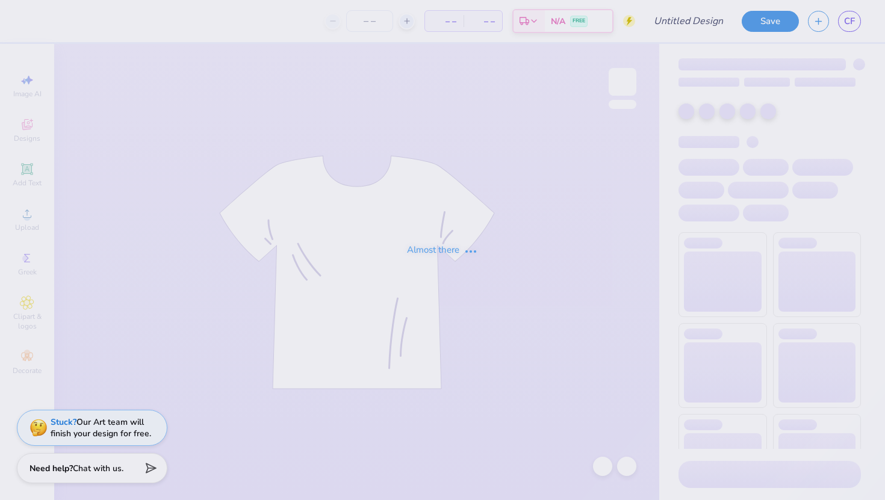
type input "12"
type input "freshman shirt idea"
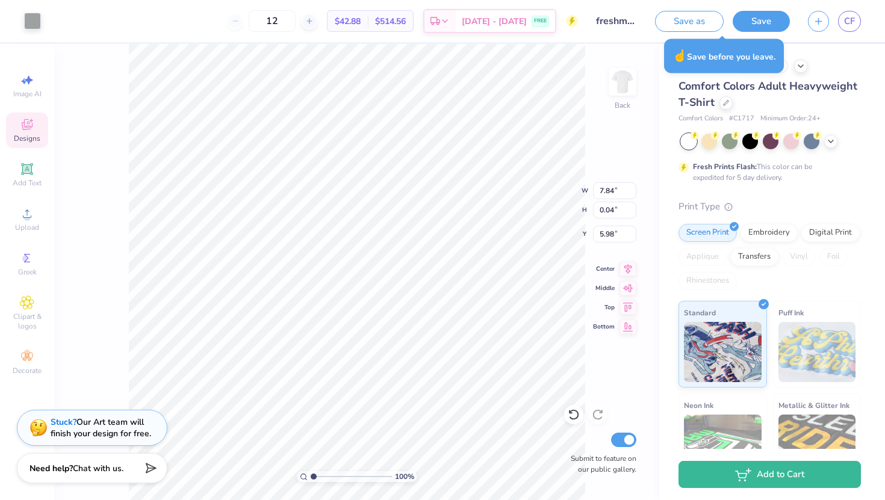
click at [842, 35] on div "Save as Save CF" at bounding box center [770, 21] width 230 height 42
click at [850, 23] on span "CF" at bounding box center [849, 21] width 11 height 14
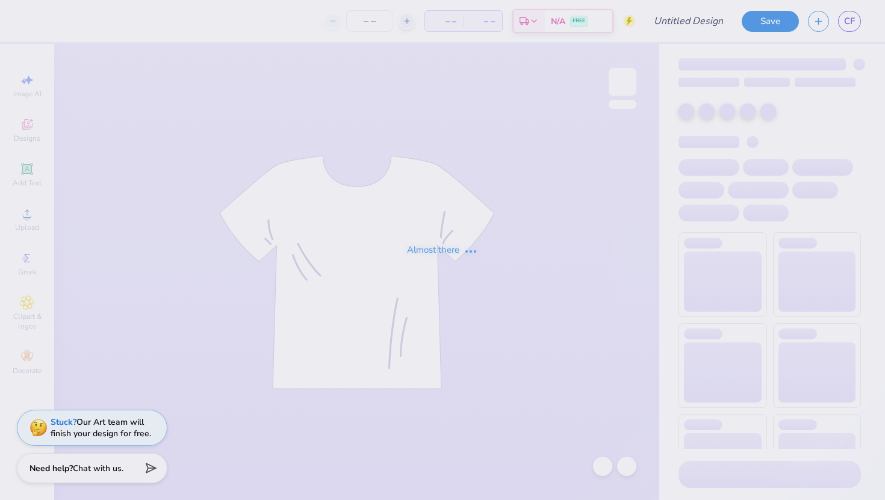
type input "freshman shirt idea"
type input "12"
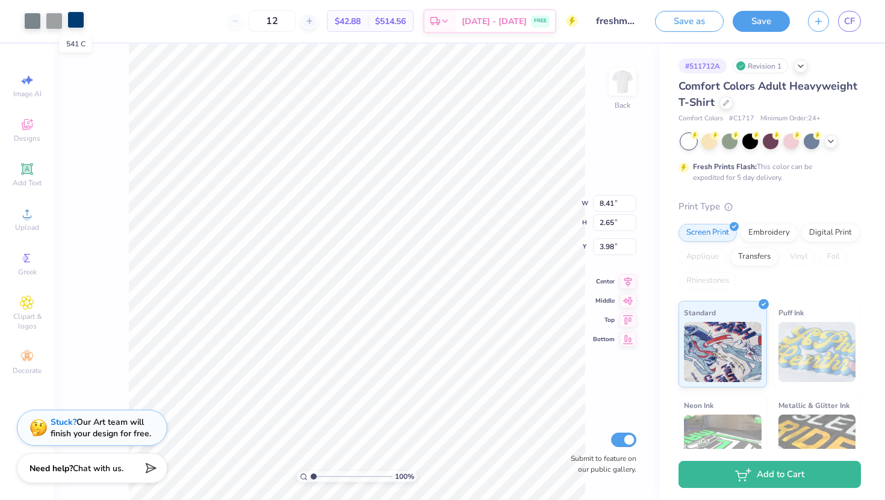
click at [68, 20] on div at bounding box center [75, 19] width 17 height 17
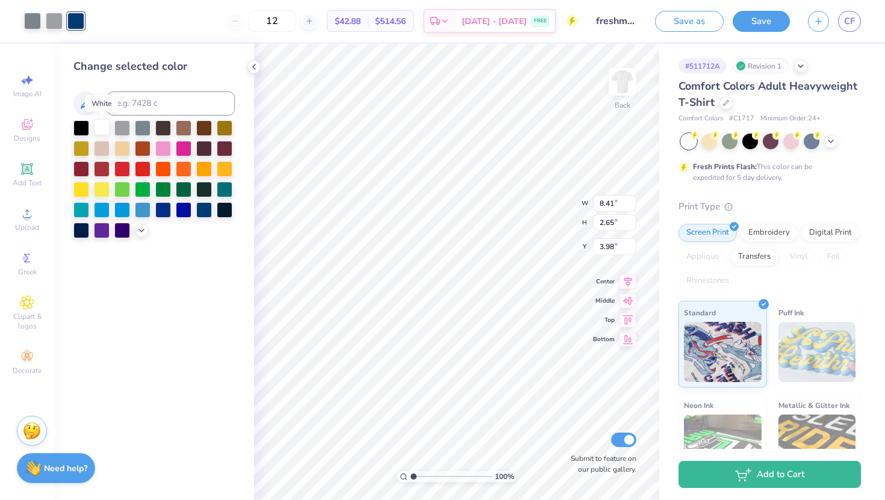
click at [104, 128] on div at bounding box center [102, 127] width 16 height 16
click at [58, 18] on div at bounding box center [54, 19] width 17 height 17
click at [102, 126] on div at bounding box center [102, 127] width 16 height 16
click at [28, 16] on div at bounding box center [32, 19] width 17 height 17
click at [101, 126] on div at bounding box center [102, 127] width 16 height 16
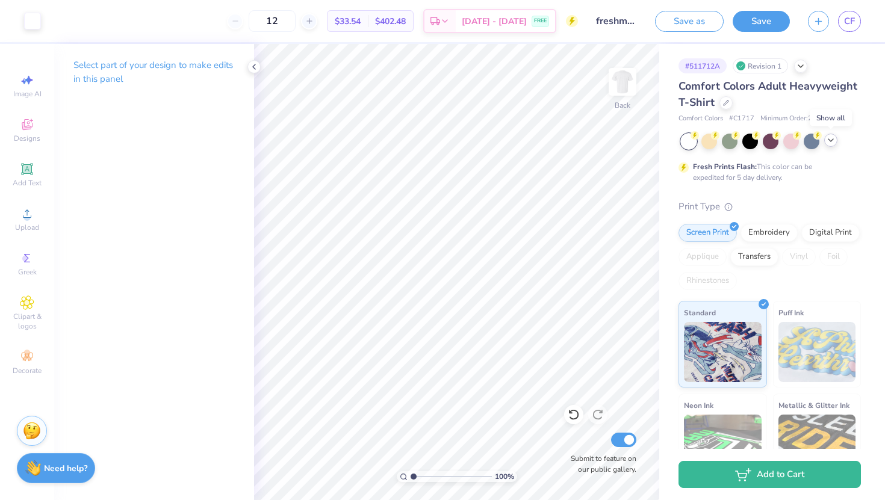
click at [834, 137] on icon at bounding box center [831, 140] width 10 height 10
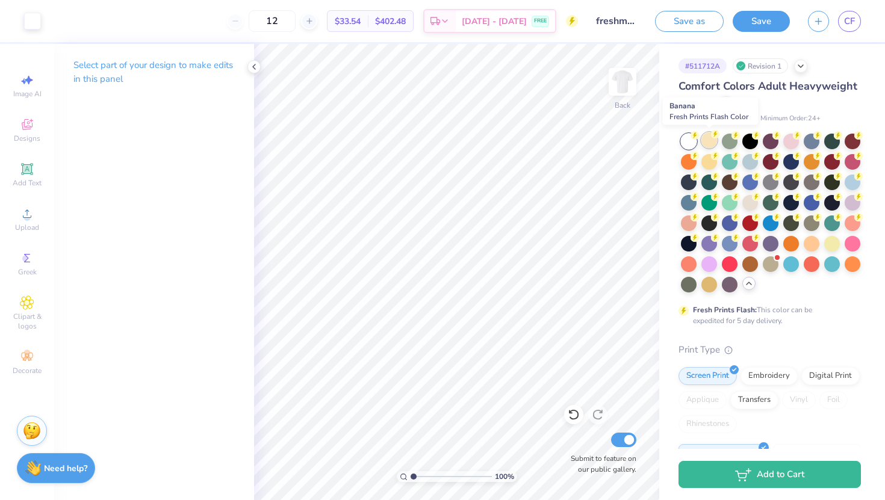
click at [708, 142] on div at bounding box center [710, 140] width 16 height 16
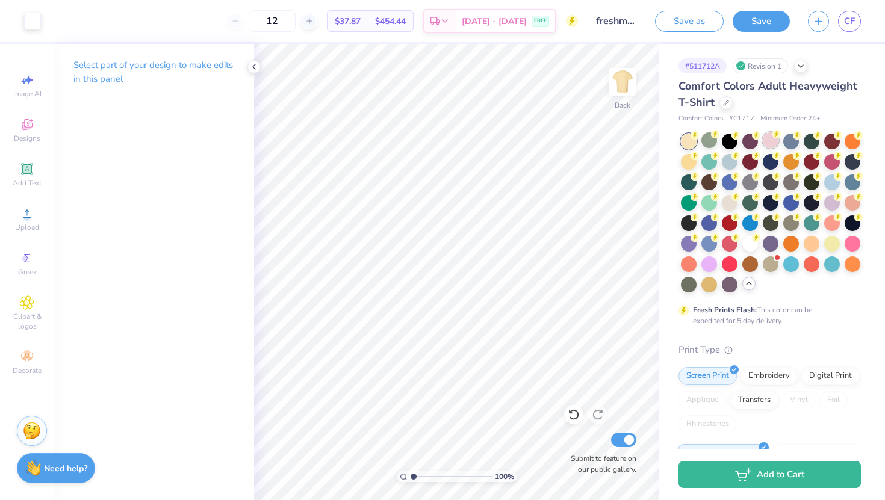
click at [770, 142] on div at bounding box center [771, 140] width 16 height 16
click at [831, 205] on div at bounding box center [832, 202] width 16 height 16
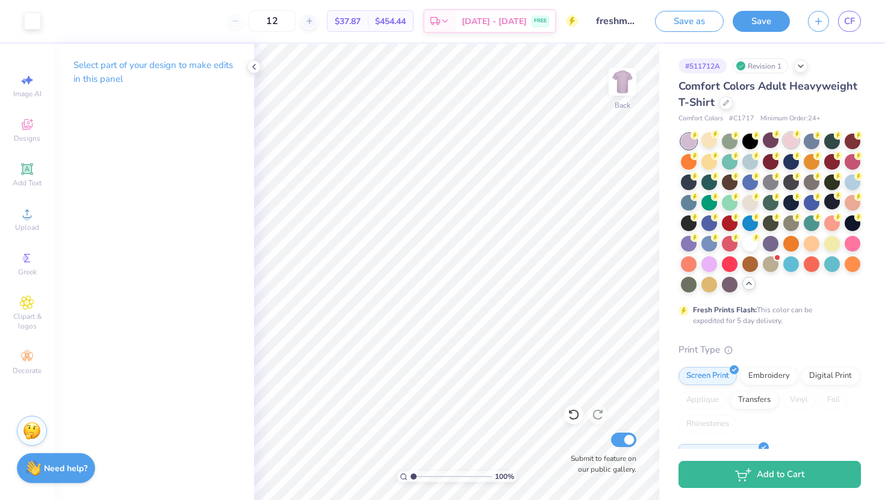
click at [791, 147] on div at bounding box center [791, 140] width 16 height 16
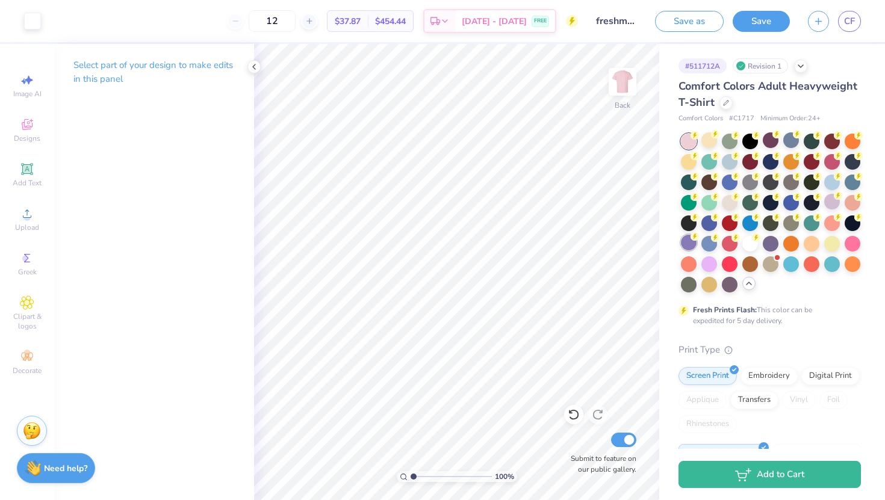
click at [684, 238] on div at bounding box center [689, 243] width 16 height 16
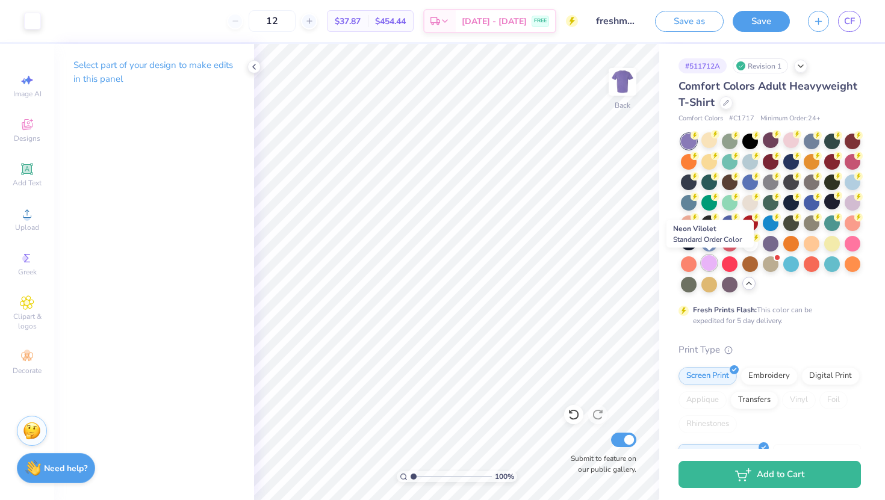
click at [707, 264] on div at bounding box center [710, 263] width 16 height 16
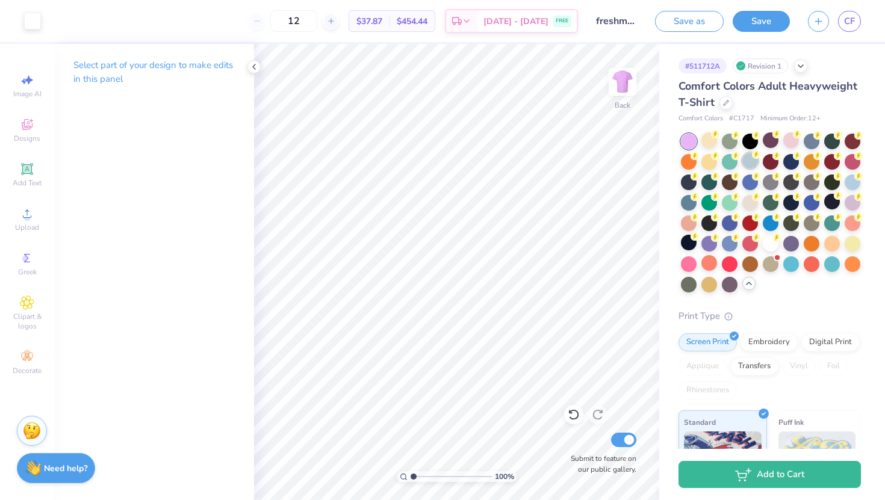
click at [749, 161] on div at bounding box center [750, 161] width 16 height 16
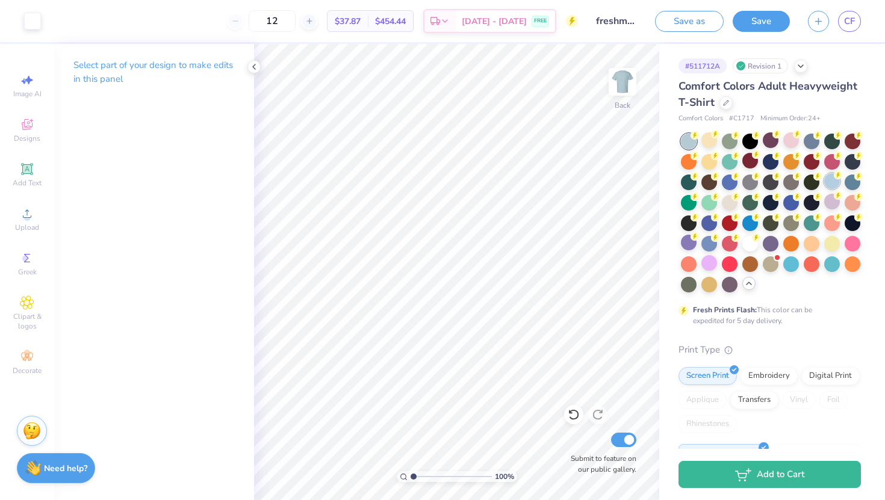
click at [833, 187] on div at bounding box center [832, 181] width 16 height 16
click at [729, 201] on div at bounding box center [730, 202] width 16 height 16
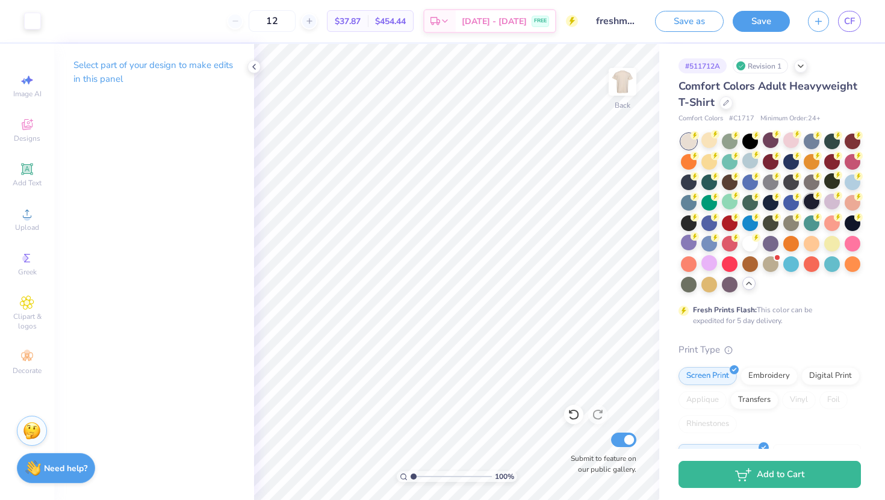
click at [812, 205] on div at bounding box center [812, 202] width 16 height 16
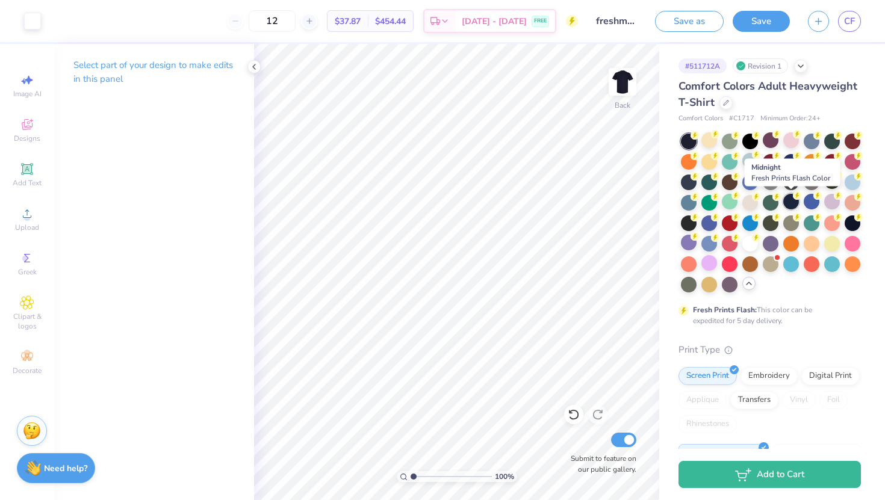
click at [792, 201] on div at bounding box center [791, 202] width 16 height 16
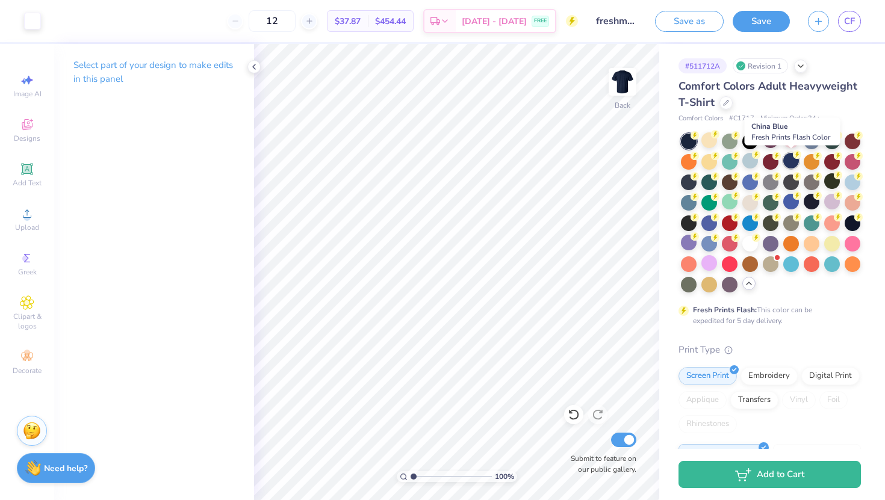
click at [791, 162] on div at bounding box center [791, 161] width 16 height 16
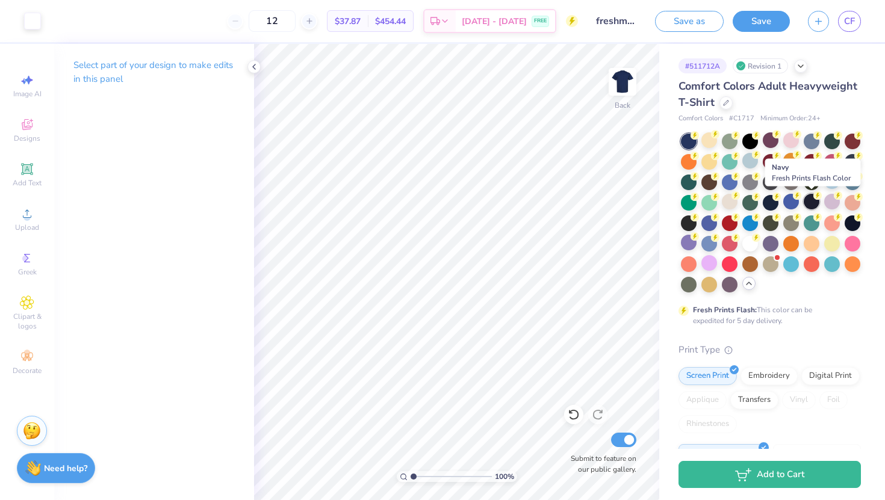
click at [815, 204] on div at bounding box center [812, 202] width 16 height 16
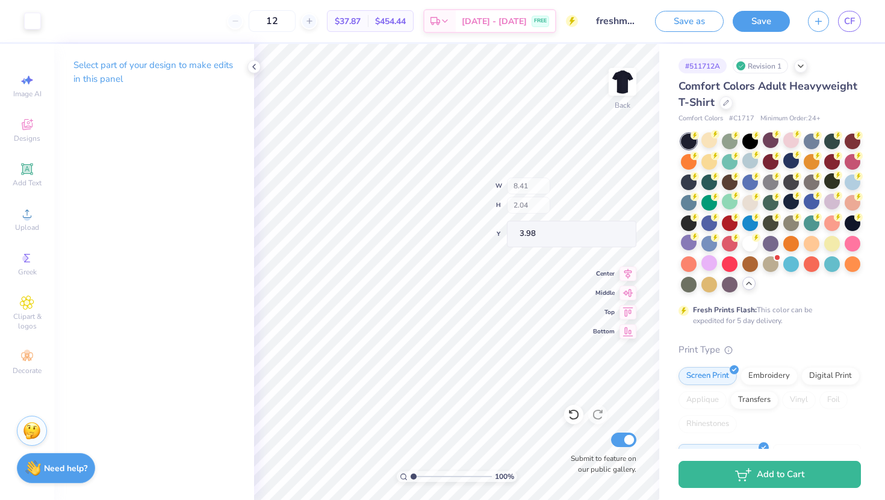
type input "0.93"
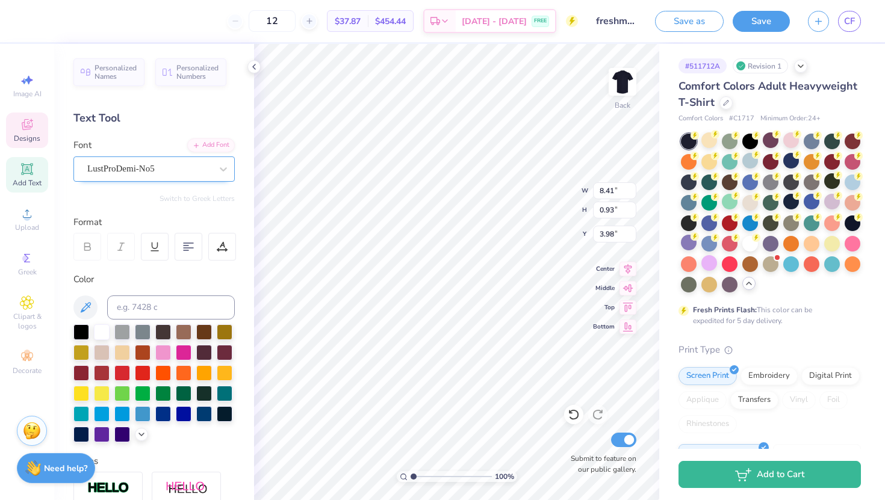
click at [194, 174] on div "LustProDemi-No5" at bounding box center [149, 169] width 126 height 19
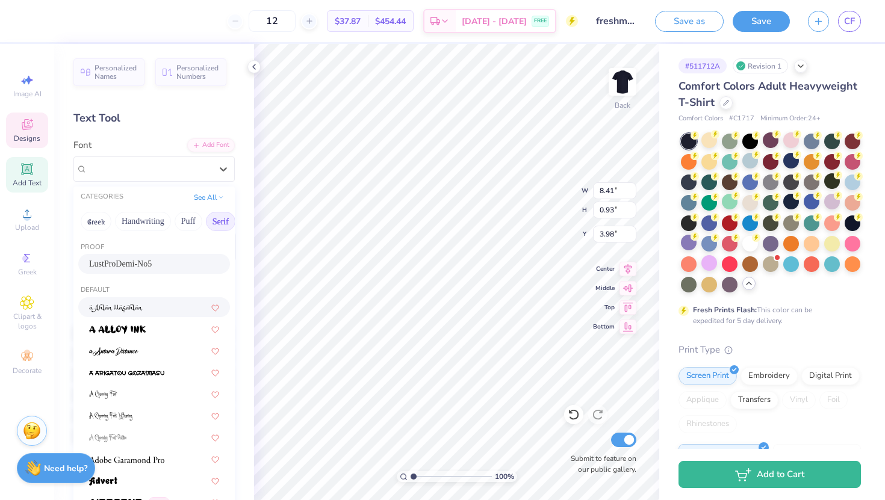
click at [226, 220] on button "Serif" at bounding box center [221, 221] width 30 height 19
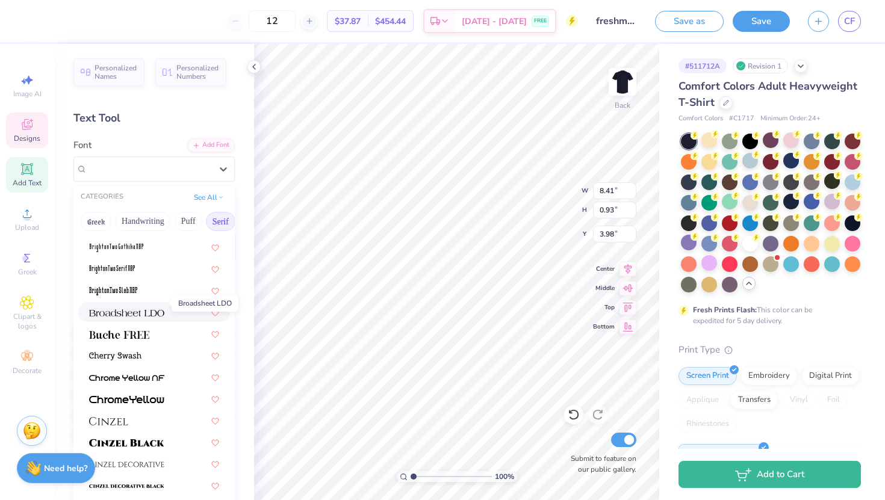
scroll to position [70, 0]
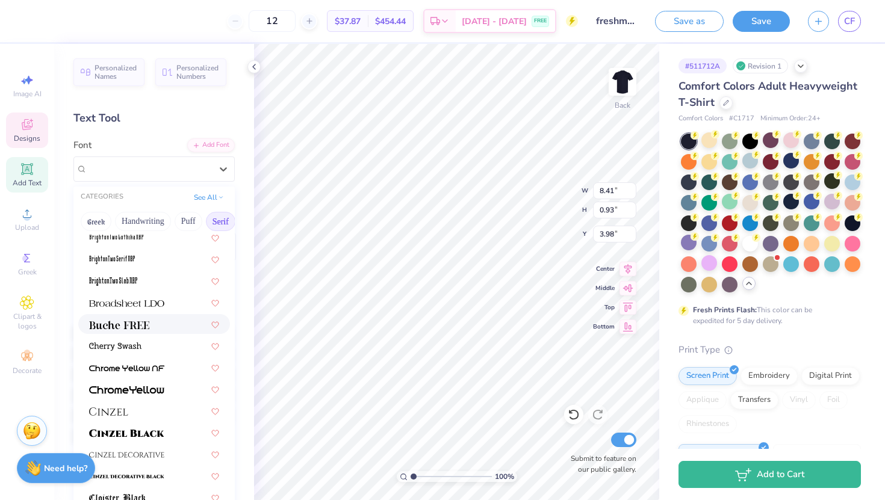
click at [135, 329] on span at bounding box center [119, 324] width 60 height 13
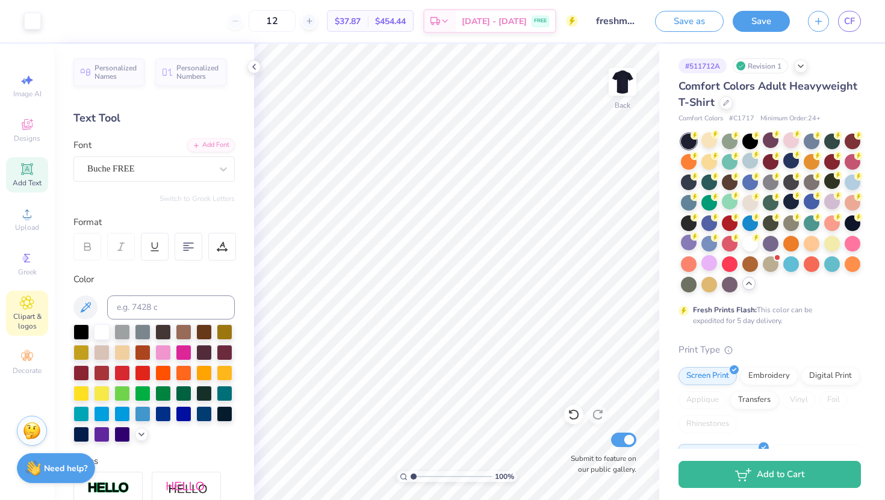
click at [28, 310] on icon at bounding box center [27, 303] width 14 height 14
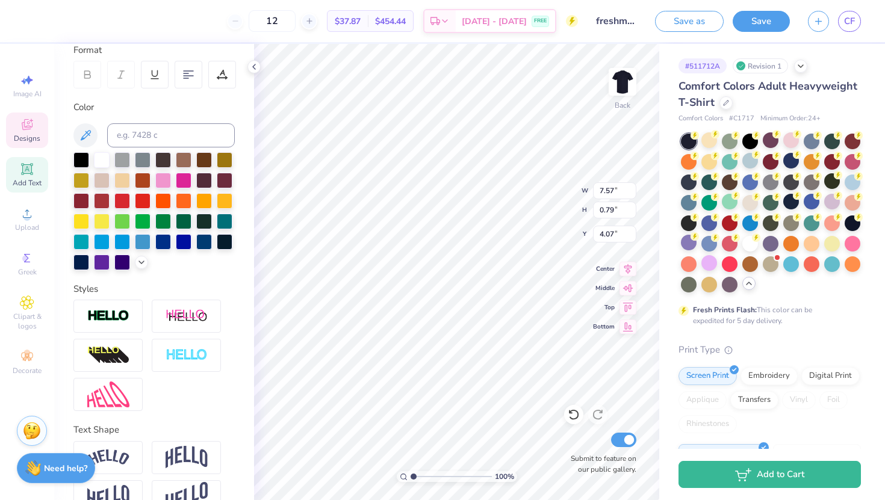
scroll to position [199, 0]
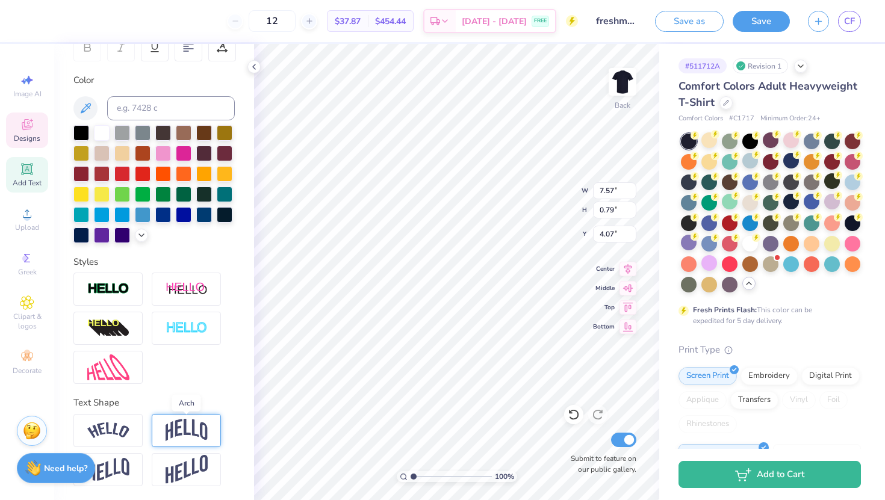
click at [192, 426] on img at bounding box center [187, 430] width 42 height 23
type input "2.19"
type input "3.19"
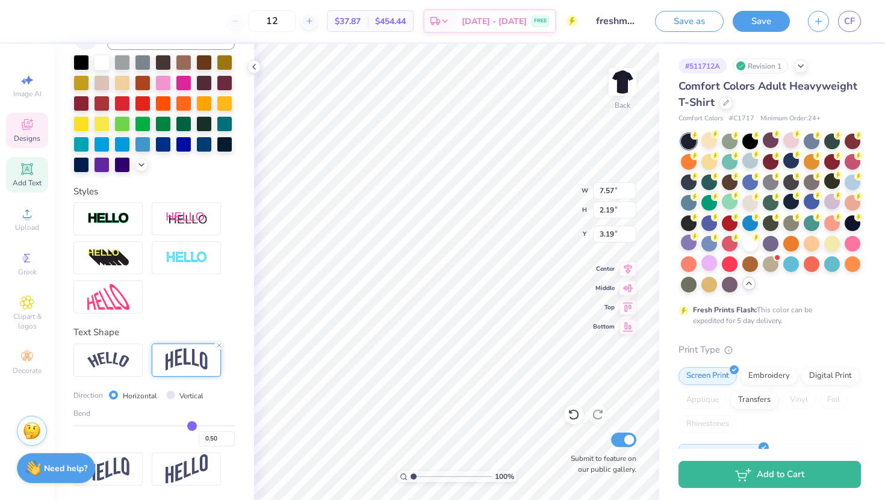
type input "0.53"
type input "0.51"
type input "0.49"
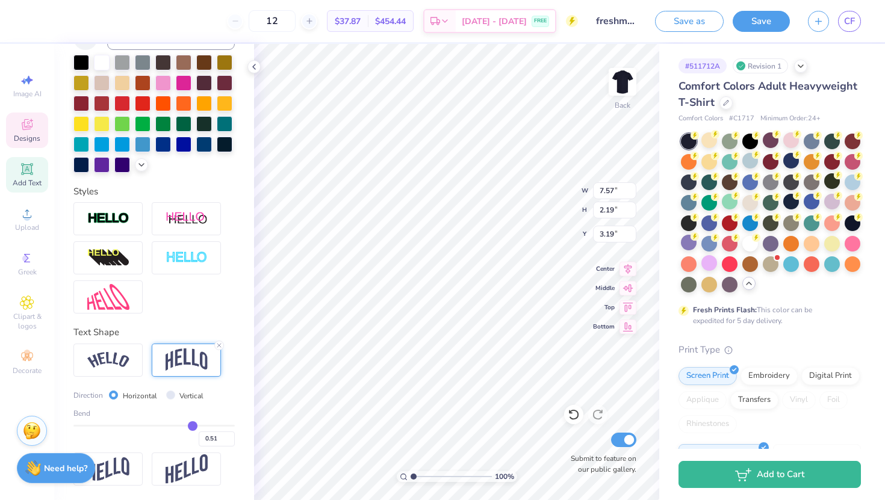
type input "0.49"
type input "0.47"
type input "0.44"
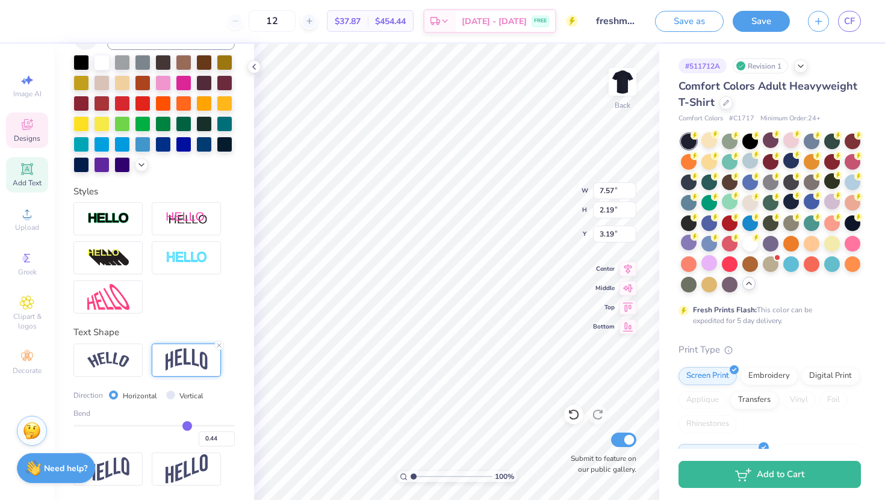
type input "0.42"
type input "0.41"
type input "0.4"
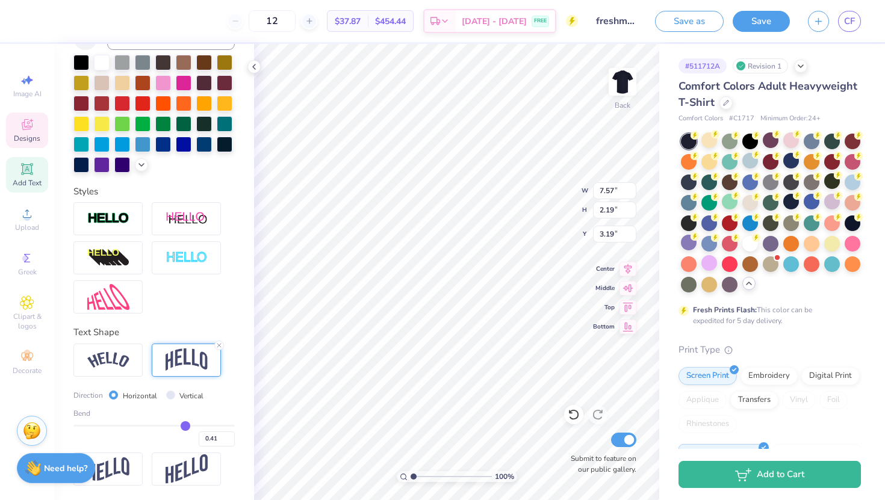
type input "0.40"
type input "0.39"
type input "0.38"
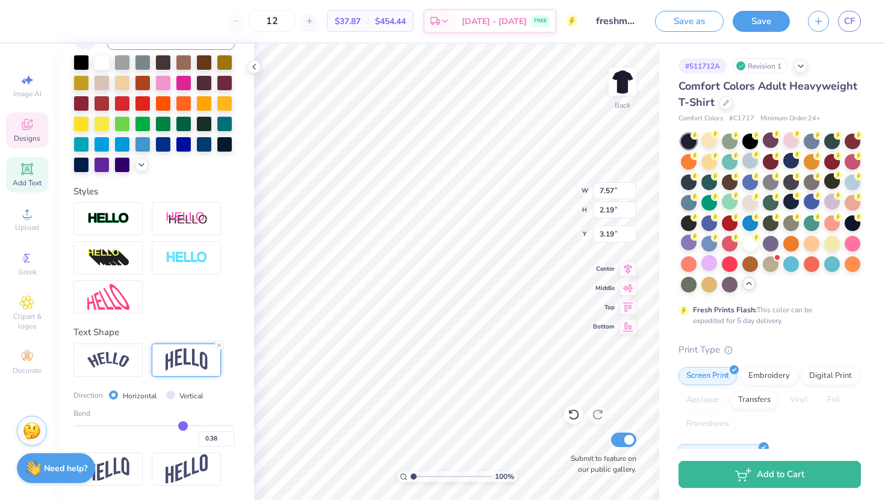
type input "0.37"
type input "0.36"
type input "0.35"
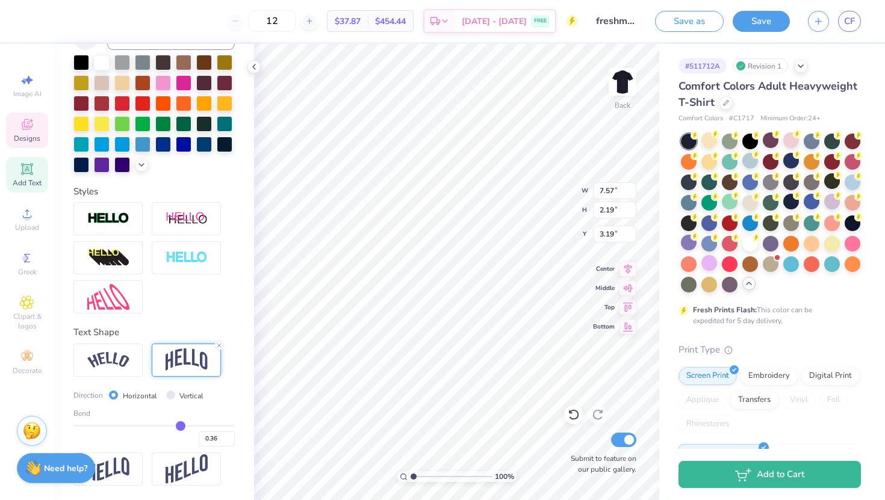
type input "0.35"
type input "0.34"
type input "0.33"
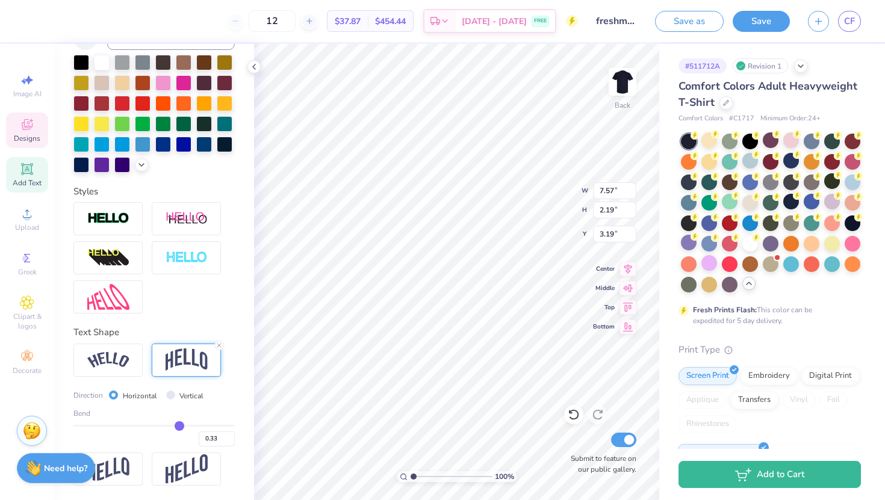
type input "0.31"
type input "0.29"
type input "0.28"
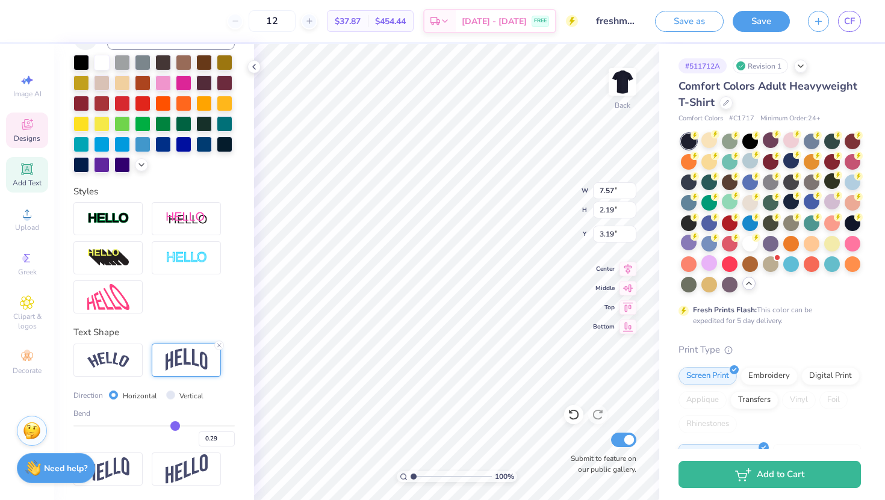
type input "0.28"
type input "0.27"
drag, startPoint x: 195, startPoint y: 425, endPoint x: 175, endPoint y: 422, distance: 20.7
type input "0.27"
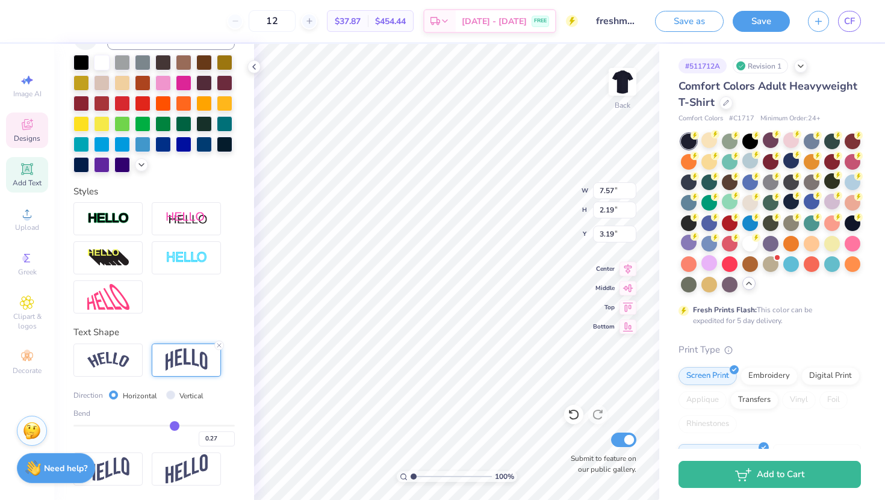
click at [175, 425] on input "range" at bounding box center [153, 426] width 161 height 2
type input "1.53"
type input "3.52"
type input "3.98"
type input "0.26"
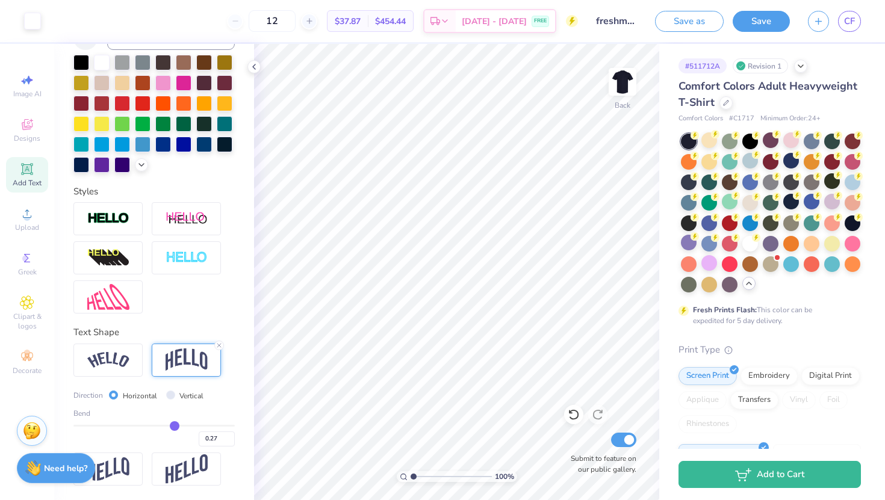
type input "0.26"
type input "0.25"
type input "0.24"
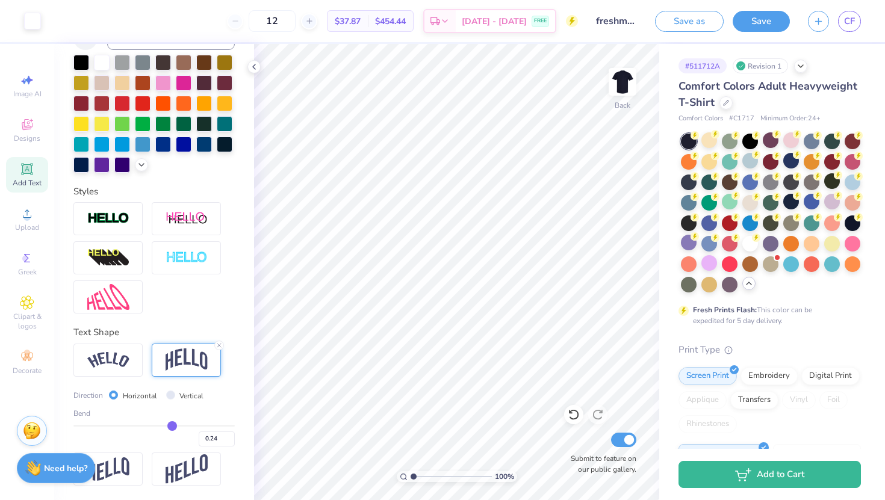
type input "0.23"
type input "0.22"
type input "0.21"
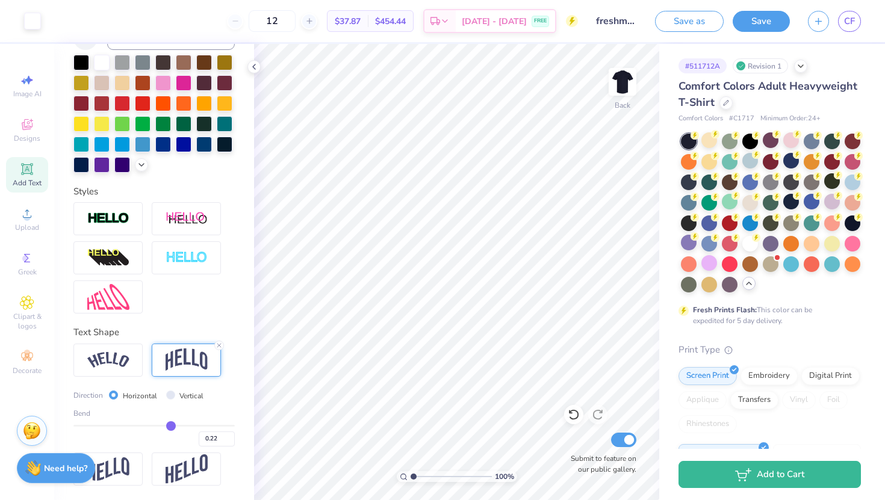
type input "0.21"
type input "0.2"
type input "0.20"
type input "0.19"
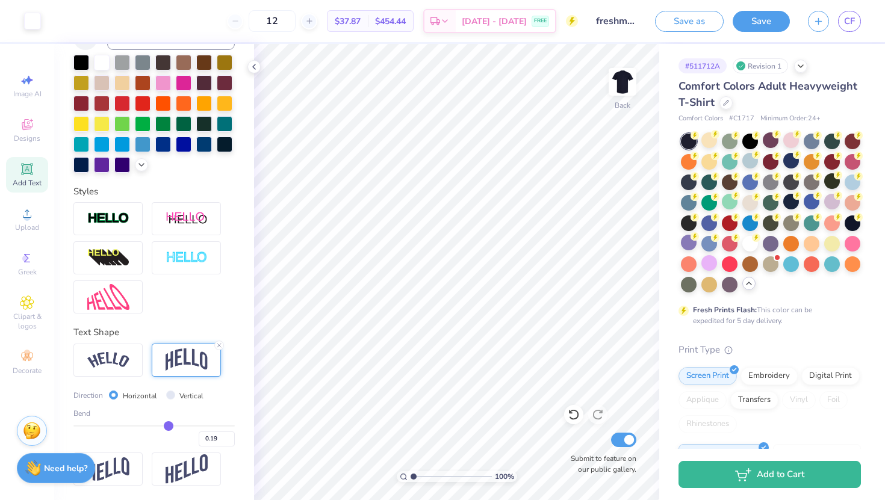
type input "0.18"
type input "0.17"
drag, startPoint x: 174, startPoint y: 423, endPoint x: 166, endPoint y: 423, distance: 7.8
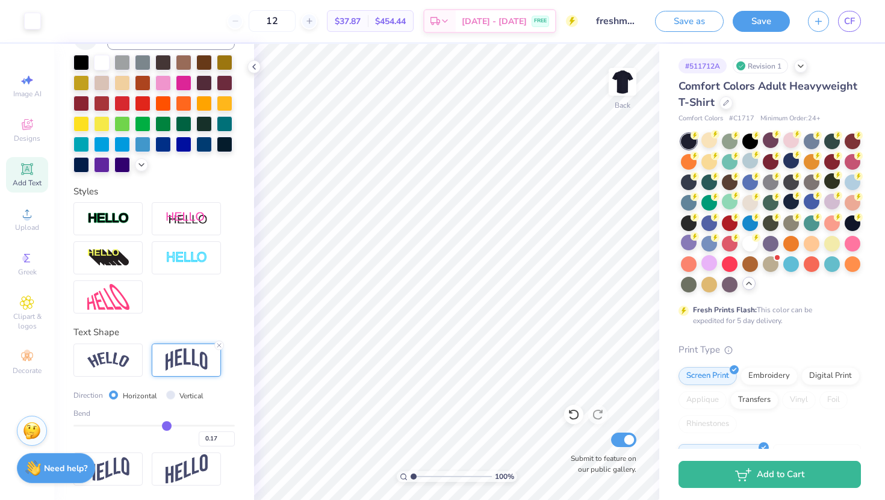
click at [166, 425] on input "range" at bounding box center [153, 426] width 161 height 2
type input "0.16"
click at [166, 425] on input "range" at bounding box center [153, 426] width 161 height 2
type input "0.13"
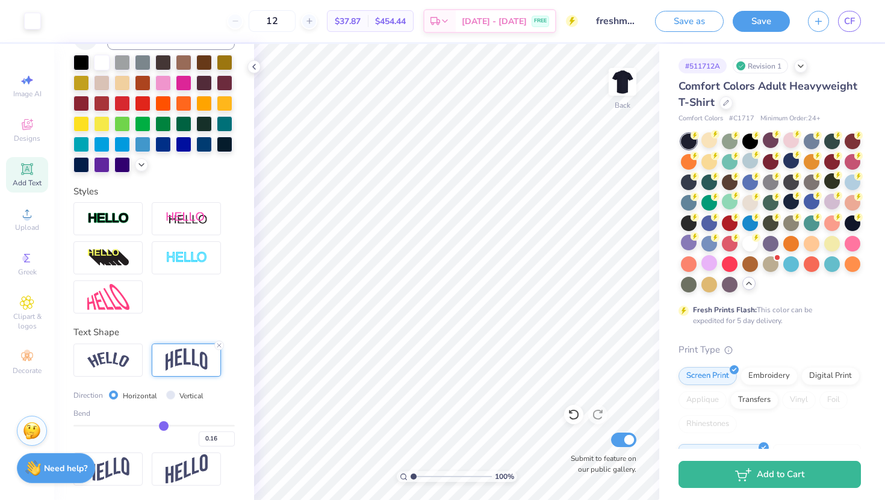
type input "0.13"
type input "0.12"
type input "0.11"
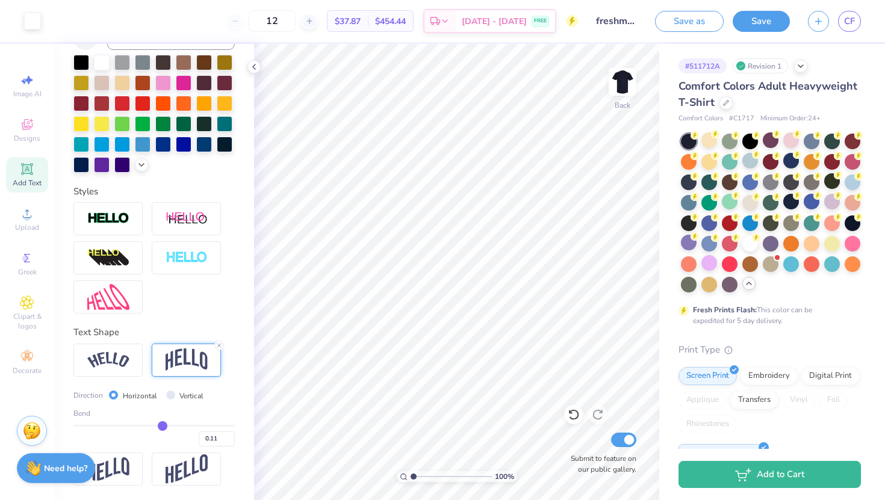
type input "0.1"
type input "0.10"
type input "0.09"
click at [161, 425] on input "range" at bounding box center [153, 426] width 161 height 2
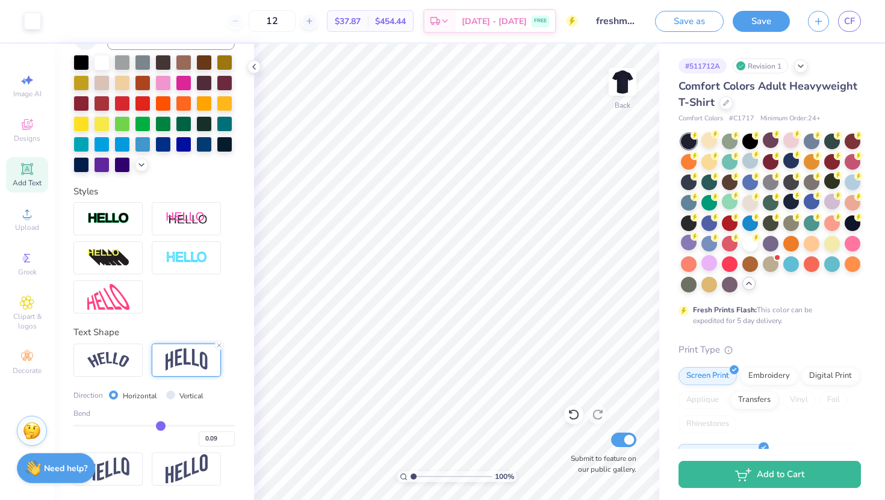
type input "0.11"
type input "0.12"
type input "0.13"
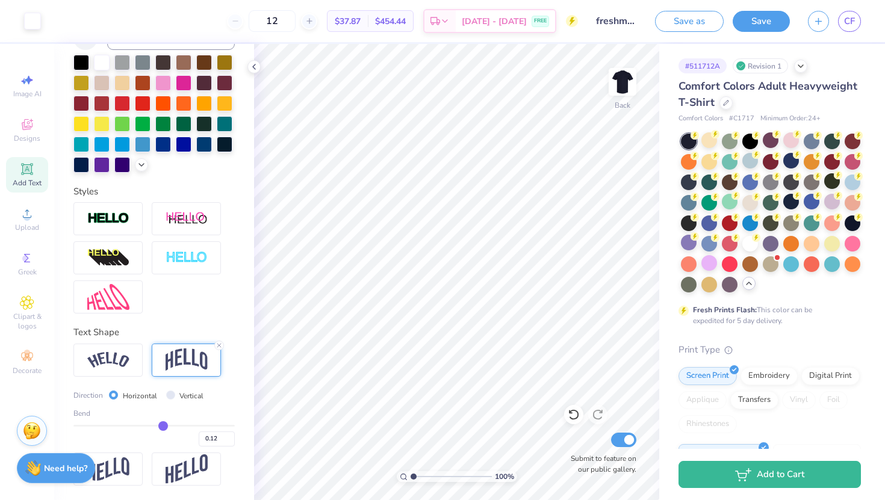
type input "0.13"
click at [164, 425] on input "range" at bounding box center [153, 426] width 161 height 2
type input "8.51"
type input "2.88"
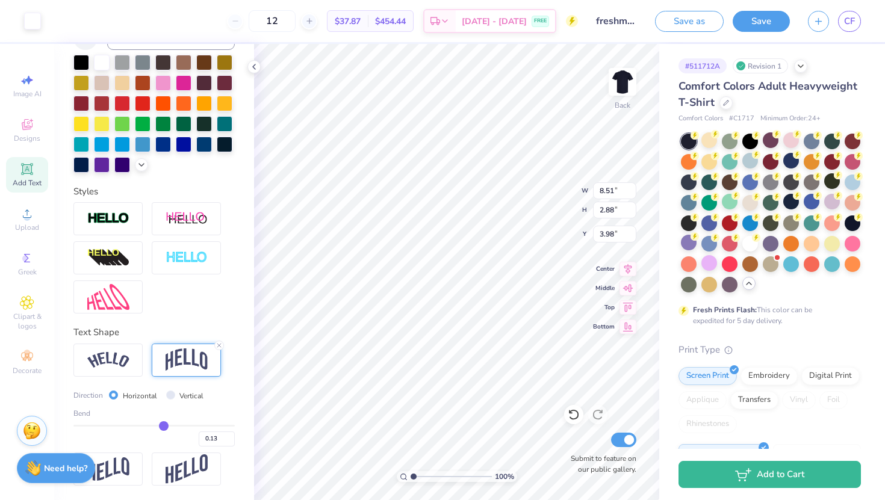
type input "3.99"
click at [750, 23] on button "Save" at bounding box center [761, 19] width 57 height 21
click at [853, 25] on span "CF" at bounding box center [849, 21] width 11 height 14
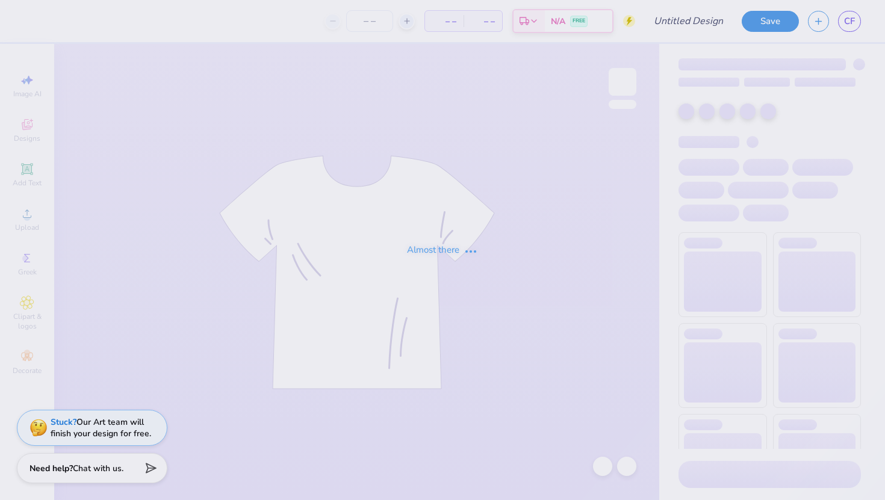
type input "freshman shirt idea"
type input "12"
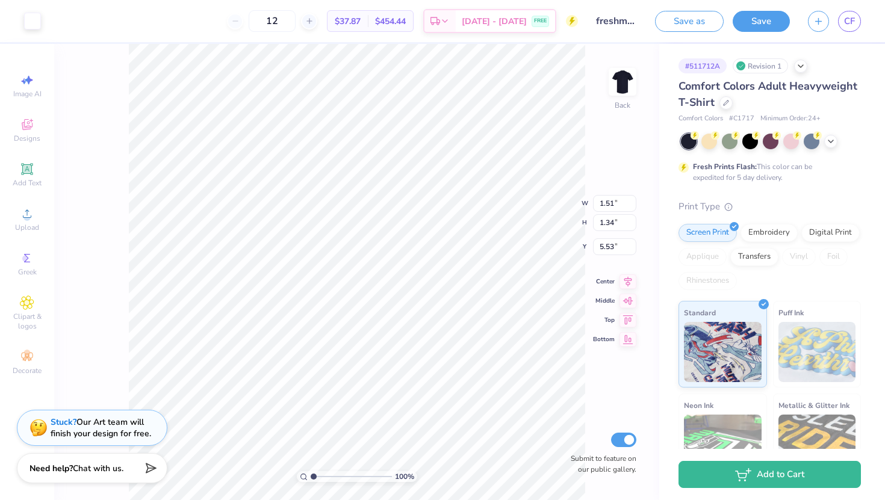
type input "2.20"
type input "1.95"
type input "4.09"
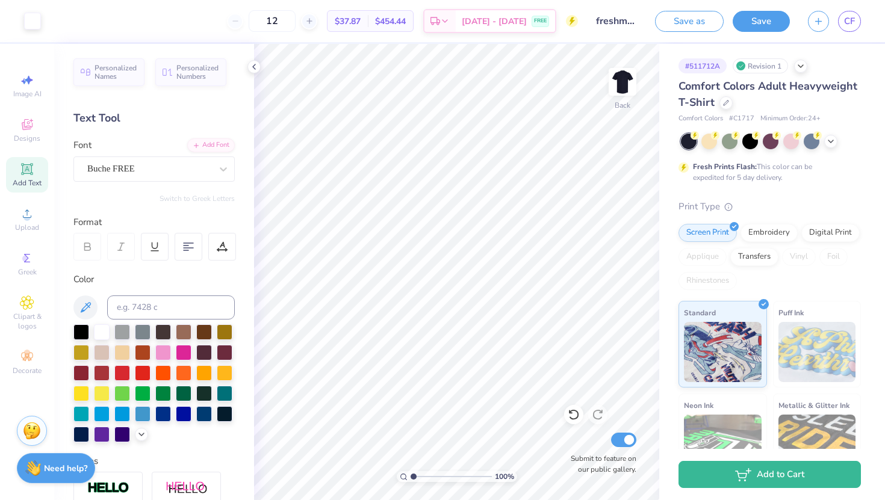
click at [762, 32] on div "Save as Save CF" at bounding box center [770, 21] width 230 height 42
click at [762, 28] on button "Save" at bounding box center [761, 19] width 57 height 21
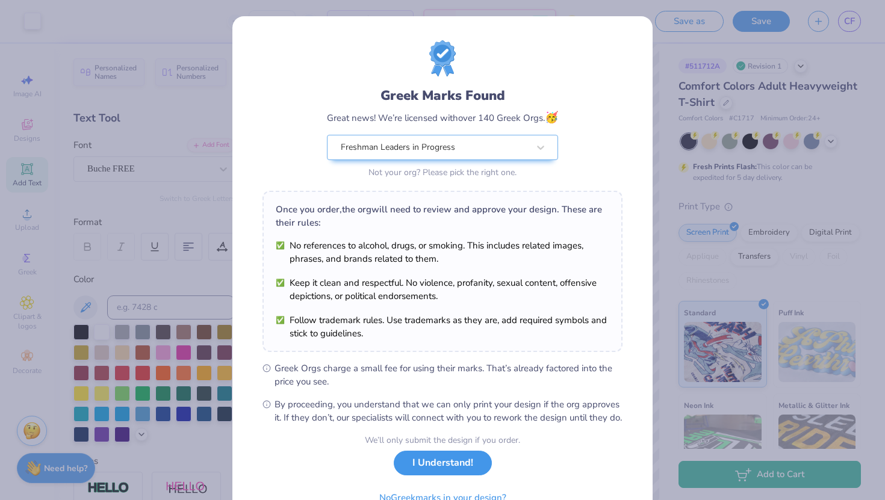
click at [428, 476] on button "I Understand!" at bounding box center [443, 463] width 98 height 25
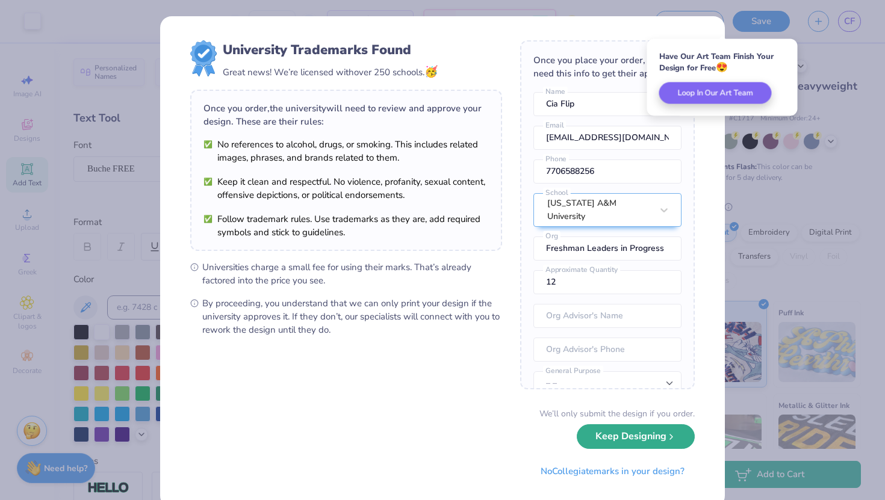
click at [604, 432] on button "Keep Designing" at bounding box center [636, 437] width 118 height 25
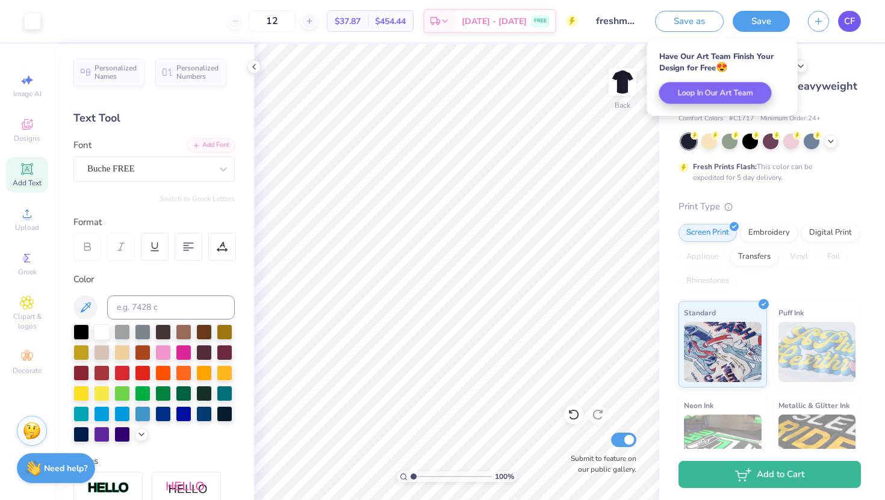
click at [852, 29] on link "CF" at bounding box center [849, 21] width 23 height 21
